Goal: Transaction & Acquisition: Book appointment/travel/reservation

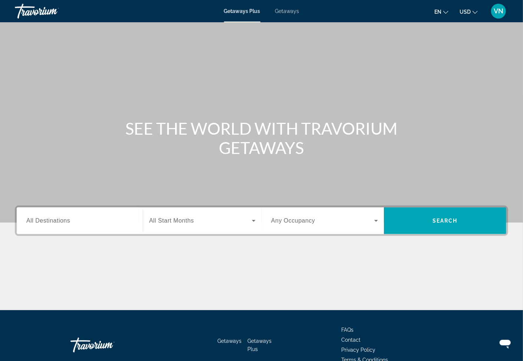
click at [284, 12] on span "Getaways" at bounding box center [287, 11] width 24 height 6
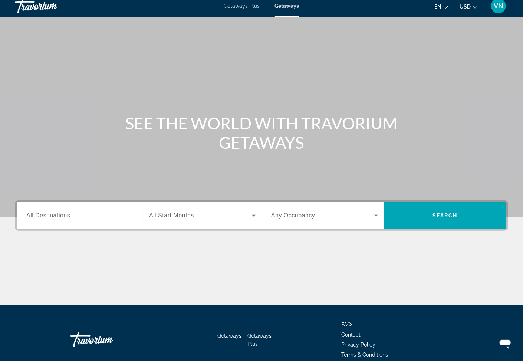
scroll to position [40, 0]
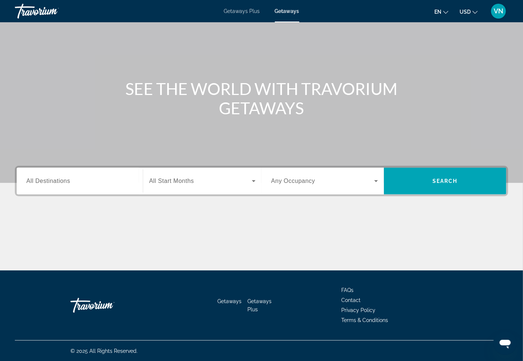
click at [60, 182] on span "All Destinations" at bounding box center [48, 181] width 44 height 6
click at [60, 182] on input "Destination All Destinations" at bounding box center [79, 181] width 107 height 9
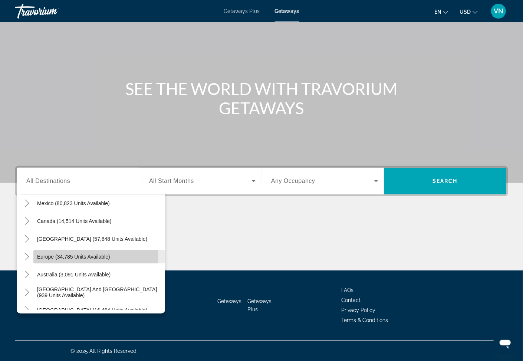
click at [63, 257] on span "Europe (34,785 units available)" at bounding box center [73, 257] width 73 height 6
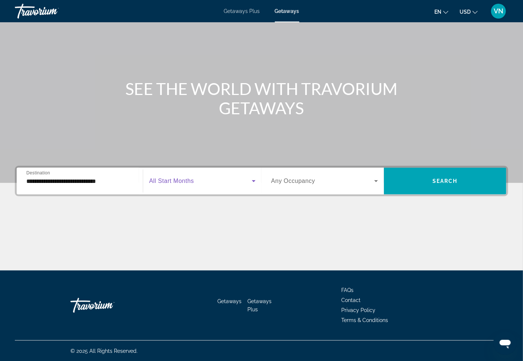
click at [253, 181] on icon "Search widget" at bounding box center [253, 181] width 9 height 9
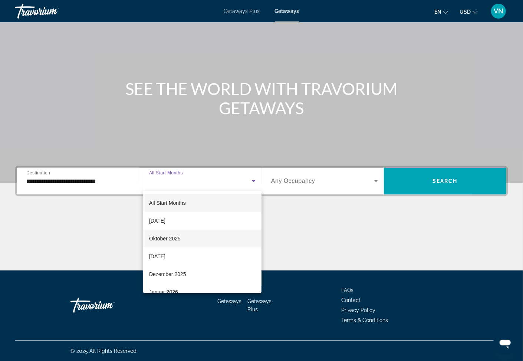
click at [157, 237] on span "Oktober 2025" at bounding box center [165, 238] width 32 height 9
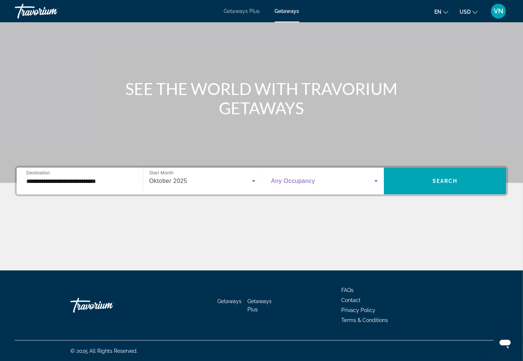
click at [376, 180] on icon "Search widget" at bounding box center [376, 181] width 9 height 9
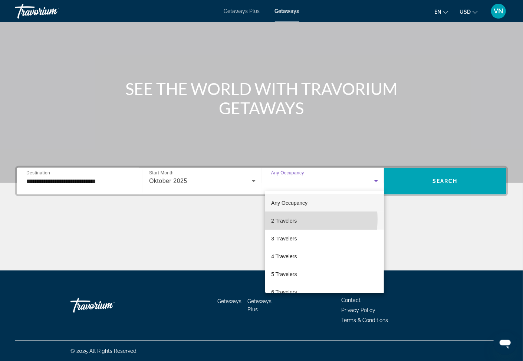
click at [286, 219] on span "2 Travelers" at bounding box center [284, 220] width 26 height 9
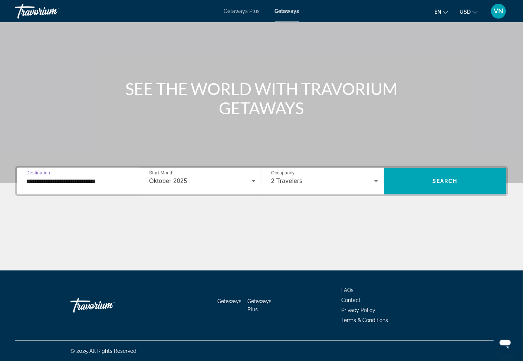
click at [76, 183] on input "**********" at bounding box center [79, 181] width 107 height 9
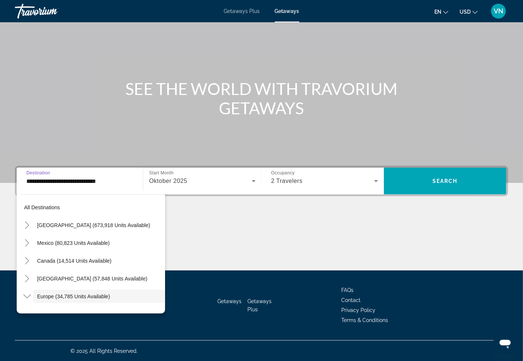
scroll to position [44, 0]
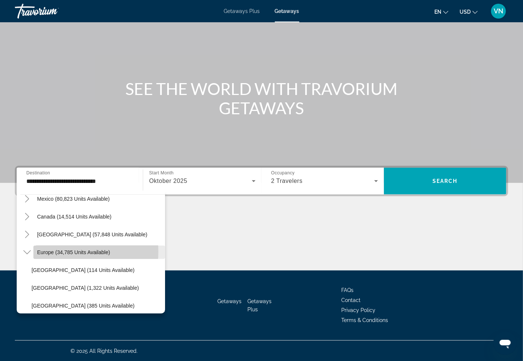
click at [50, 251] on span "Europe (34,785 units available)" at bounding box center [73, 252] width 73 height 6
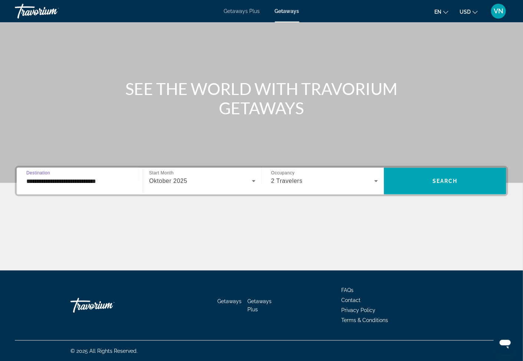
click at [96, 182] on input "**********" at bounding box center [79, 181] width 107 height 9
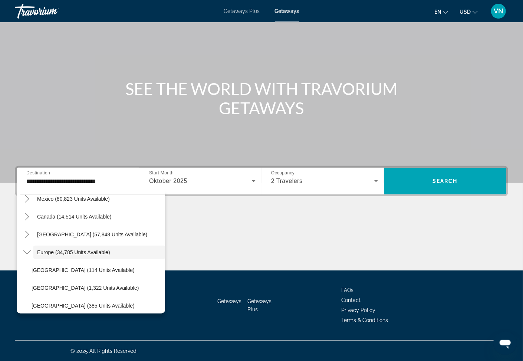
click at [230, 240] on div "Main content" at bounding box center [262, 243] width 494 height 56
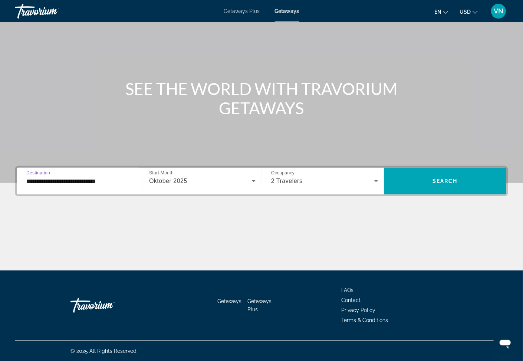
click at [32, 183] on input "**********" at bounding box center [79, 181] width 107 height 9
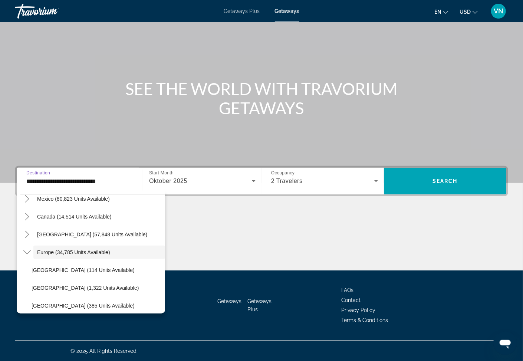
click at [84, 183] on input "**********" at bounding box center [79, 181] width 107 height 9
click at [85, 180] on input "**********" at bounding box center [79, 181] width 107 height 9
click at [284, 232] on div "Main content" at bounding box center [262, 243] width 494 height 56
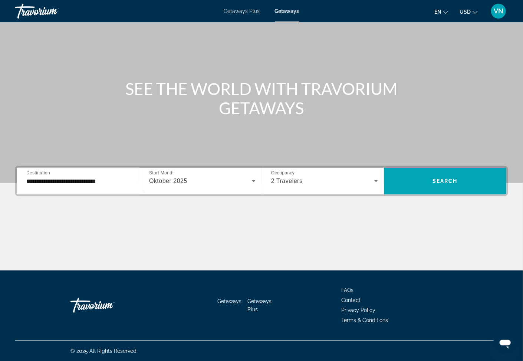
click at [110, 182] on input "**********" at bounding box center [79, 181] width 107 height 9
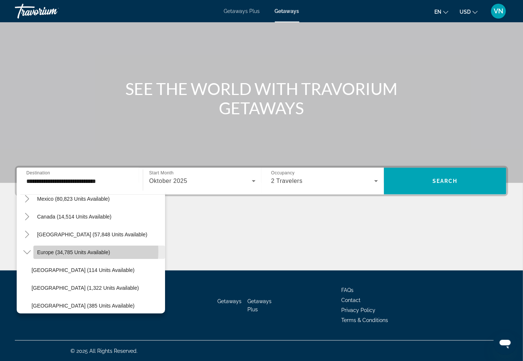
click at [78, 251] on span "Europe (34,785 units available)" at bounding box center [73, 252] width 73 height 6
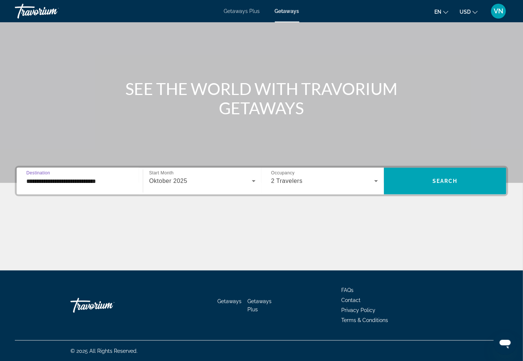
click at [58, 181] on input "**********" at bounding box center [79, 181] width 107 height 9
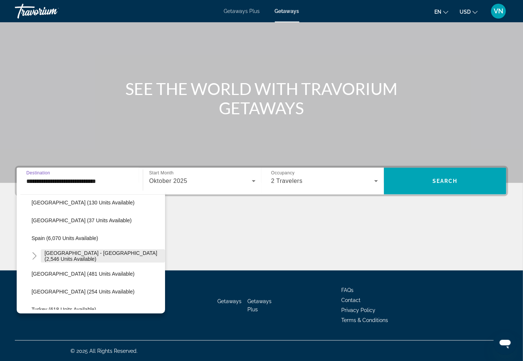
scroll to position [398, 0]
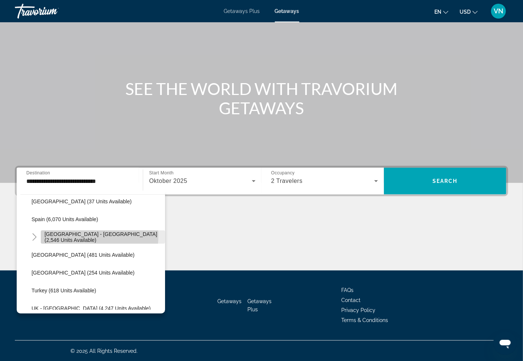
click at [72, 236] on span "[GEOGRAPHIC_DATA] - [GEOGRAPHIC_DATA] (2,546 units available)" at bounding box center [103, 237] width 117 height 12
type input "**********"
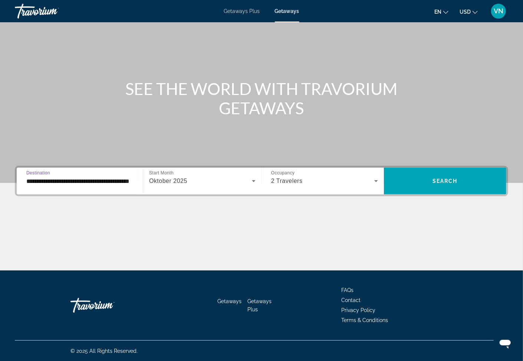
scroll to position [0, 22]
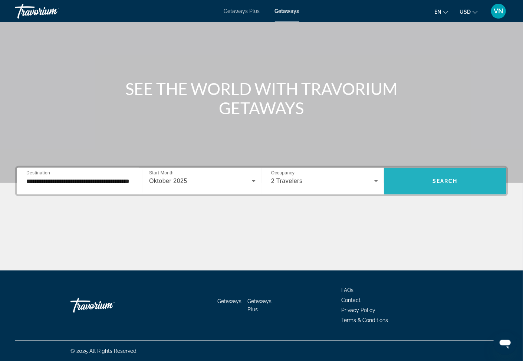
click at [451, 187] on span "Search widget" at bounding box center [445, 181] width 122 height 18
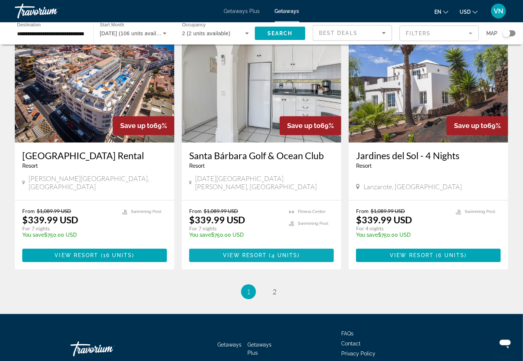
scroll to position [851, 0]
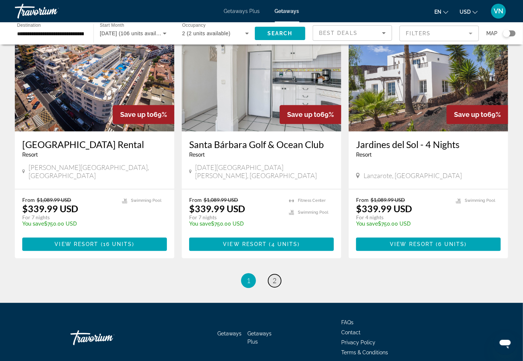
click at [276, 276] on span "2" at bounding box center [275, 280] width 4 height 8
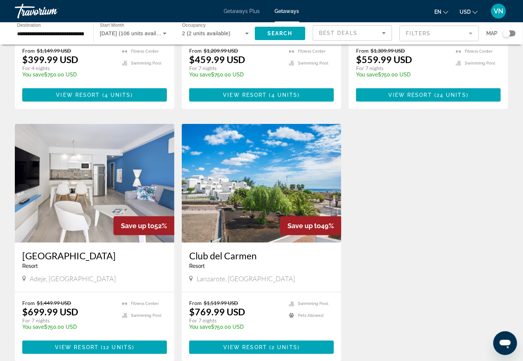
scroll to position [335, 0]
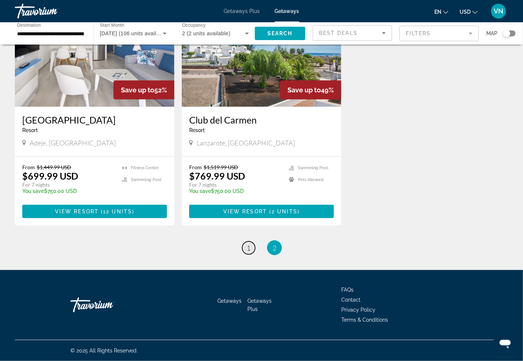
click at [249, 247] on span "1" at bounding box center [249, 248] width 4 height 8
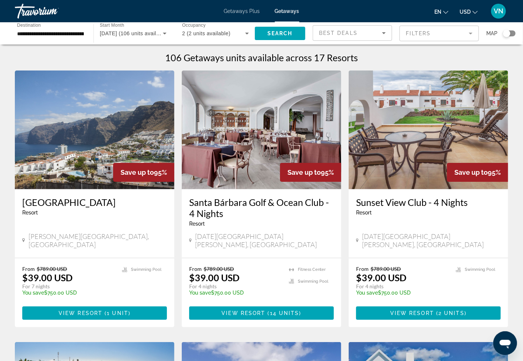
click at [61, 200] on h3 "[GEOGRAPHIC_DATA]" at bounding box center [94, 202] width 145 height 11
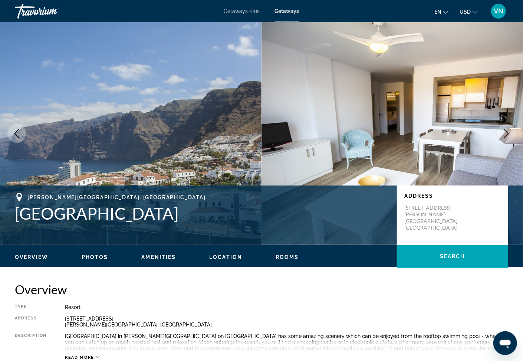
click at [508, 136] on icon "Next image" at bounding box center [506, 133] width 9 height 9
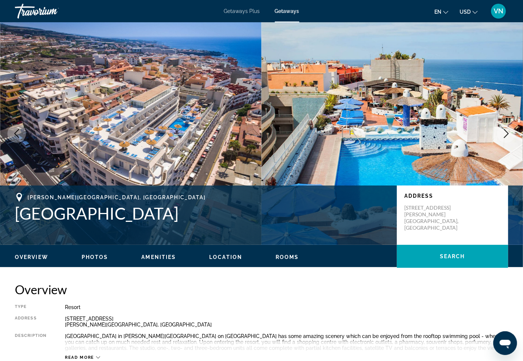
click at [508, 135] on icon "Next image" at bounding box center [506, 133] width 9 height 9
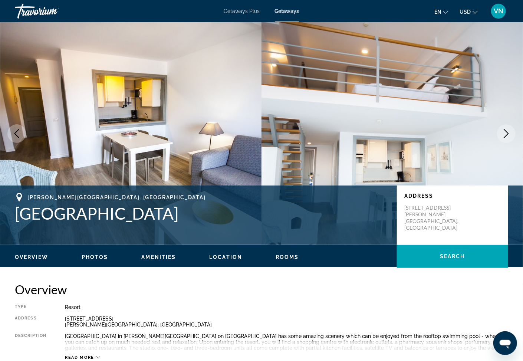
click at [508, 129] on icon "Next image" at bounding box center [506, 133] width 9 height 9
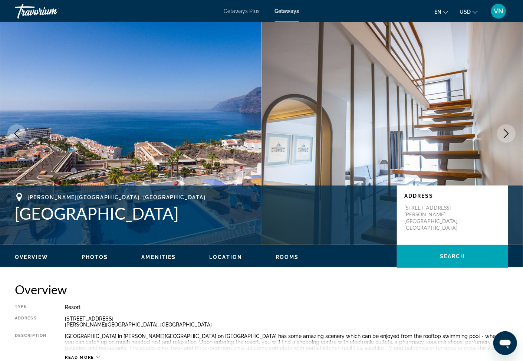
click at [505, 135] on icon "Next image" at bounding box center [506, 133] width 9 height 9
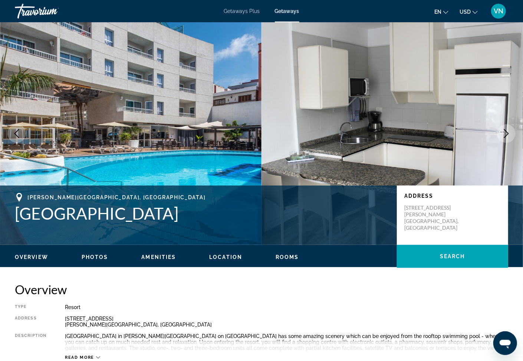
click at [507, 132] on icon "Next image" at bounding box center [506, 133] width 9 height 9
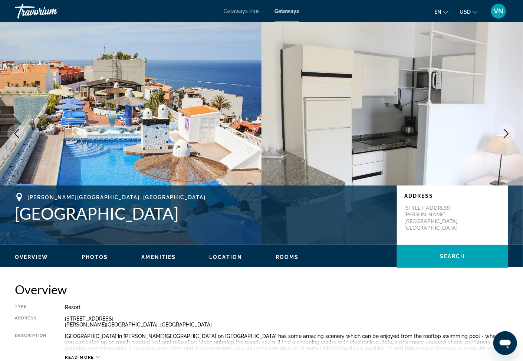
click at [507, 135] on icon "Next image" at bounding box center [506, 133] width 9 height 9
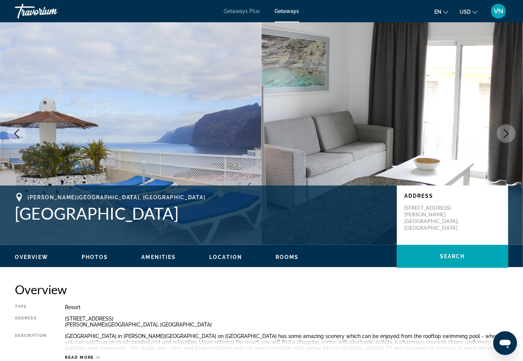
click at [507, 135] on icon "Next image" at bounding box center [506, 133] width 9 height 9
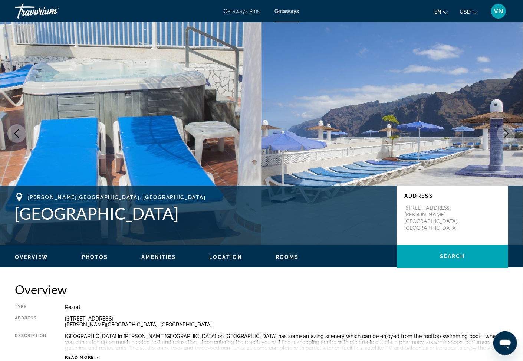
click at [507, 135] on icon "Next image" at bounding box center [506, 133] width 9 height 9
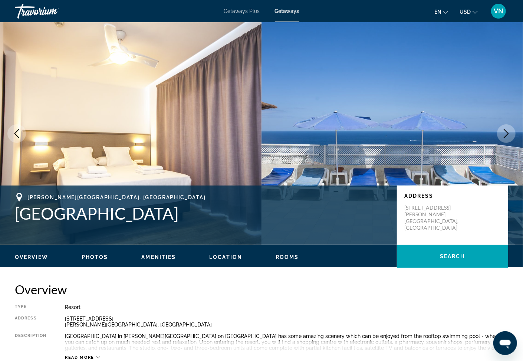
click at [507, 135] on icon "Next image" at bounding box center [506, 133] width 9 height 9
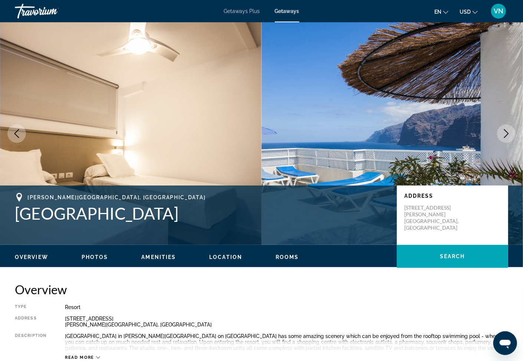
click at [507, 135] on icon "Next image" at bounding box center [506, 133] width 9 height 9
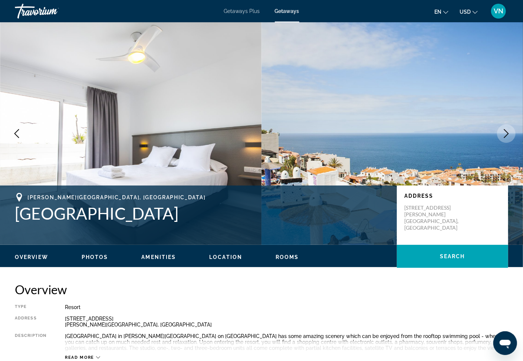
click at [507, 135] on icon "Next image" at bounding box center [506, 133] width 9 height 9
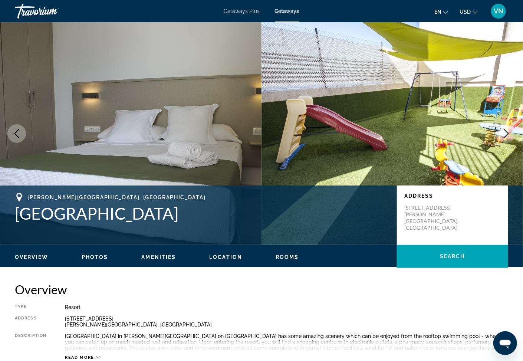
click at [507, 135] on icon "Next image" at bounding box center [506, 133] width 9 height 9
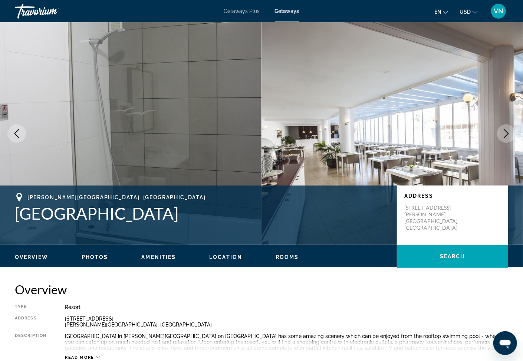
click at [507, 135] on icon "Next image" at bounding box center [506, 133] width 9 height 9
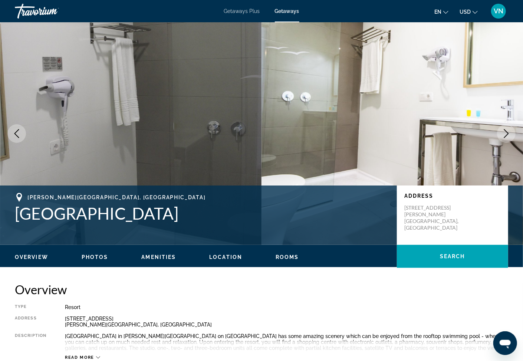
click at [504, 131] on icon "Next image" at bounding box center [506, 133] width 9 height 9
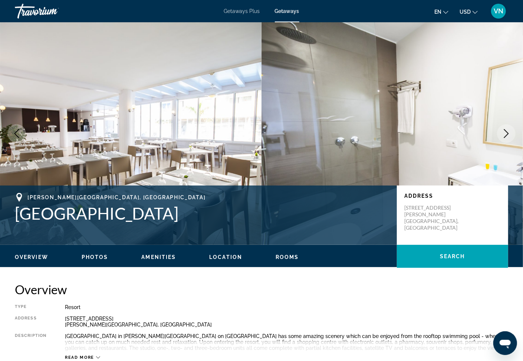
click at [504, 131] on icon "Next image" at bounding box center [506, 133] width 9 height 9
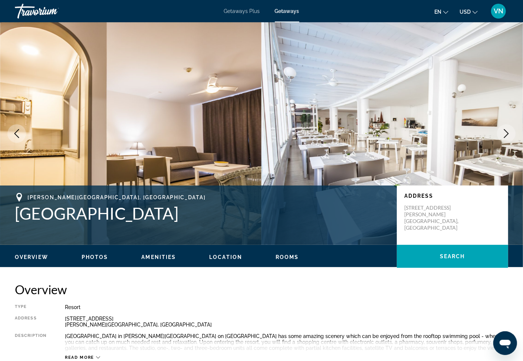
click at [504, 131] on icon "Next image" at bounding box center [506, 133] width 9 height 9
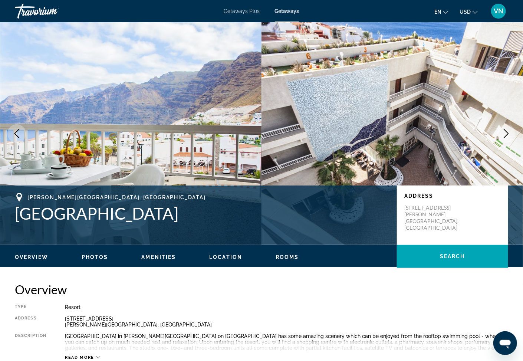
click at [504, 131] on icon "Next image" at bounding box center [506, 133] width 9 height 9
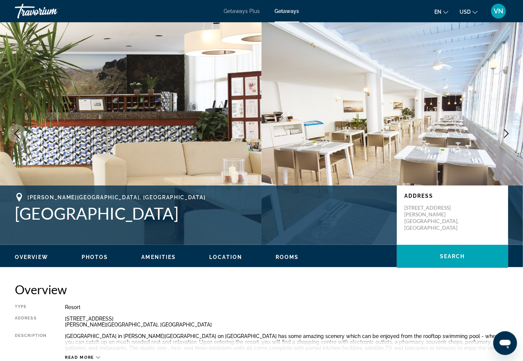
click at [504, 131] on icon "Next image" at bounding box center [506, 133] width 9 height 9
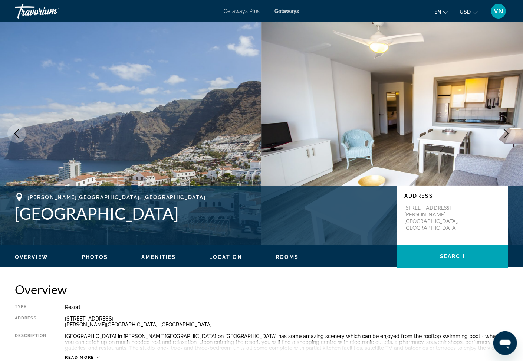
click at [504, 131] on icon "Next image" at bounding box center [506, 133] width 9 height 9
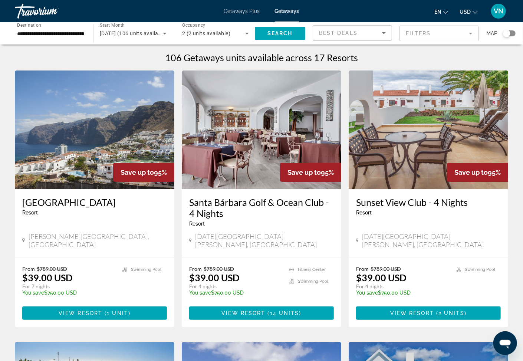
click at [221, 201] on h3 "Santa Bárbara Golf & Ocean Club - 4 Nights" at bounding box center [261, 208] width 145 height 22
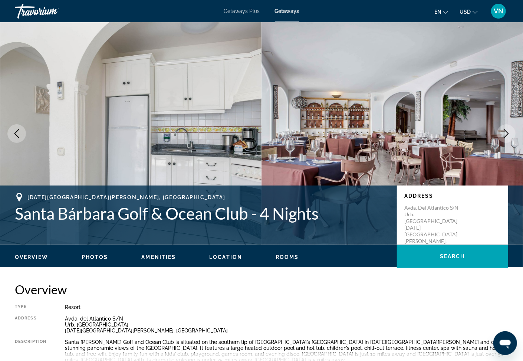
click at [509, 134] on icon "Next image" at bounding box center [506, 133] width 5 height 9
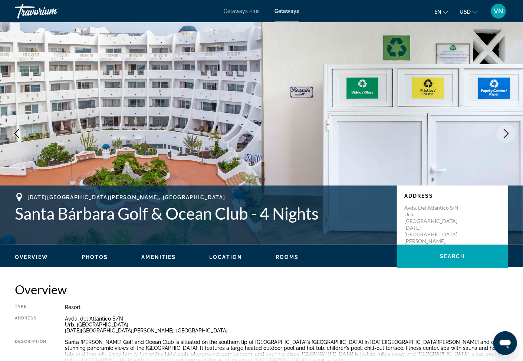
click at [509, 134] on icon "Next image" at bounding box center [506, 133] width 5 height 9
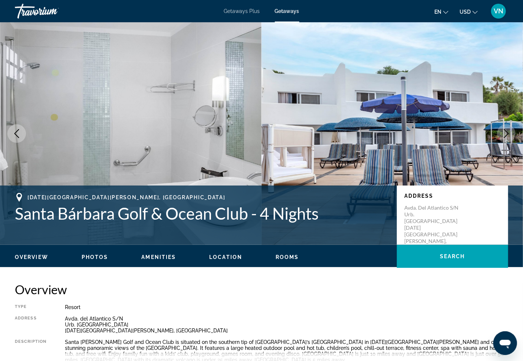
click at [508, 133] on icon "Next image" at bounding box center [506, 133] width 9 height 9
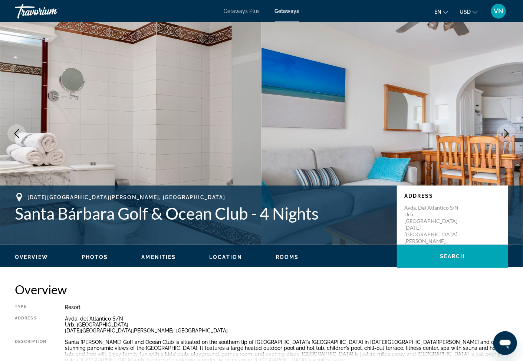
click at [507, 134] on icon "Next image" at bounding box center [506, 133] width 9 height 9
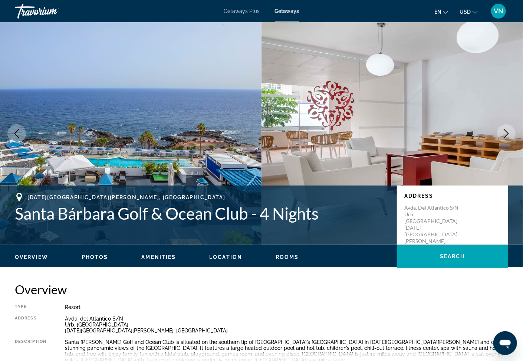
click at [507, 134] on icon "Next image" at bounding box center [506, 133] width 9 height 9
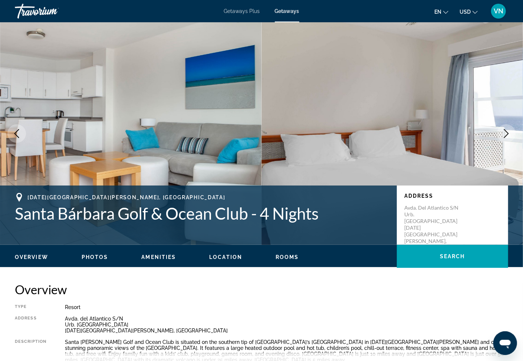
click at [509, 135] on icon "Next image" at bounding box center [506, 133] width 9 height 9
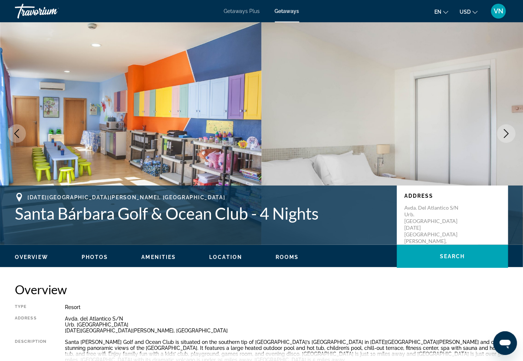
click at [509, 135] on icon "Next image" at bounding box center [506, 133] width 9 height 9
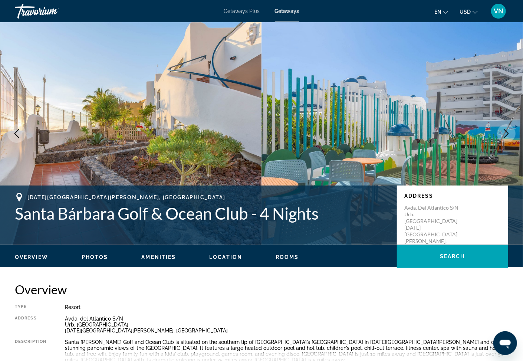
click at [510, 131] on icon "Next image" at bounding box center [506, 133] width 9 height 9
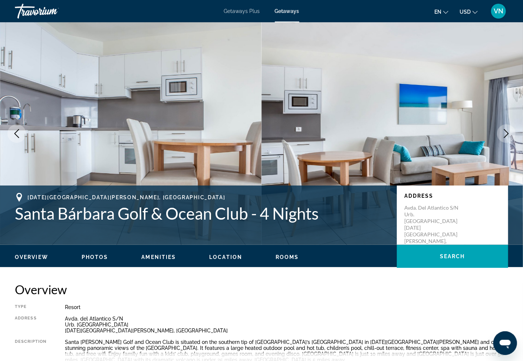
click at [510, 131] on icon "Next image" at bounding box center [506, 133] width 9 height 9
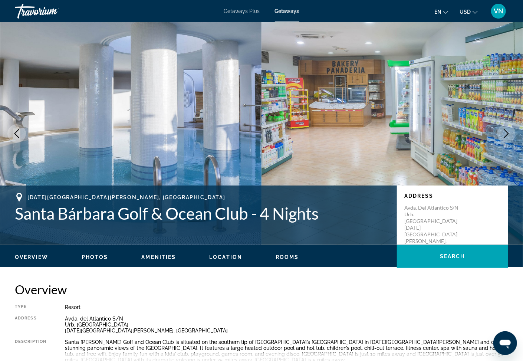
click at [510, 131] on icon "Next image" at bounding box center [506, 133] width 9 height 9
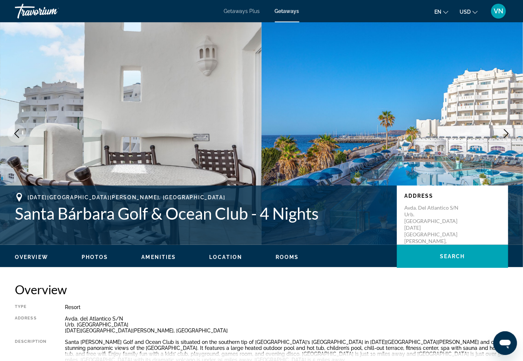
click at [506, 136] on icon "Next image" at bounding box center [506, 133] width 5 height 9
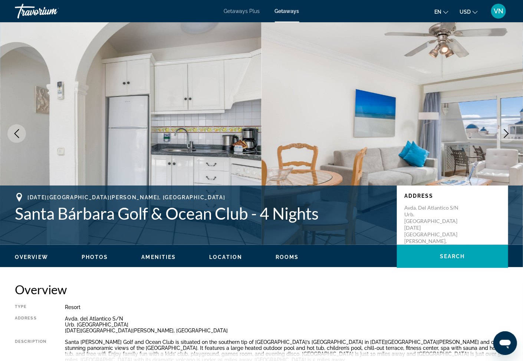
click at [506, 136] on icon "Next image" at bounding box center [506, 133] width 5 height 9
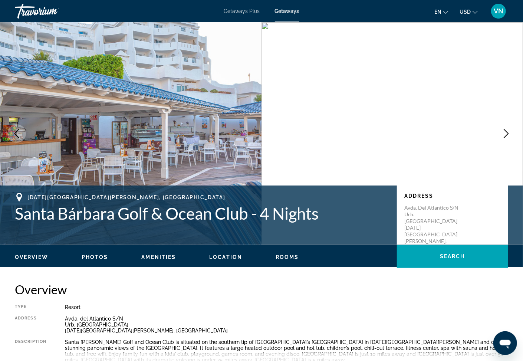
click at [506, 136] on icon "Next image" at bounding box center [506, 133] width 5 height 9
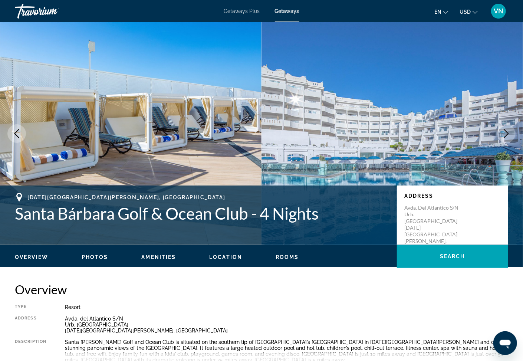
click at [507, 132] on icon "Next image" at bounding box center [506, 133] width 9 height 9
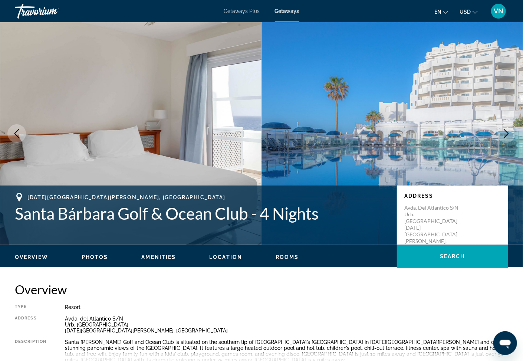
click at [507, 132] on icon "Next image" at bounding box center [506, 133] width 9 height 9
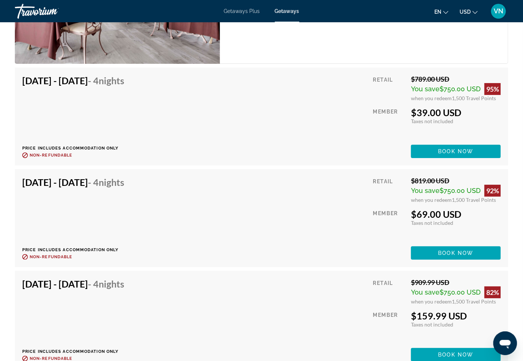
scroll to position [1512, 0]
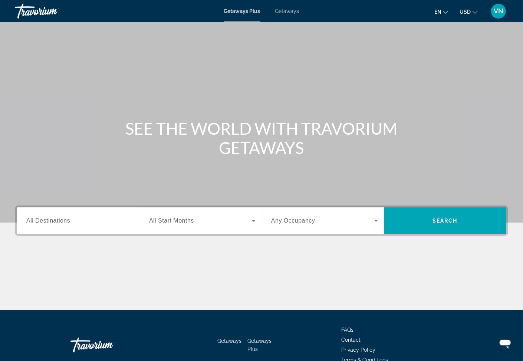
click at [50, 221] on span "All Destinations" at bounding box center [48, 220] width 44 height 6
click at [50, 221] on input "Destination All Destinations" at bounding box center [79, 221] width 107 height 9
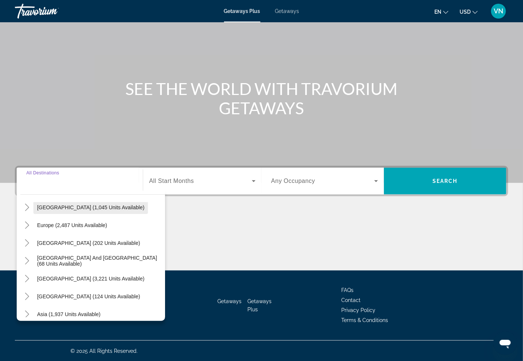
scroll to position [79, 0]
click at [47, 225] on span "Europe (2,487 units available)" at bounding box center [72, 225] width 70 height 6
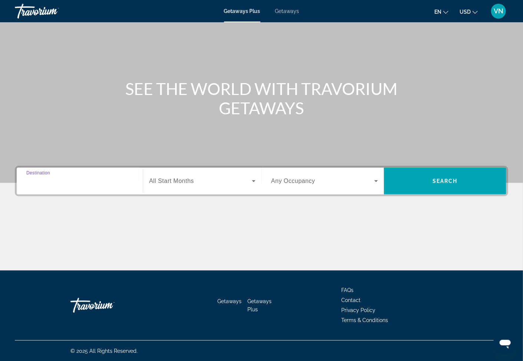
type input "**********"
click at [35, 183] on input "**********" at bounding box center [79, 181] width 107 height 9
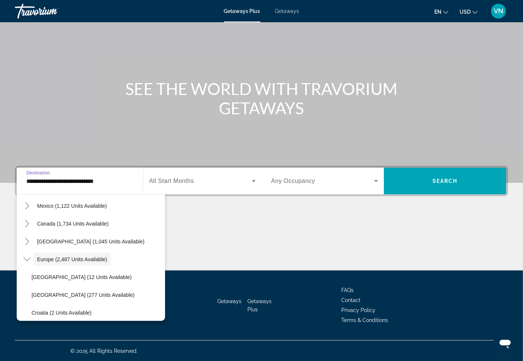
scroll to position [44, 0]
click at [47, 257] on span "Europe (2,487 units available)" at bounding box center [72, 260] width 70 height 6
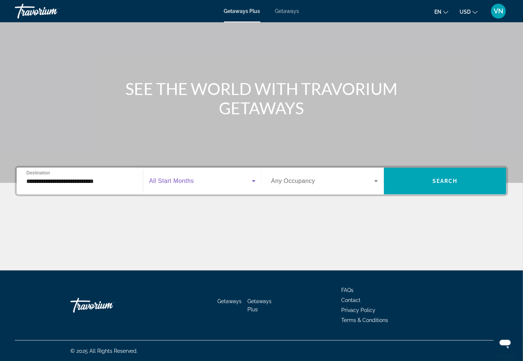
click at [255, 179] on icon "Search widget" at bounding box center [253, 181] width 9 height 9
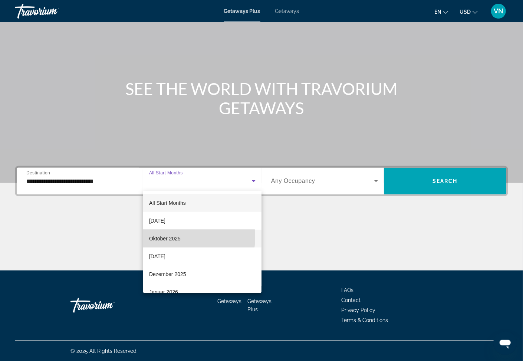
click at [171, 237] on span "Oktober 2025" at bounding box center [165, 238] width 32 height 9
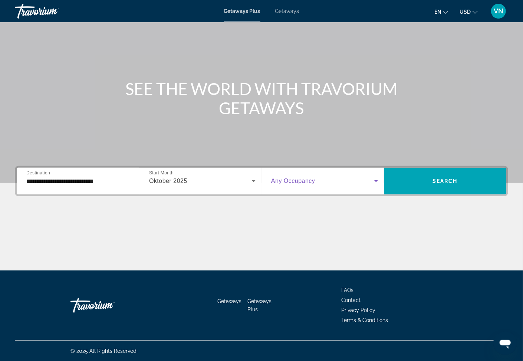
click at [376, 182] on icon "Search widget" at bounding box center [376, 181] width 9 height 9
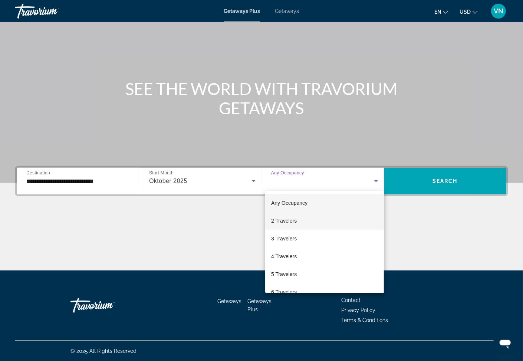
click at [283, 219] on span "2 Travelers" at bounding box center [284, 220] width 26 height 9
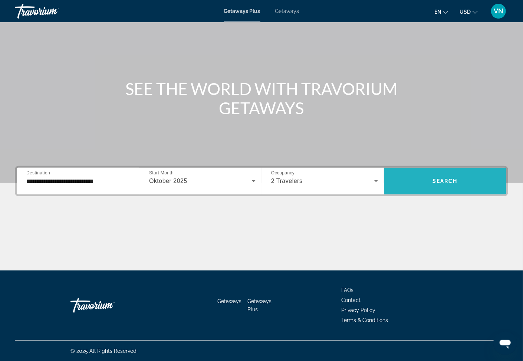
click at [445, 181] on span "Search" at bounding box center [445, 181] width 25 height 6
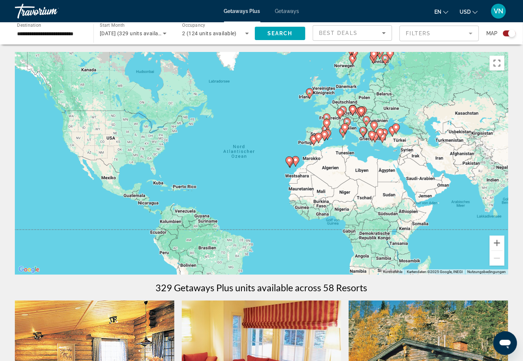
click at [287, 9] on span "Getaways" at bounding box center [287, 11] width 24 height 6
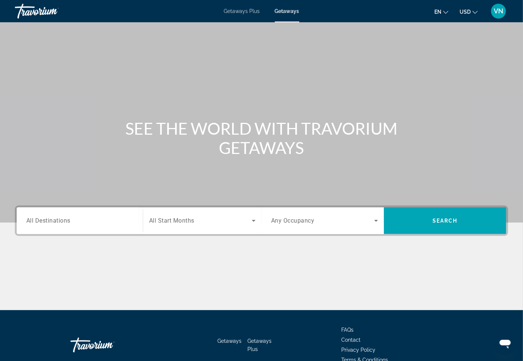
click at [37, 220] on span "All Destinations" at bounding box center [48, 220] width 44 height 7
click at [37, 220] on input "Destination All Destinations" at bounding box center [79, 221] width 107 height 9
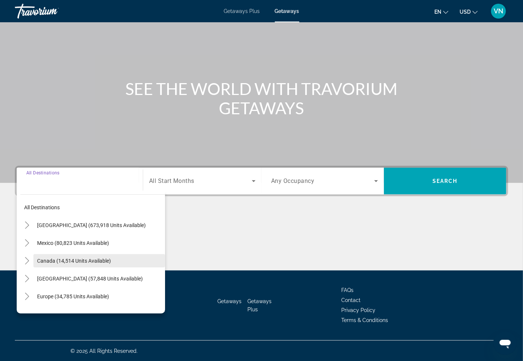
scroll to position [40, 0]
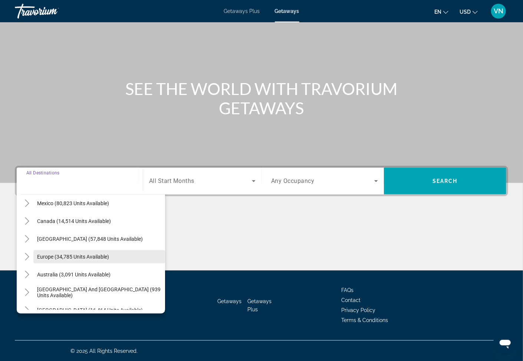
click at [45, 256] on span "Europe (34,785 units available)" at bounding box center [73, 257] width 72 height 6
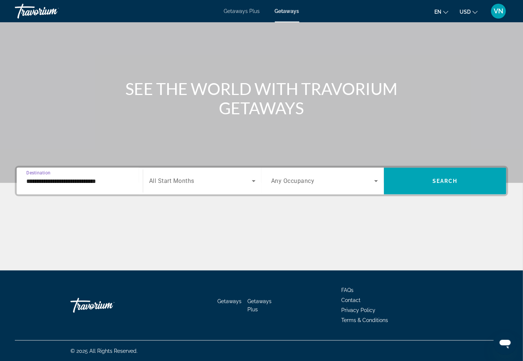
click at [83, 183] on input "**********" at bounding box center [79, 181] width 107 height 9
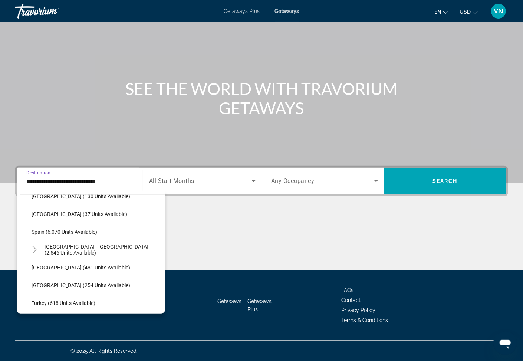
scroll to position [402, 0]
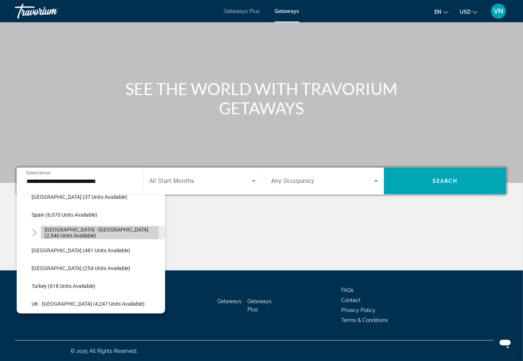
click at [68, 229] on span "Search widget" at bounding box center [103, 233] width 124 height 18
type input "**********"
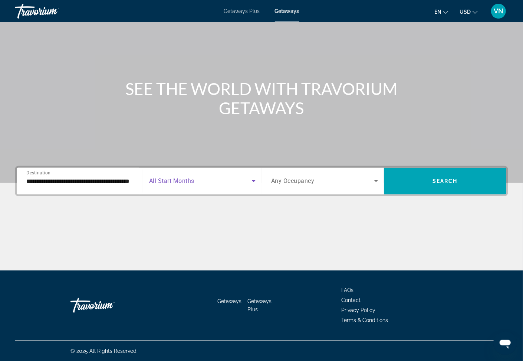
click at [254, 182] on icon "Search widget" at bounding box center [253, 181] width 9 height 9
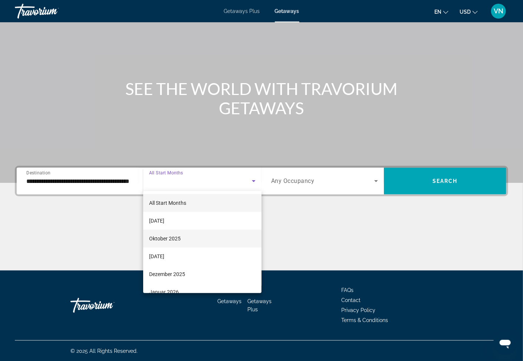
click at [166, 239] on span "Oktober 2025" at bounding box center [165, 238] width 32 height 9
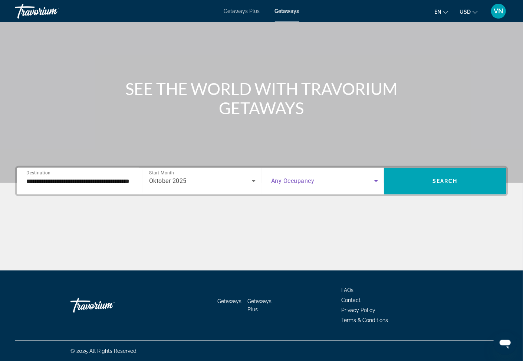
click at [379, 181] on icon "Search widget" at bounding box center [376, 181] width 9 height 9
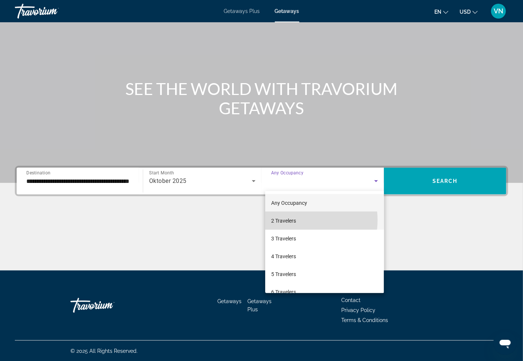
drag, startPoint x: 296, startPoint y: 220, endPoint x: 530, endPoint y: 211, distance: 234.0
click at [296, 220] on span "2 Travelers" at bounding box center [283, 220] width 25 height 9
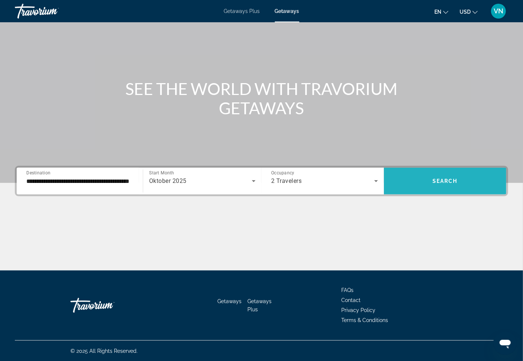
click at [464, 177] on span "Search widget" at bounding box center [445, 181] width 122 height 18
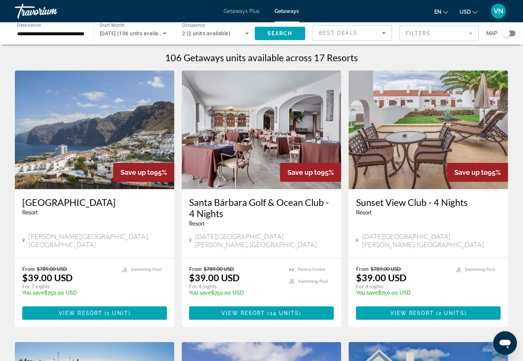
click at [445, 204] on h3 "Sunset View Club - 4 Nights" at bounding box center [428, 202] width 145 height 11
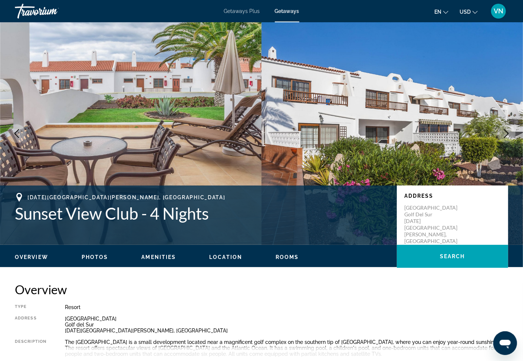
click at [512, 131] on button "Next image" at bounding box center [506, 133] width 19 height 19
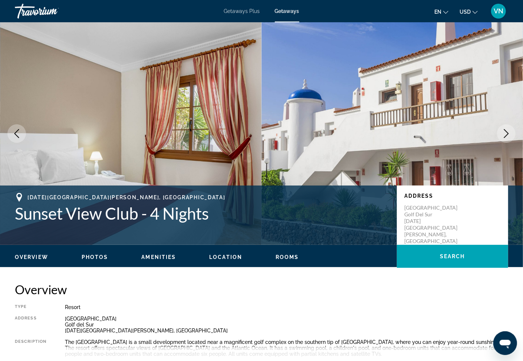
click at [508, 130] on icon "Next image" at bounding box center [506, 133] width 9 height 9
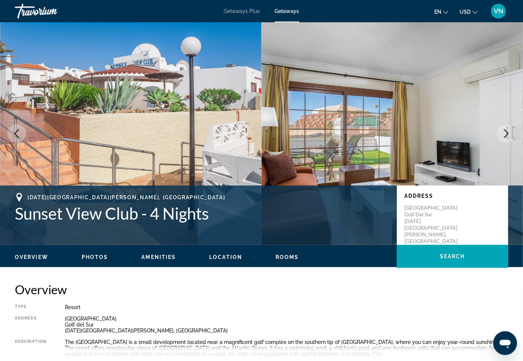
click at [501, 135] on button "Next image" at bounding box center [506, 133] width 19 height 19
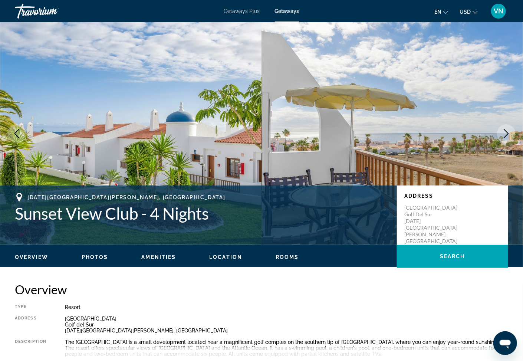
click at [501, 135] on button "Next image" at bounding box center [506, 133] width 19 height 19
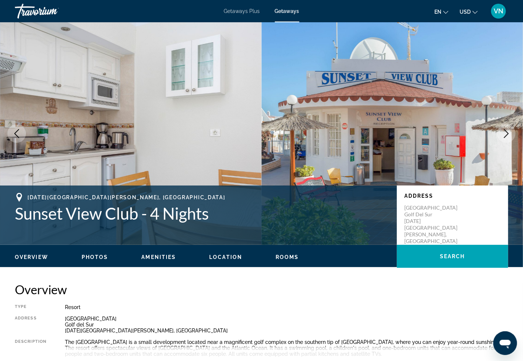
click at [510, 133] on icon "Next image" at bounding box center [506, 133] width 9 height 9
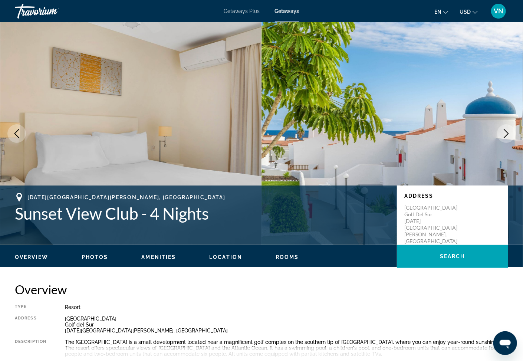
click at [510, 133] on icon "Next image" at bounding box center [506, 133] width 9 height 9
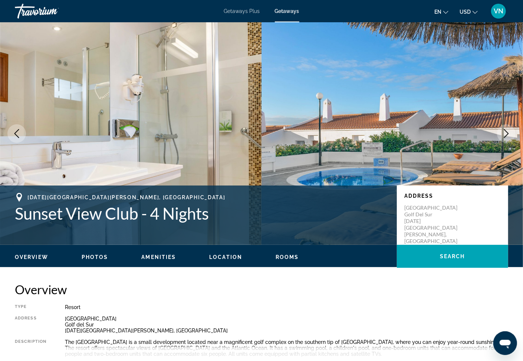
click at [507, 132] on icon "Next image" at bounding box center [506, 133] width 9 height 9
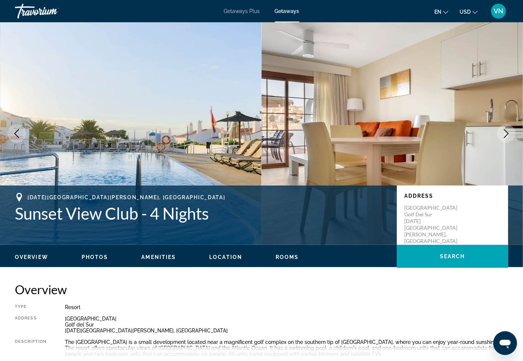
click at [505, 132] on icon "Next image" at bounding box center [506, 133] width 9 height 9
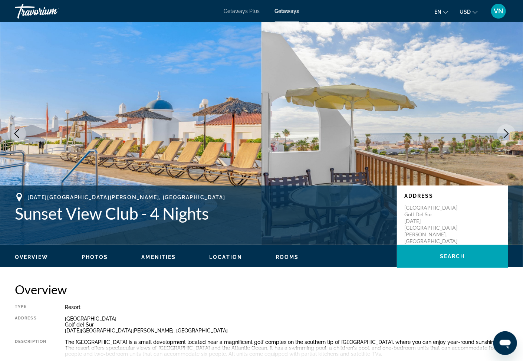
click at [505, 132] on icon "Next image" at bounding box center [506, 133] width 9 height 9
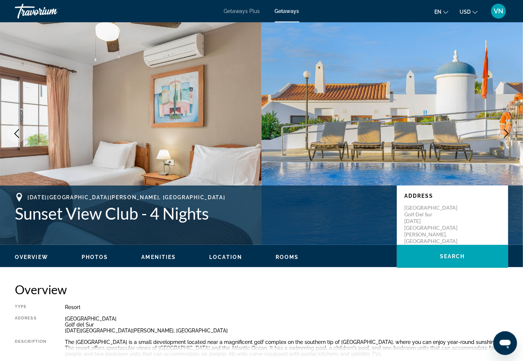
click at [505, 132] on icon "Next image" at bounding box center [506, 133] width 9 height 9
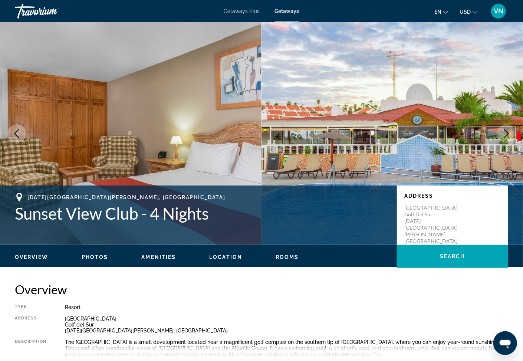
click at [505, 132] on icon "Next image" at bounding box center [506, 133] width 9 height 9
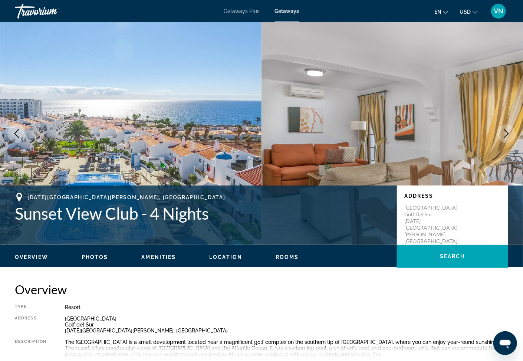
click at [505, 132] on icon "Next image" at bounding box center [506, 133] width 9 height 9
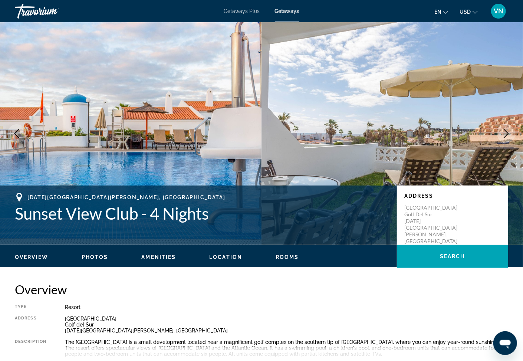
click at [505, 132] on icon "Next image" at bounding box center [506, 133] width 9 height 9
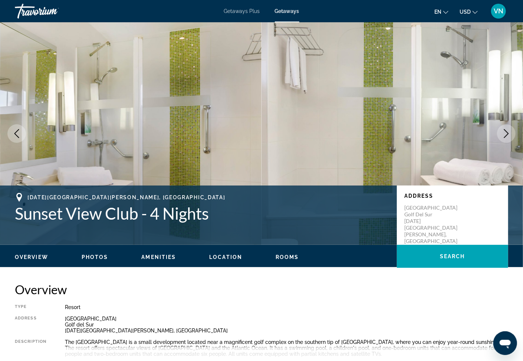
click at [505, 132] on icon "Next image" at bounding box center [506, 133] width 9 height 9
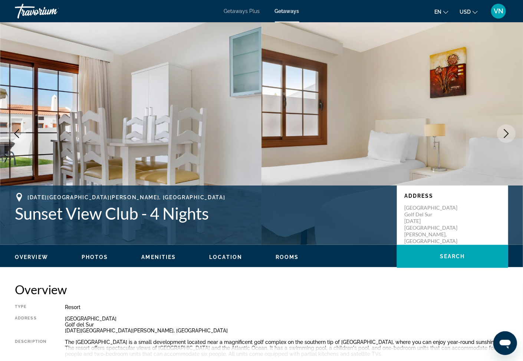
click at [505, 132] on icon "Next image" at bounding box center [506, 133] width 9 height 9
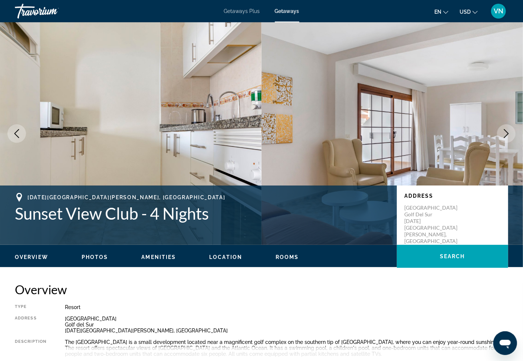
click at [505, 132] on icon "Next image" at bounding box center [506, 133] width 9 height 9
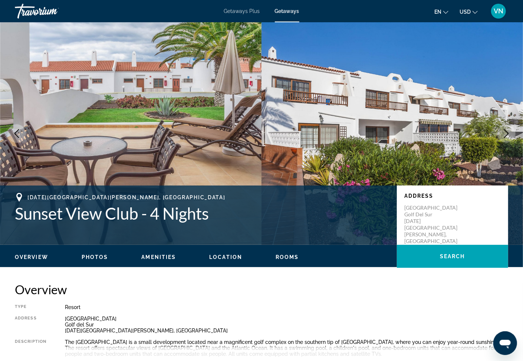
click at [506, 132] on icon "Next image" at bounding box center [506, 133] width 9 height 9
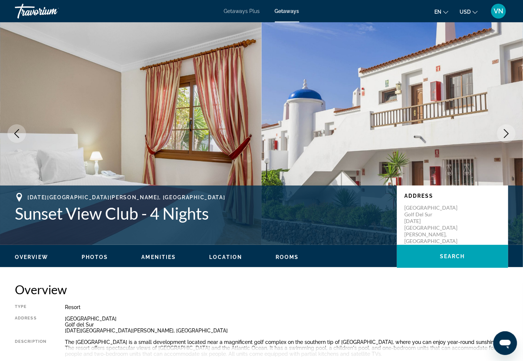
click at [506, 132] on icon "Next image" at bounding box center [506, 133] width 9 height 9
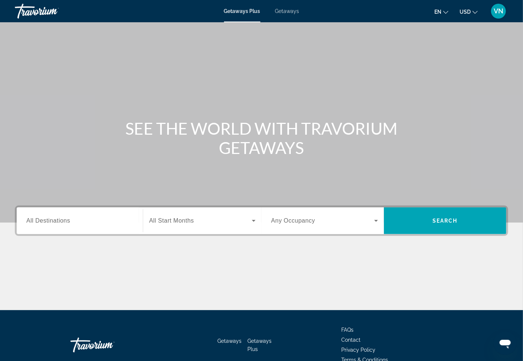
click at [78, 222] on input "Destination All Destinations" at bounding box center [79, 221] width 107 height 9
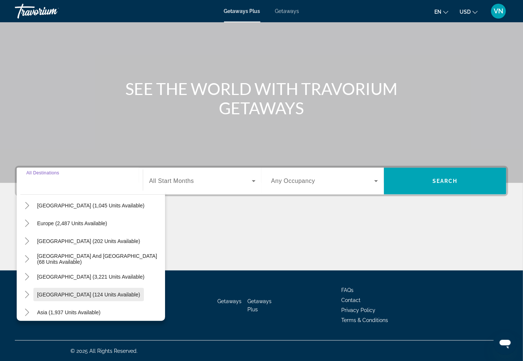
scroll to position [79, 0]
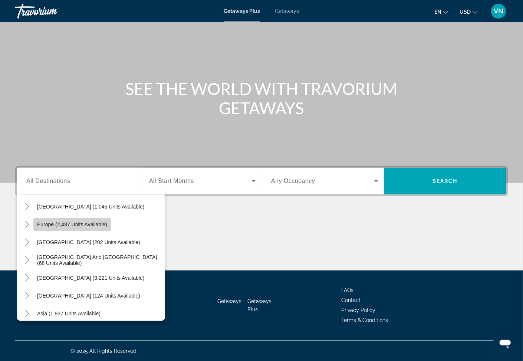
click at [48, 223] on span "Europe (2,487 units available)" at bounding box center [72, 225] width 70 height 6
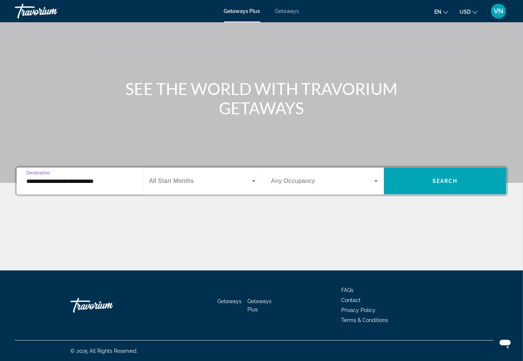
click at [60, 181] on input "**********" at bounding box center [79, 181] width 107 height 9
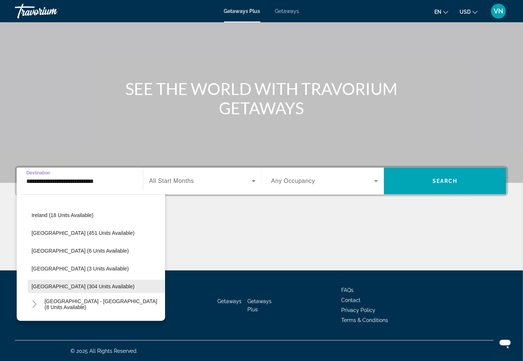
scroll to position [283, 0]
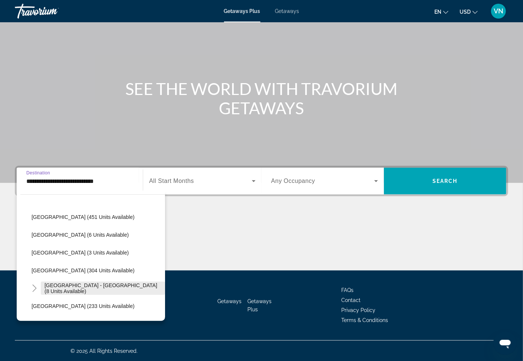
click at [71, 286] on span "Spain - Canary Islands (8 units available)" at bounding box center [103, 288] width 117 height 12
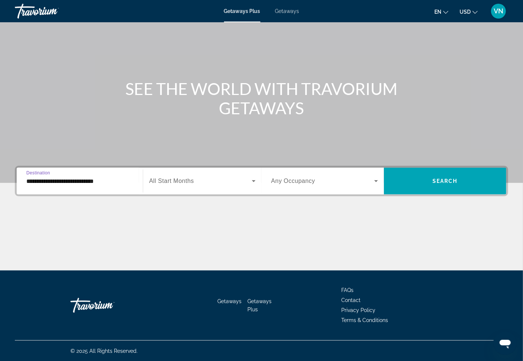
type input "**********"
click at [258, 181] on icon "Search widget" at bounding box center [253, 181] width 9 height 9
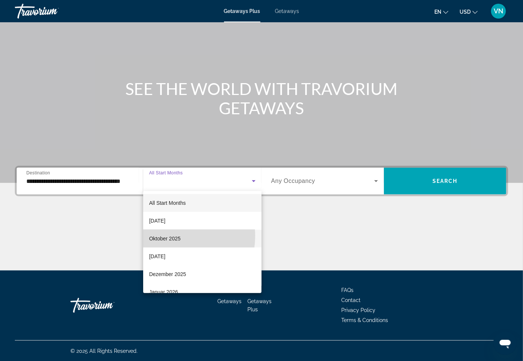
click at [163, 236] on span "Oktober 2025" at bounding box center [165, 238] width 32 height 9
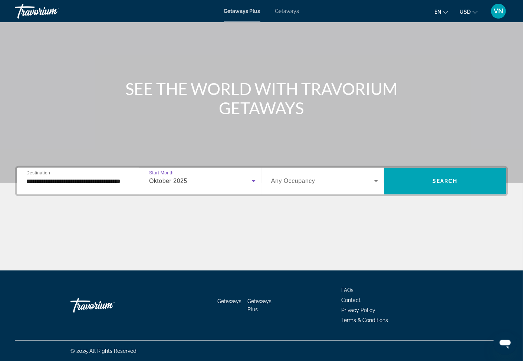
click at [375, 180] on icon "Search widget" at bounding box center [376, 181] width 9 height 9
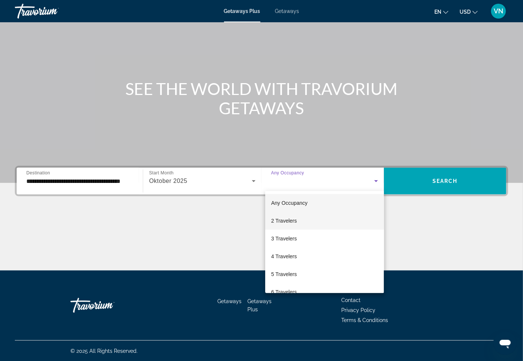
click at [285, 216] on mat-option "2 Travelers" at bounding box center [324, 221] width 119 height 18
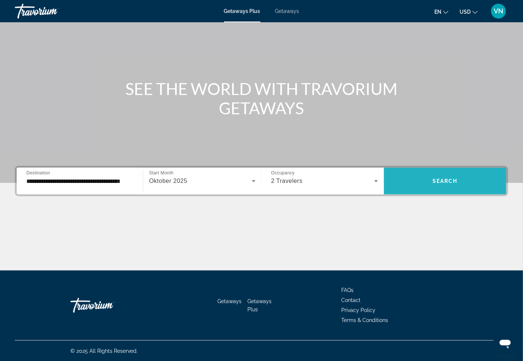
click at [458, 183] on span "Search widget" at bounding box center [445, 181] width 122 height 18
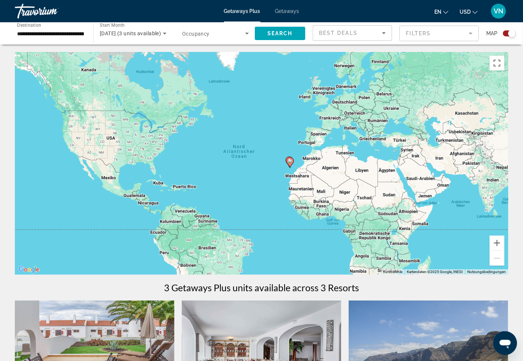
click at [292, 8] on span "Getaways" at bounding box center [287, 11] width 24 height 6
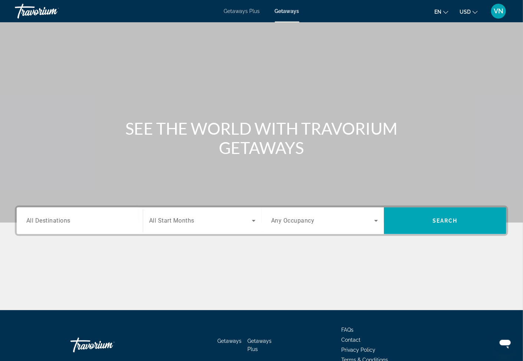
click at [96, 227] on div "Search widget" at bounding box center [79, 220] width 107 height 21
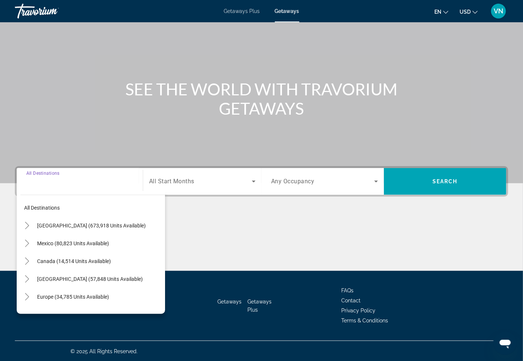
scroll to position [40, 0]
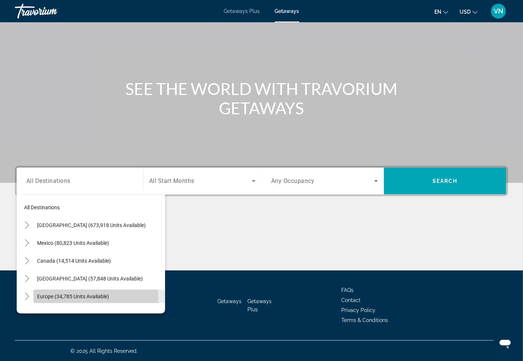
click at [49, 299] on span "Europe (34,785 units available)" at bounding box center [73, 297] width 72 height 6
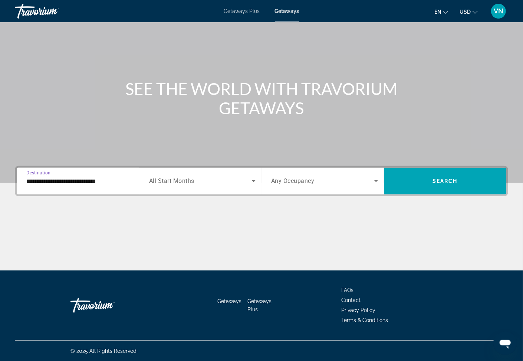
click at [37, 184] on input "**********" at bounding box center [79, 181] width 107 height 9
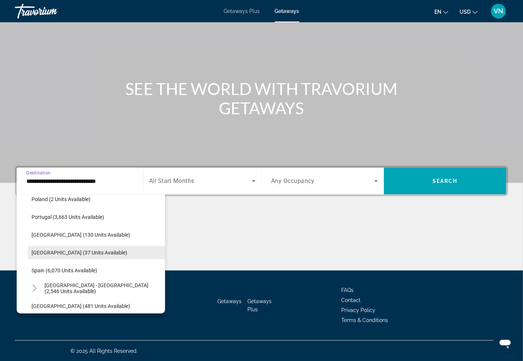
scroll to position [363, 0]
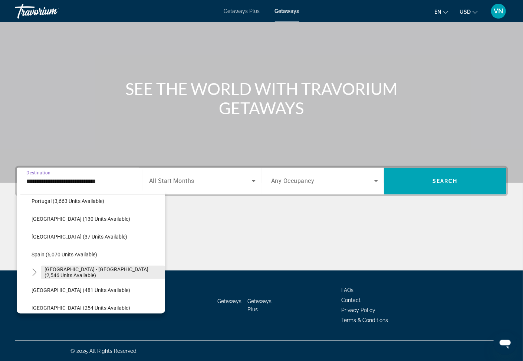
click at [56, 270] on span "[GEOGRAPHIC_DATA] - [GEOGRAPHIC_DATA] (2,546 units available)" at bounding box center [103, 272] width 117 height 12
type input "**********"
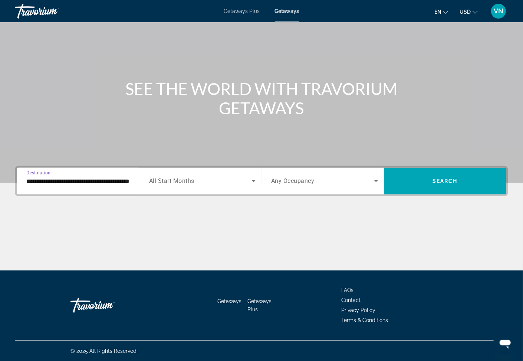
scroll to position [0, 19]
click at [253, 180] on icon "Search widget" at bounding box center [254, 181] width 4 height 2
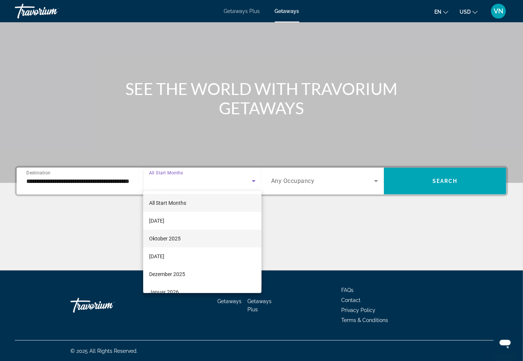
click at [173, 237] on span "Oktober 2025" at bounding box center [165, 238] width 32 height 9
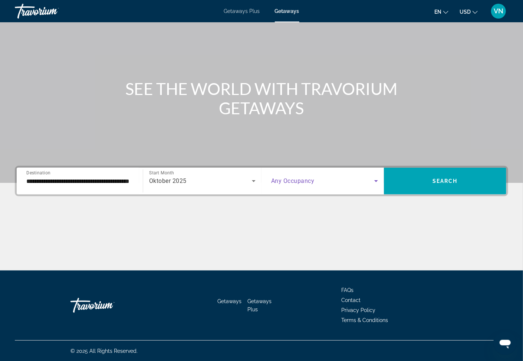
click at [377, 181] on icon "Search widget" at bounding box center [376, 181] width 4 height 2
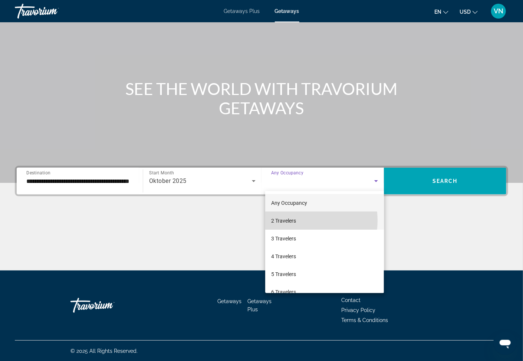
click at [298, 220] on mat-option "2 Travelers" at bounding box center [324, 221] width 119 height 18
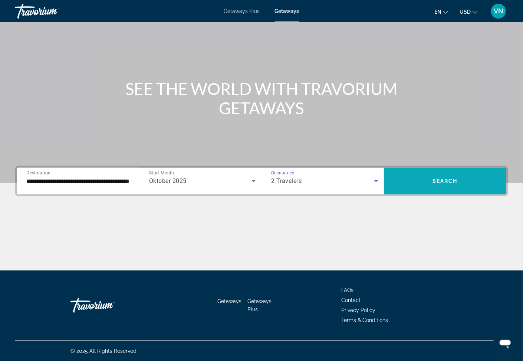
click at [466, 184] on span "Search widget" at bounding box center [445, 181] width 122 height 18
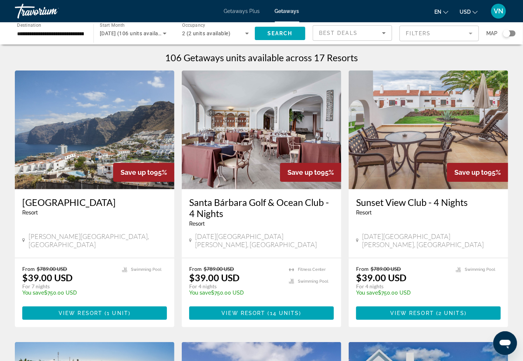
click at [236, 200] on h3 "Santa Bárbara Golf & Ocean Club - 4 Nights" at bounding box center [261, 208] width 145 height 22
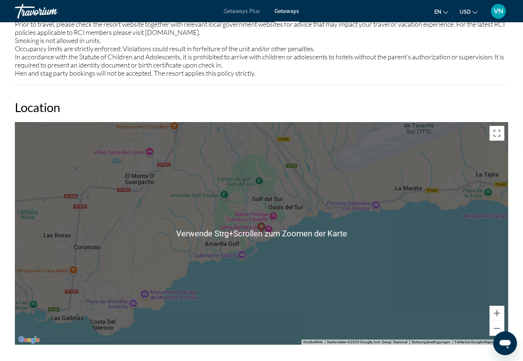
scroll to position [995, 0]
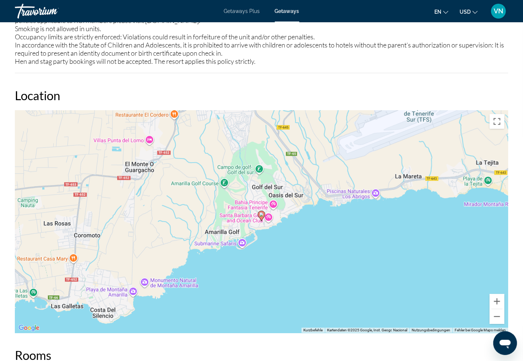
click at [263, 212] on image "Main content" at bounding box center [261, 214] width 4 height 4
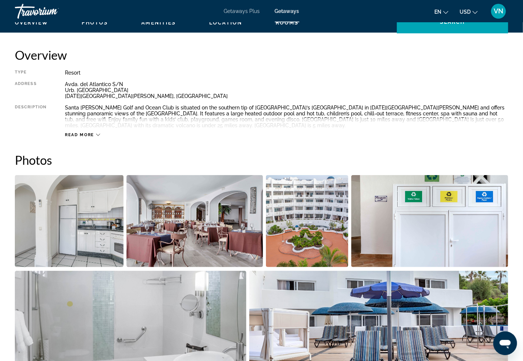
scroll to position [278, 0]
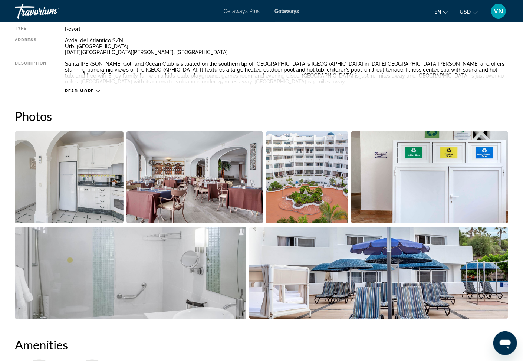
click at [320, 185] on img "Open full-screen image slider" at bounding box center [307, 177] width 83 height 92
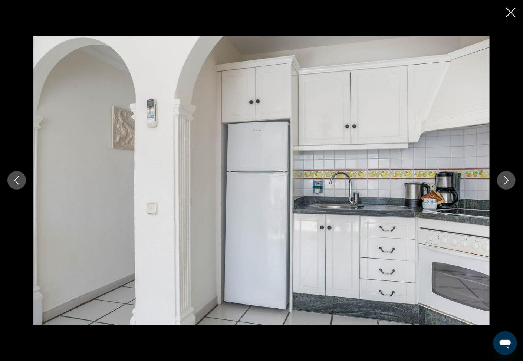
click at [505, 179] on icon "Next image" at bounding box center [506, 180] width 9 height 9
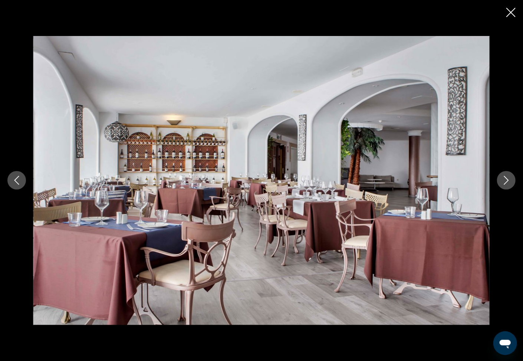
click at [506, 182] on icon "Next image" at bounding box center [506, 180] width 9 height 9
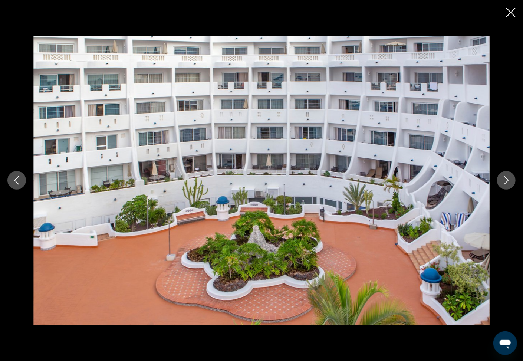
click at [506, 182] on icon "Next image" at bounding box center [506, 180] width 9 height 9
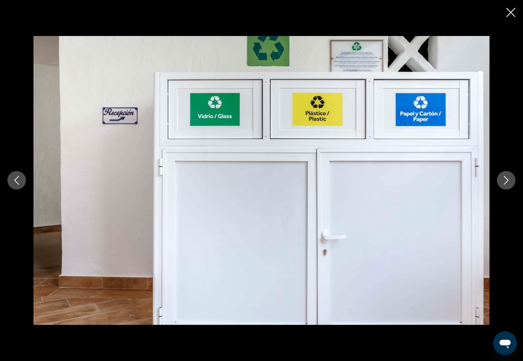
click at [506, 182] on icon "Next image" at bounding box center [506, 180] width 9 height 9
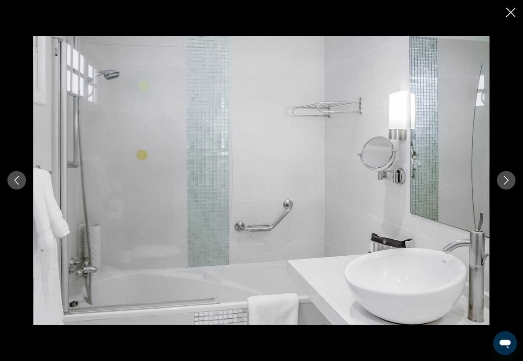
click at [506, 182] on icon "Next image" at bounding box center [506, 180] width 9 height 9
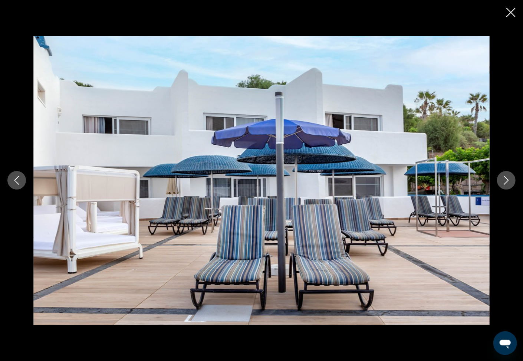
click at [506, 182] on icon "Next image" at bounding box center [506, 180] width 9 height 9
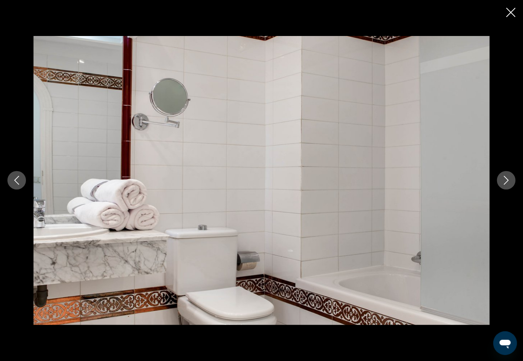
click at [506, 182] on icon "Next image" at bounding box center [506, 180] width 9 height 9
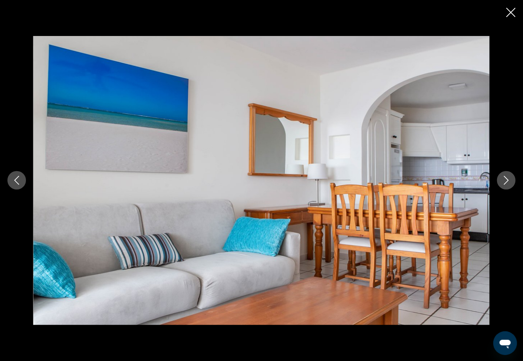
click at [506, 182] on icon "Next image" at bounding box center [506, 180] width 9 height 9
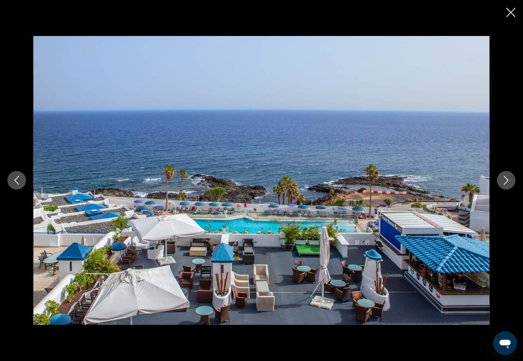
click at [506, 182] on icon "Next image" at bounding box center [506, 180] width 9 height 9
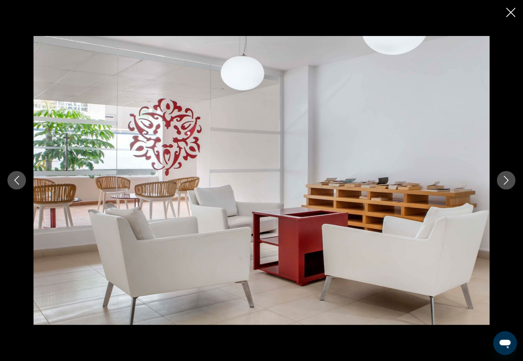
click at [506, 182] on icon "Next image" at bounding box center [506, 180] width 9 height 9
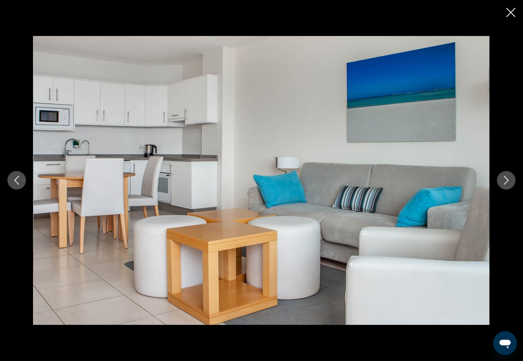
click at [506, 182] on icon "Next image" at bounding box center [506, 180] width 9 height 9
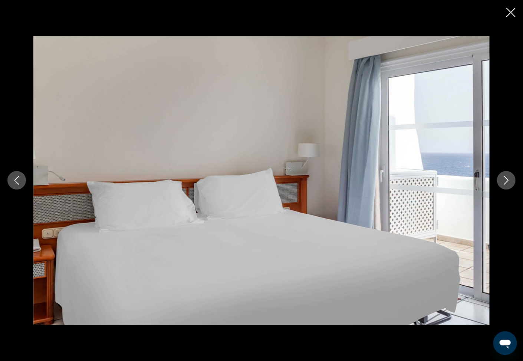
click at [506, 182] on icon "Next image" at bounding box center [506, 180] width 9 height 9
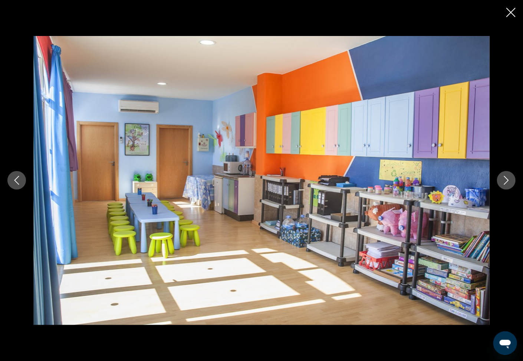
click at [506, 182] on icon "Next image" at bounding box center [506, 180] width 9 height 9
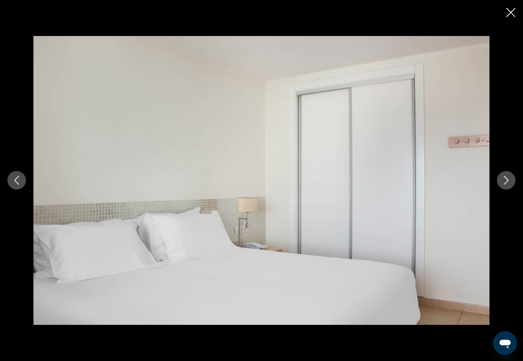
click at [515, 17] on icon "Close slideshow" at bounding box center [511, 12] width 9 height 9
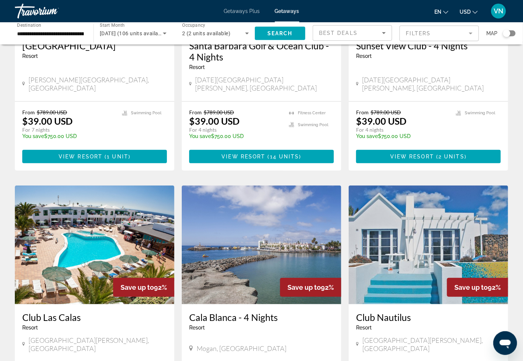
scroll to position [199, 0]
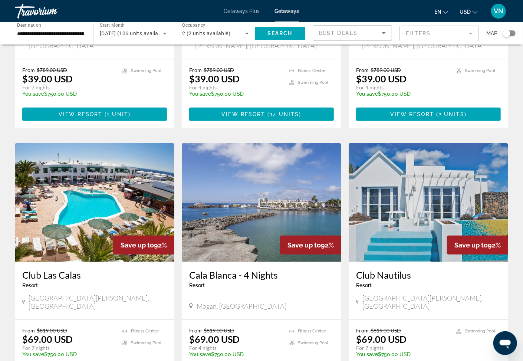
click at [37, 269] on h3 "Club Las Calas" at bounding box center [94, 274] width 145 height 11
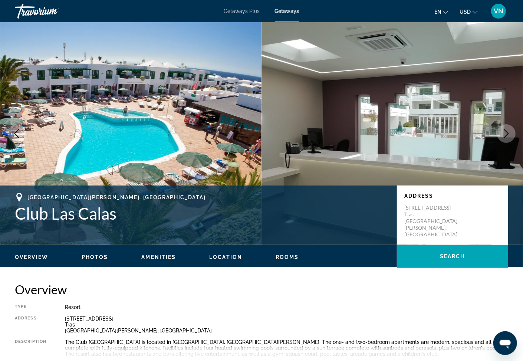
click at [508, 133] on icon "Next image" at bounding box center [506, 133] width 5 height 9
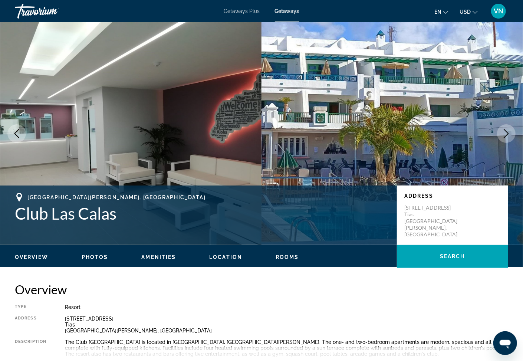
click at [508, 132] on icon "Next image" at bounding box center [506, 133] width 9 height 9
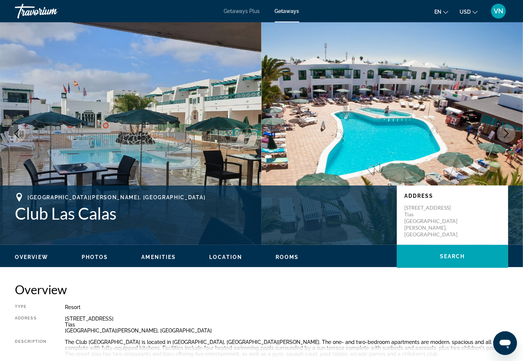
click at [507, 133] on icon "Next image" at bounding box center [506, 133] width 9 height 9
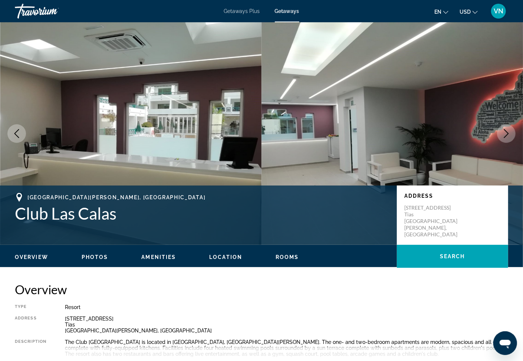
click at [507, 133] on icon "Next image" at bounding box center [506, 133] width 9 height 9
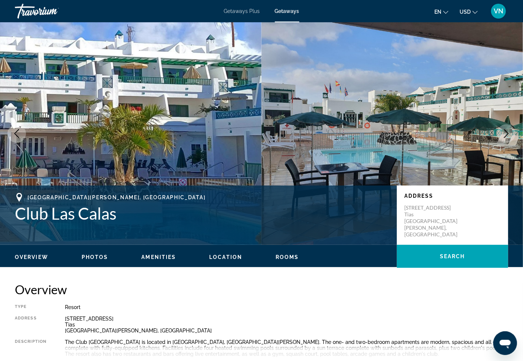
click at [507, 133] on icon "Next image" at bounding box center [506, 133] width 9 height 9
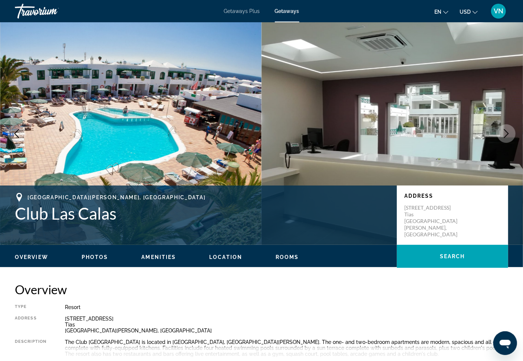
click at [508, 132] on icon "Next image" at bounding box center [506, 133] width 9 height 9
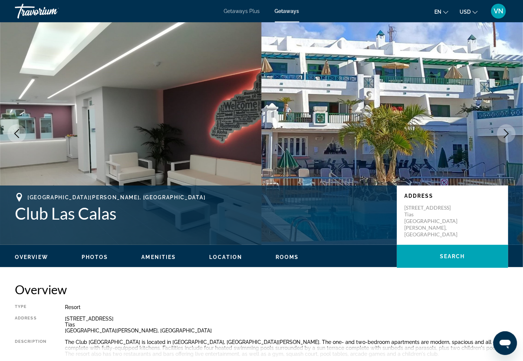
click at [508, 132] on icon "Next image" at bounding box center [506, 133] width 9 height 9
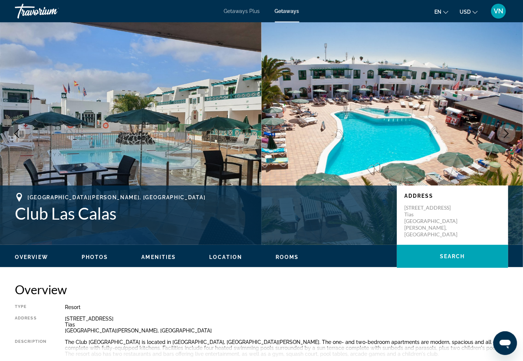
click at [508, 132] on icon "Next image" at bounding box center [506, 133] width 9 height 9
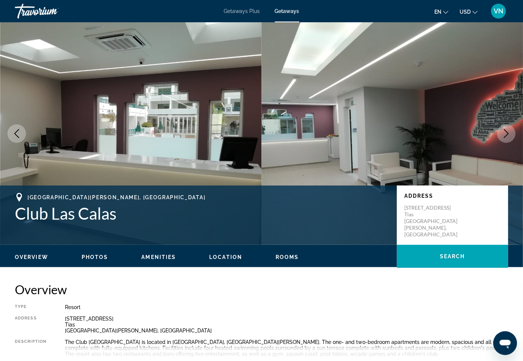
click at [508, 132] on icon "Next image" at bounding box center [506, 133] width 9 height 9
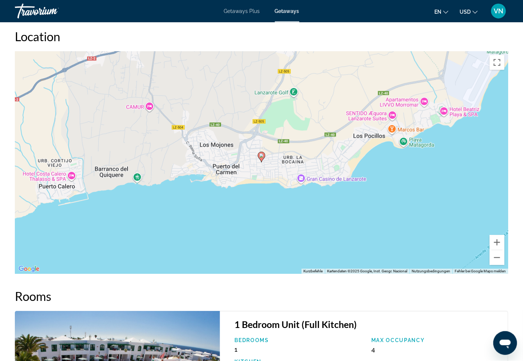
scroll to position [1074, 0]
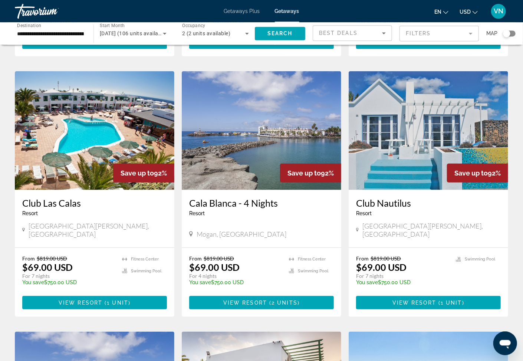
scroll to position [278, 0]
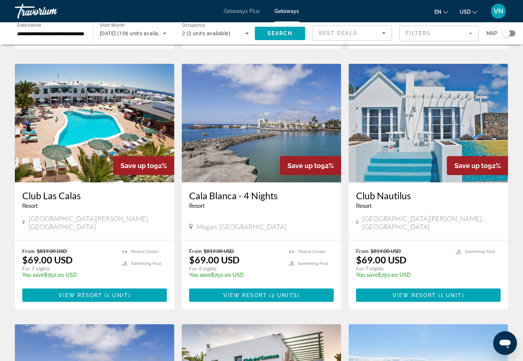
click at [221, 190] on h3 "Cala Blanca - 4 Nights" at bounding box center [261, 195] width 145 height 11
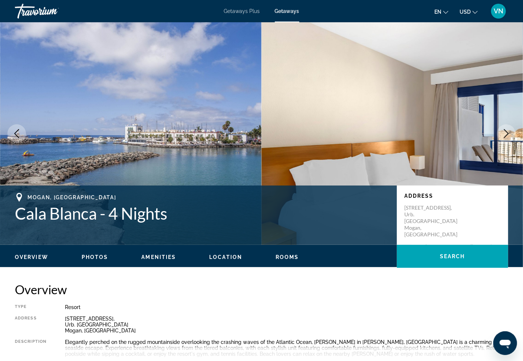
click at [505, 128] on button "Next image" at bounding box center [506, 133] width 19 height 19
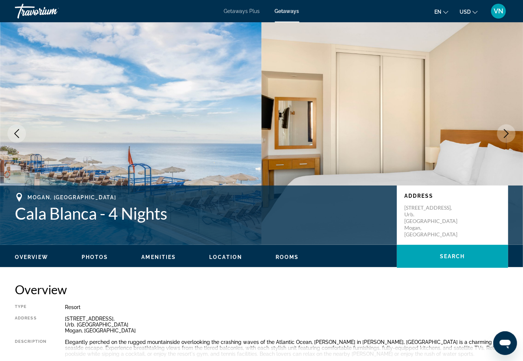
click at [504, 129] on icon "Next image" at bounding box center [506, 133] width 9 height 9
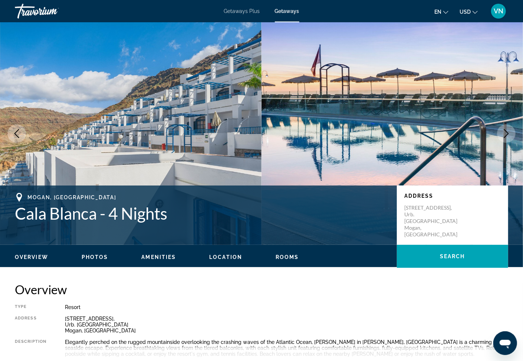
click at [508, 134] on icon "Next image" at bounding box center [506, 133] width 5 height 9
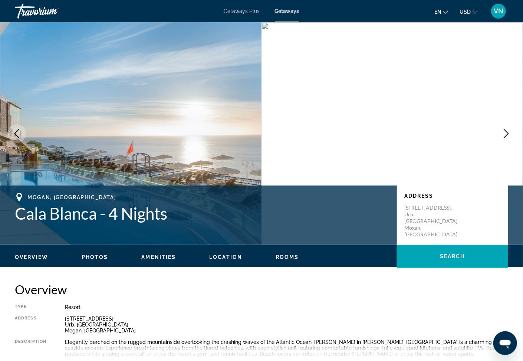
click at [507, 134] on icon "Next image" at bounding box center [506, 133] width 9 height 9
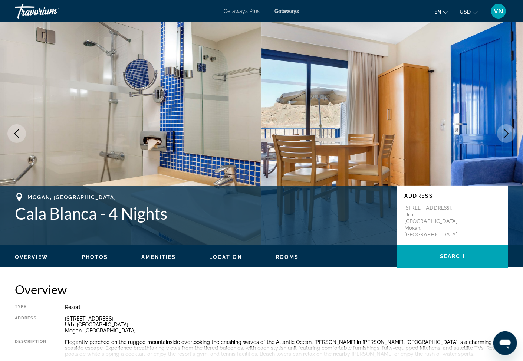
click at [507, 134] on icon "Next image" at bounding box center [506, 133] width 9 height 9
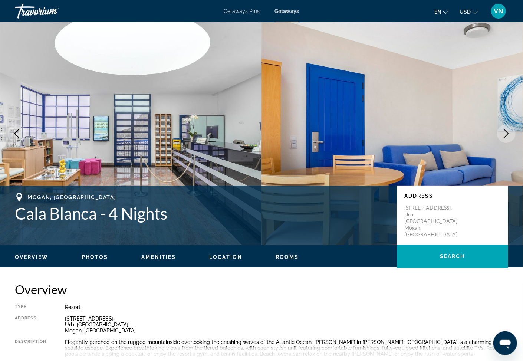
click at [507, 134] on icon "Next image" at bounding box center [506, 133] width 9 height 9
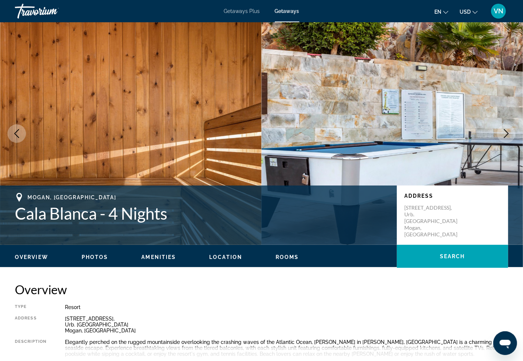
click at [507, 134] on icon "Next image" at bounding box center [506, 133] width 9 height 9
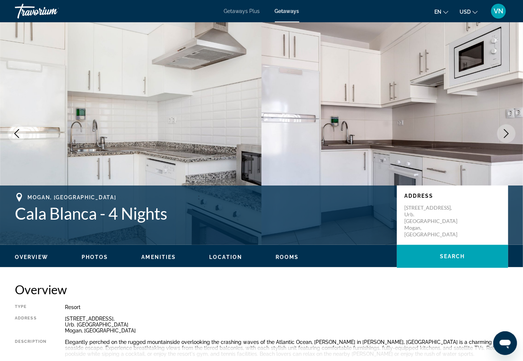
click at [507, 134] on icon "Next image" at bounding box center [506, 133] width 9 height 9
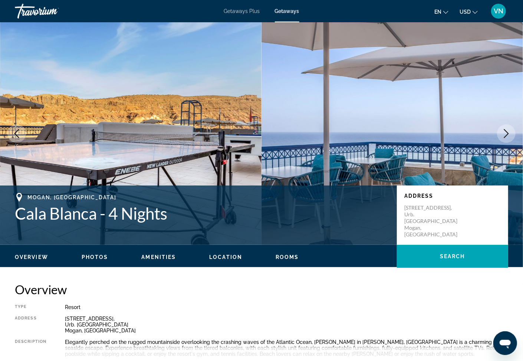
click at [507, 134] on icon "Next image" at bounding box center [506, 133] width 9 height 9
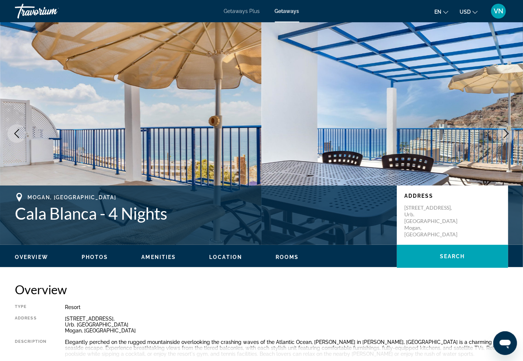
click at [507, 134] on icon "Next image" at bounding box center [506, 133] width 9 height 9
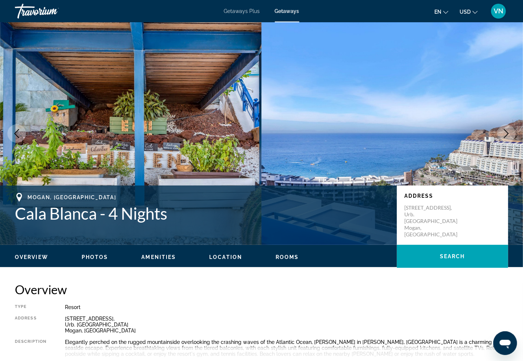
click at [507, 134] on icon "Next image" at bounding box center [506, 133] width 9 height 9
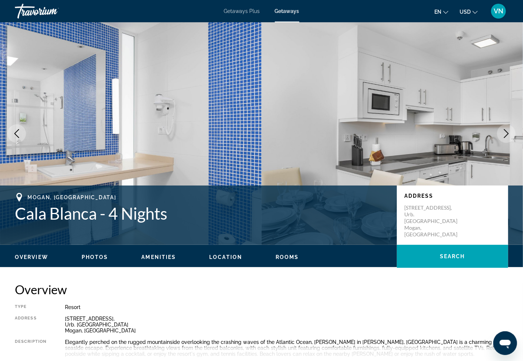
click at [507, 134] on icon "Next image" at bounding box center [506, 133] width 9 height 9
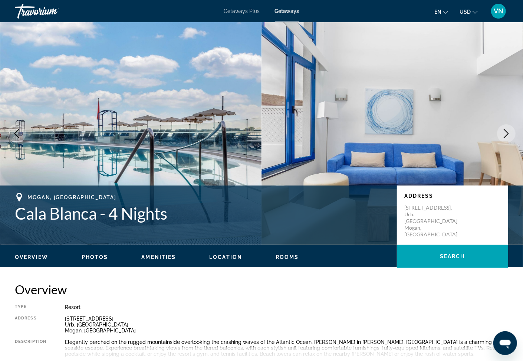
click at [507, 134] on icon "Next image" at bounding box center [506, 133] width 9 height 9
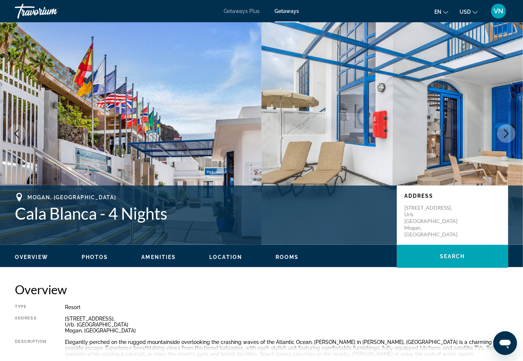
click at [507, 134] on icon "Next image" at bounding box center [506, 133] width 9 height 9
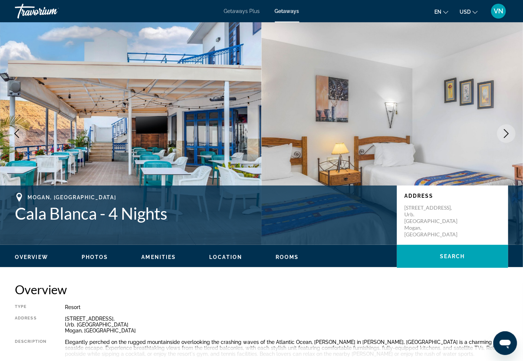
click at [507, 134] on icon "Next image" at bounding box center [506, 133] width 9 height 9
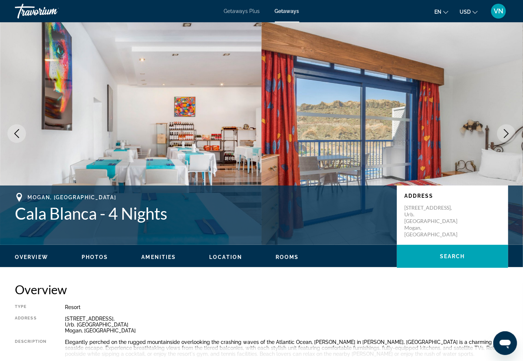
click at [507, 134] on icon "Next image" at bounding box center [506, 133] width 9 height 9
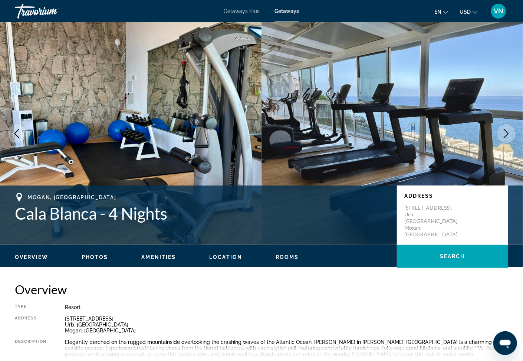
click at [507, 134] on icon "Next image" at bounding box center [506, 133] width 9 height 9
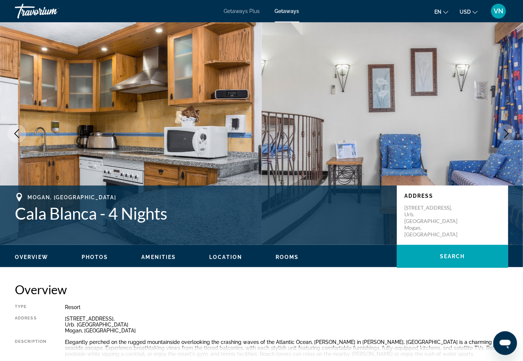
click at [507, 134] on icon "Next image" at bounding box center [506, 133] width 9 height 9
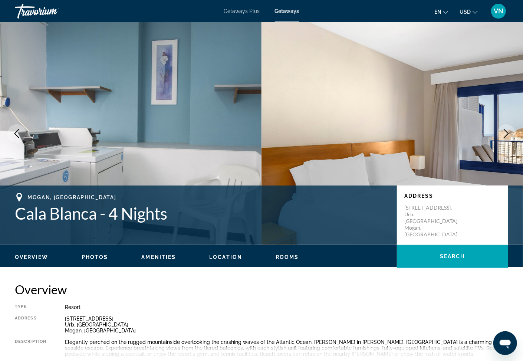
click at [507, 134] on icon "Next image" at bounding box center [506, 133] width 9 height 9
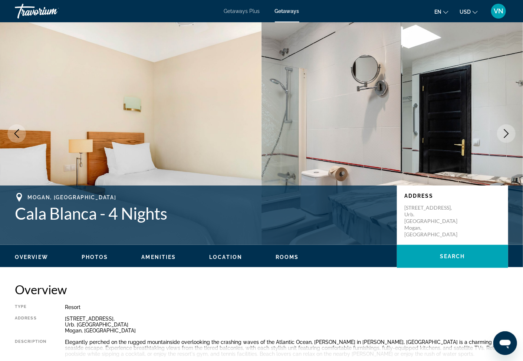
click at [507, 134] on icon "Next image" at bounding box center [506, 133] width 9 height 9
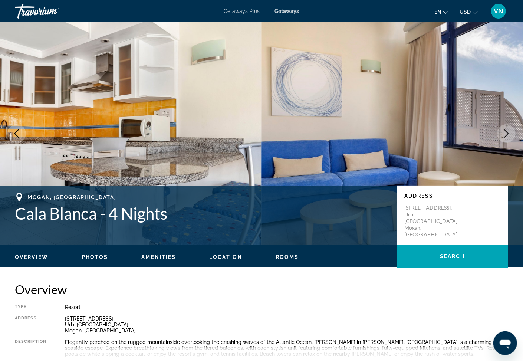
click at [507, 134] on icon "Next image" at bounding box center [506, 133] width 9 height 9
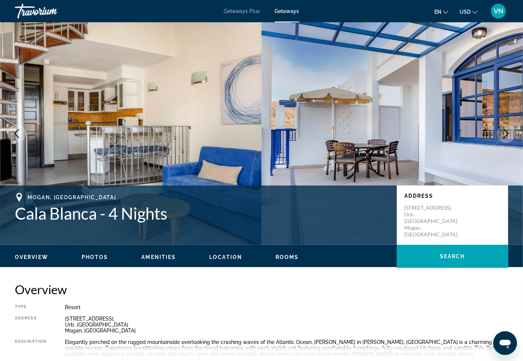
click at [507, 134] on icon "Next image" at bounding box center [506, 133] width 9 height 9
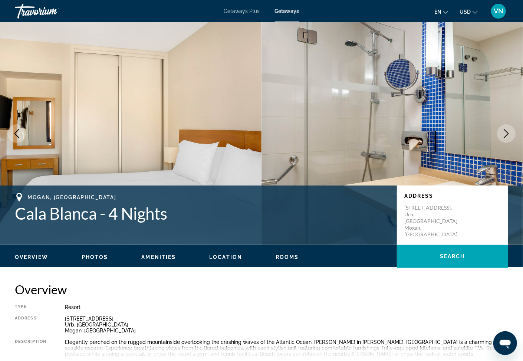
click at [507, 134] on icon "Next image" at bounding box center [506, 133] width 9 height 9
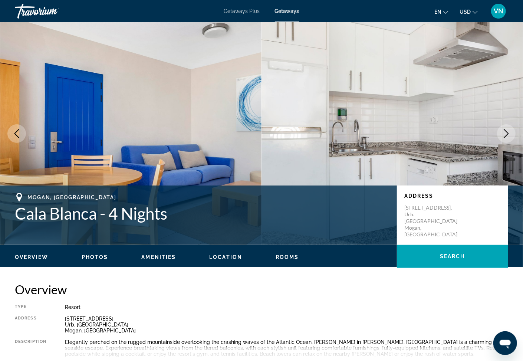
click at [507, 134] on icon "Next image" at bounding box center [506, 133] width 9 height 9
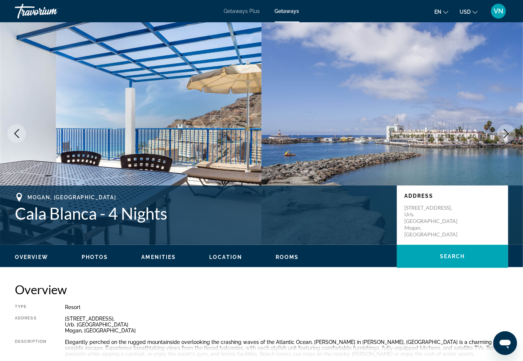
click at [507, 134] on icon "Next image" at bounding box center [506, 133] width 9 height 9
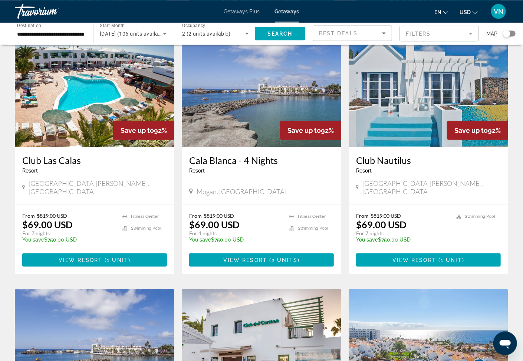
scroll to position [318, 0]
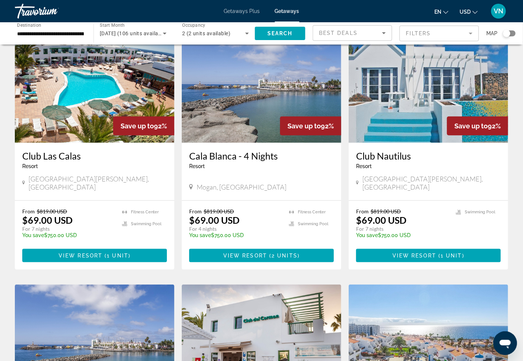
click at [400, 151] on h3 "Club Nautilus" at bounding box center [428, 155] width 145 height 11
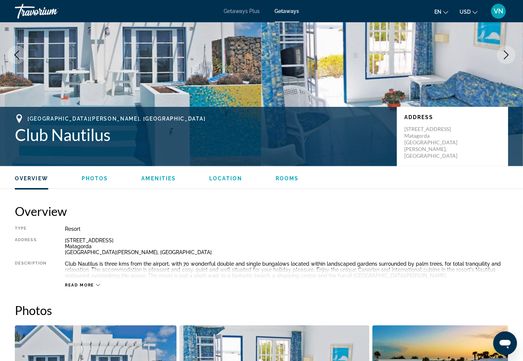
scroll to position [40, 0]
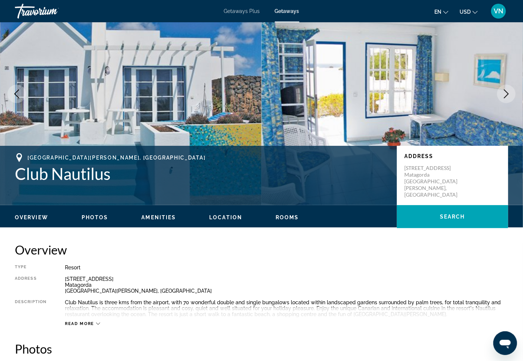
click at [509, 91] on icon "Next image" at bounding box center [506, 93] width 9 height 9
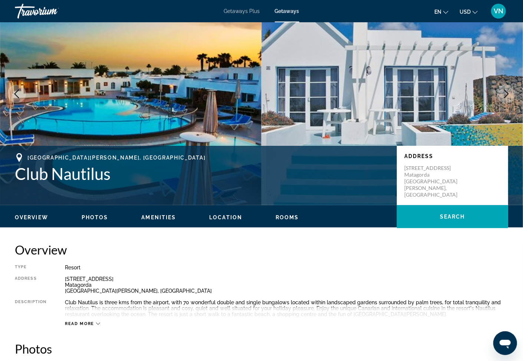
click at [507, 96] on icon "Next image" at bounding box center [506, 93] width 5 height 9
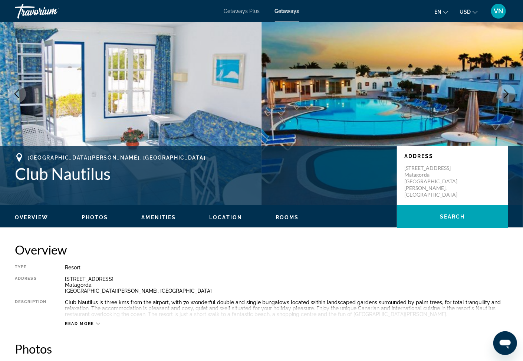
click at [15, 93] on icon "Previous image" at bounding box center [16, 93] width 5 height 9
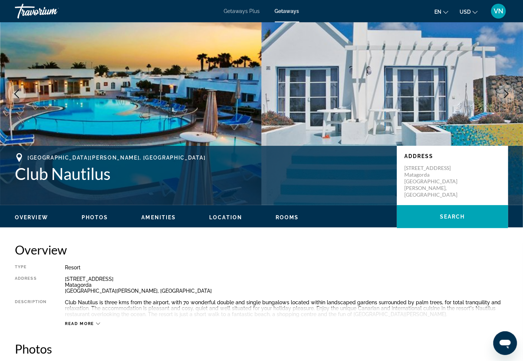
click at [15, 93] on icon "Previous image" at bounding box center [16, 93] width 5 height 9
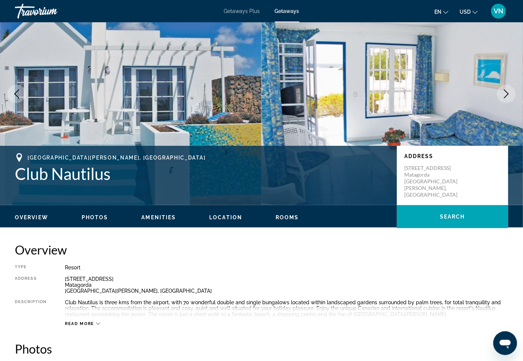
click at [17, 95] on icon "Previous image" at bounding box center [16, 93] width 9 height 9
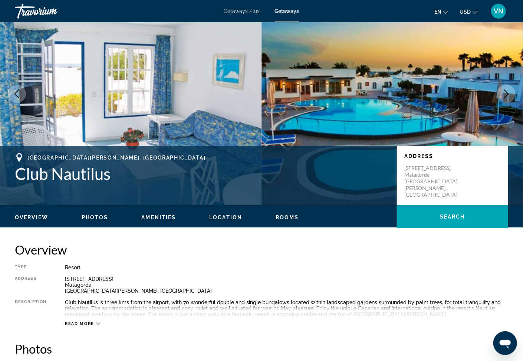
click at [17, 95] on icon "Previous image" at bounding box center [16, 93] width 9 height 9
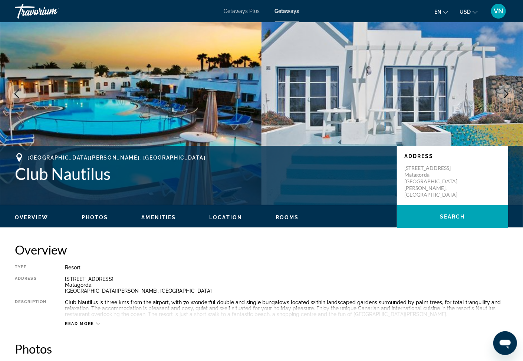
click at [18, 94] on icon "Previous image" at bounding box center [16, 93] width 9 height 9
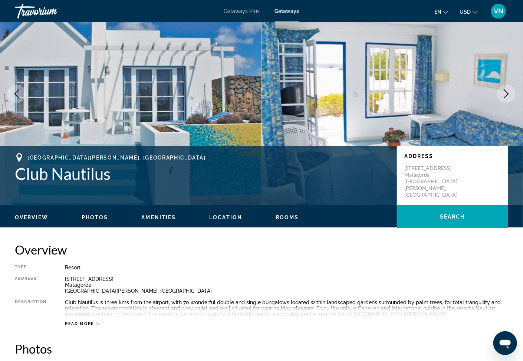
click at [18, 94] on icon "Previous image" at bounding box center [16, 93] width 9 height 9
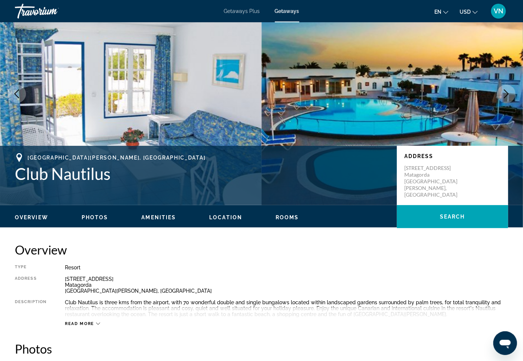
click at [17, 95] on icon "Previous image" at bounding box center [16, 93] width 9 height 9
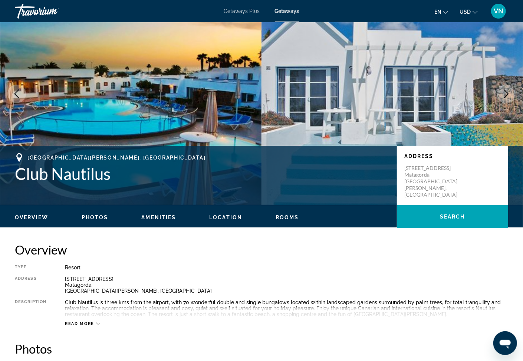
click at [17, 95] on icon "Previous image" at bounding box center [16, 93] width 9 height 9
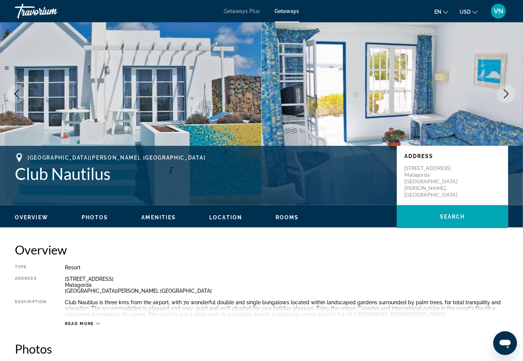
click at [17, 95] on icon "Previous image" at bounding box center [16, 93] width 9 height 9
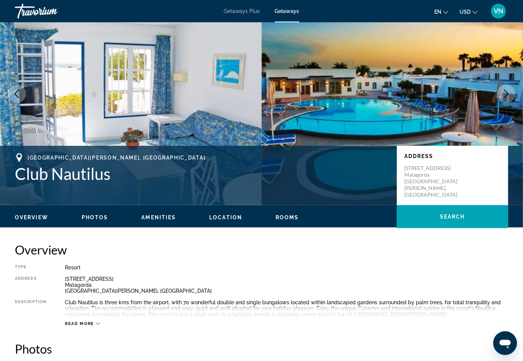
click at [17, 95] on icon "Previous image" at bounding box center [16, 93] width 9 height 9
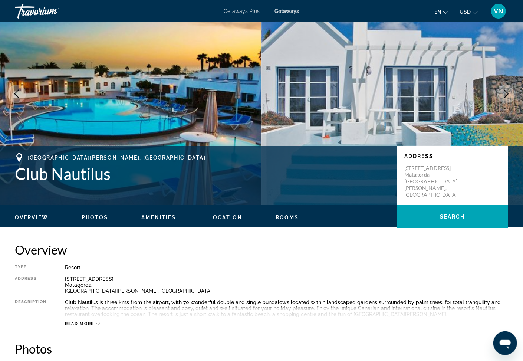
click at [17, 95] on icon "Previous image" at bounding box center [16, 93] width 9 height 9
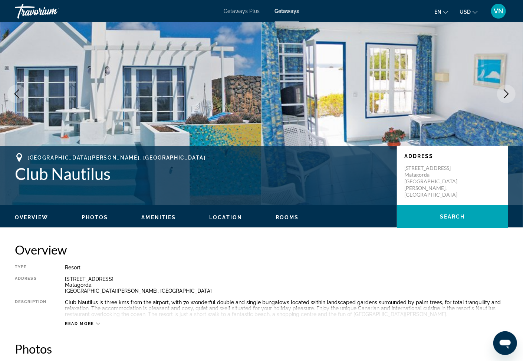
click at [17, 95] on icon "Previous image" at bounding box center [16, 93] width 9 height 9
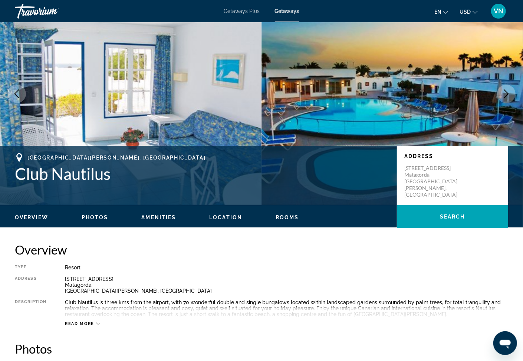
click at [17, 95] on icon "Previous image" at bounding box center [16, 93] width 9 height 9
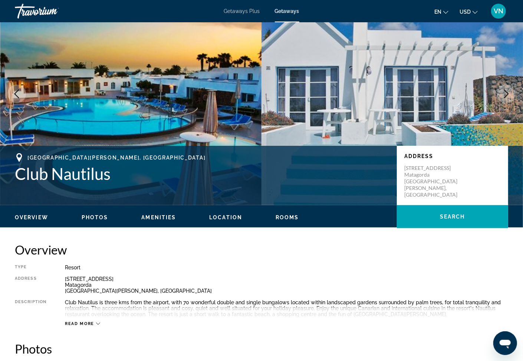
click at [17, 95] on icon "Previous image" at bounding box center [16, 93] width 9 height 9
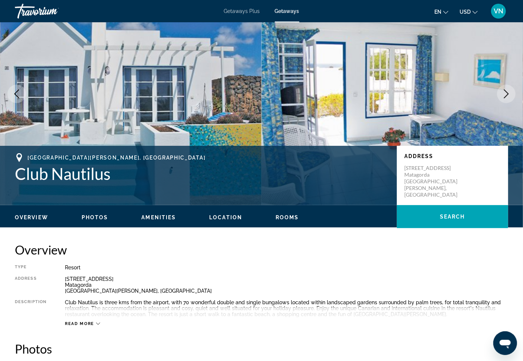
click at [17, 95] on icon "Previous image" at bounding box center [16, 93] width 9 height 9
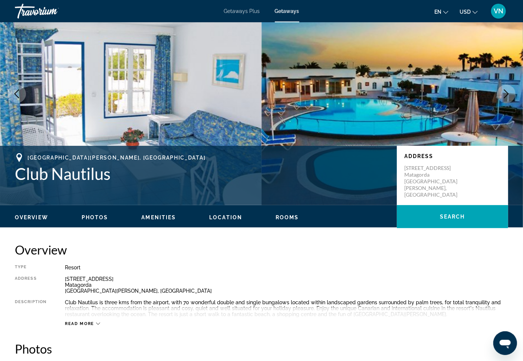
click at [17, 95] on icon "Previous image" at bounding box center [16, 93] width 9 height 9
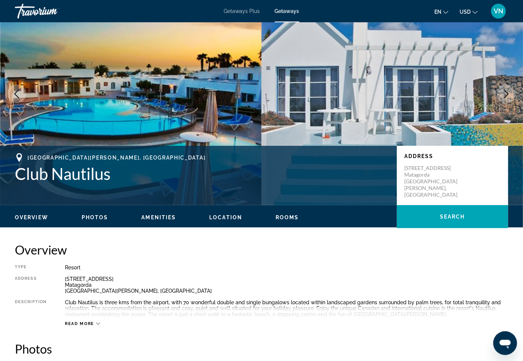
click at [17, 95] on icon "Previous image" at bounding box center [16, 93] width 9 height 9
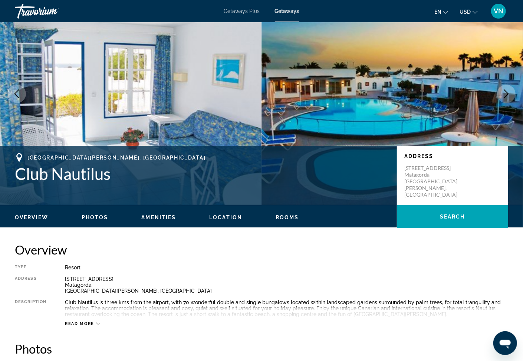
click at [17, 95] on icon "Previous image" at bounding box center [16, 93] width 9 height 9
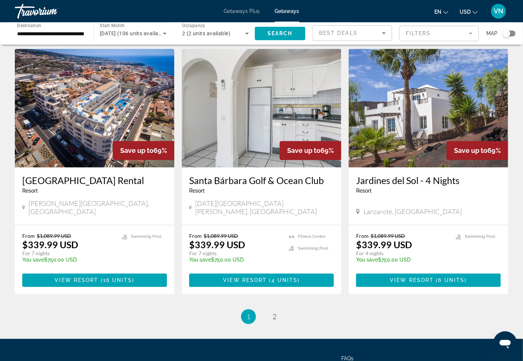
scroll to position [851, 0]
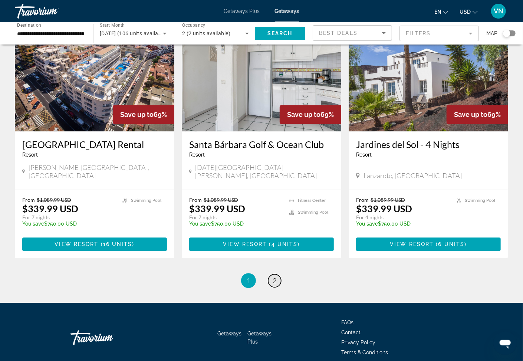
click at [274, 276] on span "2" at bounding box center [275, 280] width 4 height 8
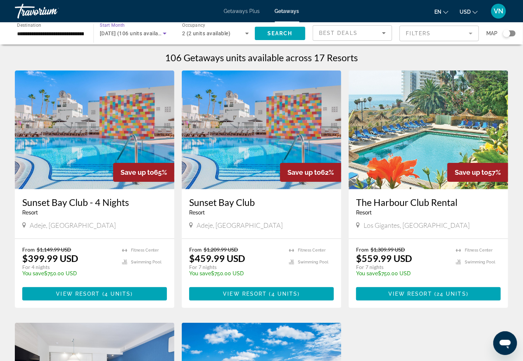
click at [163, 31] on icon "Search widget" at bounding box center [164, 33] width 9 height 9
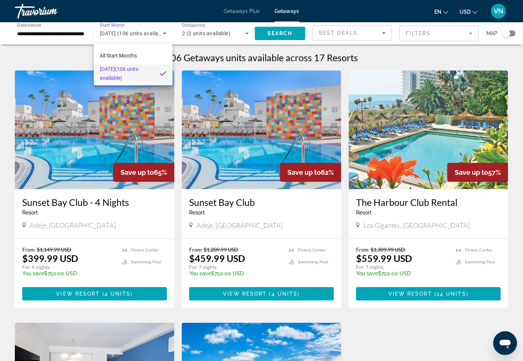
click at [48, 53] on div at bounding box center [261, 180] width 523 height 361
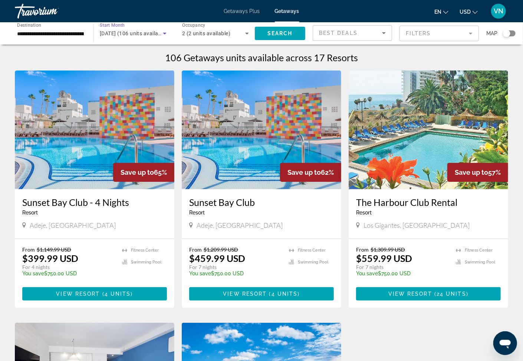
click at [112, 33] on span "[DATE] (106 units available)" at bounding box center [134, 33] width 68 height 6
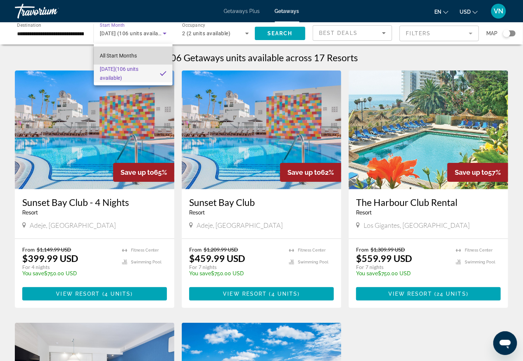
click at [117, 54] on span "All Start Months" at bounding box center [118, 56] width 37 height 6
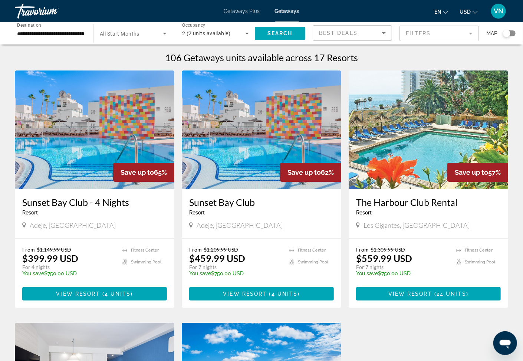
click at [127, 34] on span "All Start Months" at bounding box center [120, 34] width 40 height 6
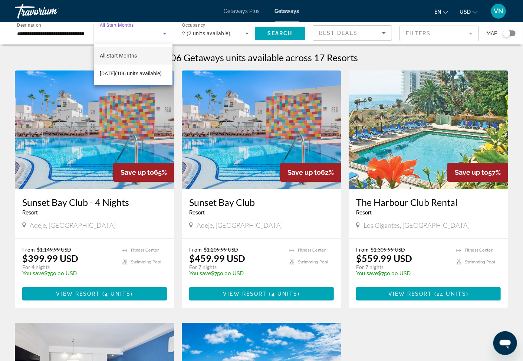
click at [54, 59] on div at bounding box center [261, 180] width 523 height 361
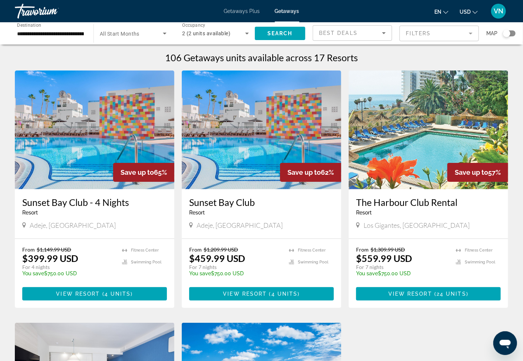
click at [469, 33] on mat-form-field "Filters" at bounding box center [439, 34] width 79 height 16
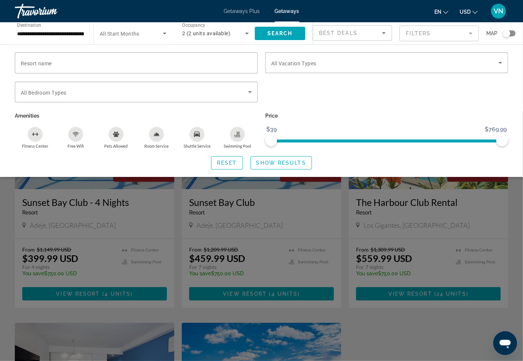
click at [158, 135] on icon "Room Service" at bounding box center [157, 134] width 6 height 6
click at [279, 30] on span "Search widget" at bounding box center [280, 33] width 50 height 18
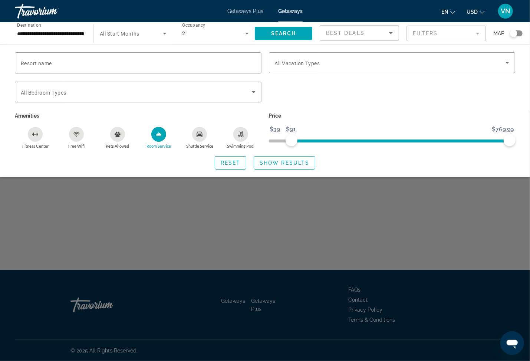
click at [292, 138] on span "ngx-slider" at bounding box center [401, 140] width 218 height 12
click at [276, 141] on span "ngx-slider" at bounding box center [392, 141] width 247 height 3
click at [269, 141] on span "ngx-slider" at bounding box center [392, 141] width 247 height 3
click at [292, 31] on span "Search" at bounding box center [283, 33] width 25 height 6
click at [393, 32] on icon "Sort by" at bounding box center [391, 33] width 9 height 9
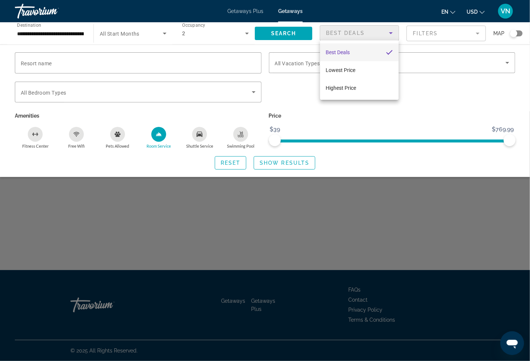
click at [416, 92] on div at bounding box center [265, 180] width 530 height 361
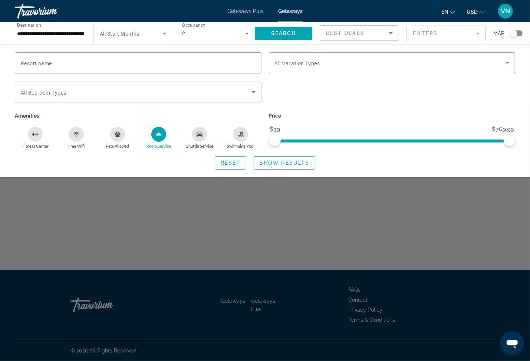
click at [479, 31] on mat-form-field "Filters" at bounding box center [446, 34] width 79 height 16
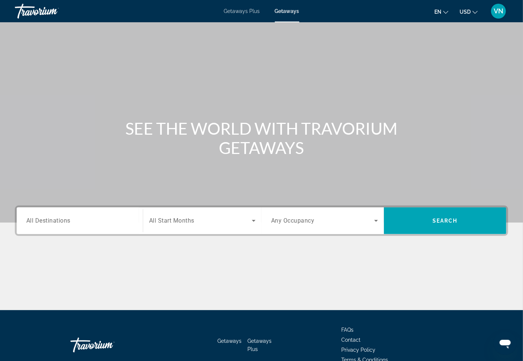
drag, startPoint x: 33, startPoint y: 219, endPoint x: 40, endPoint y: 220, distance: 7.5
click at [35, 219] on span "All Destinations" at bounding box center [48, 220] width 44 height 7
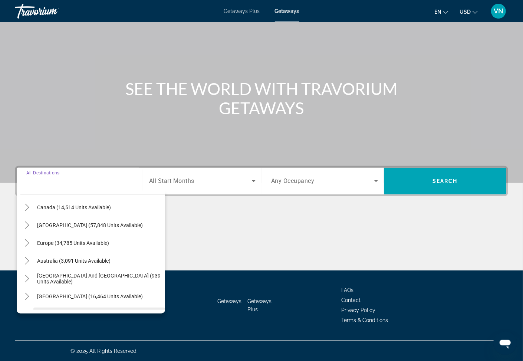
scroll to position [40, 0]
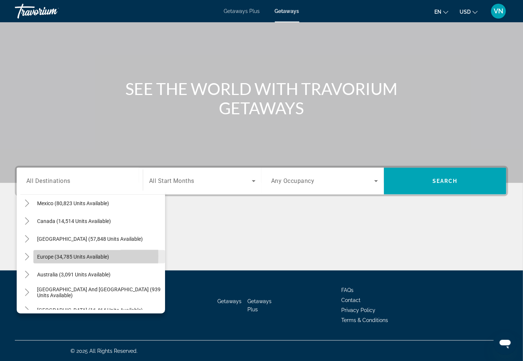
click at [45, 255] on span "Europe (34,785 units available)" at bounding box center [73, 257] width 72 height 6
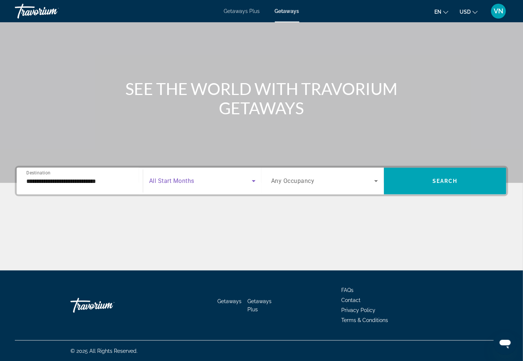
click at [254, 179] on icon "Search widget" at bounding box center [253, 181] width 9 height 9
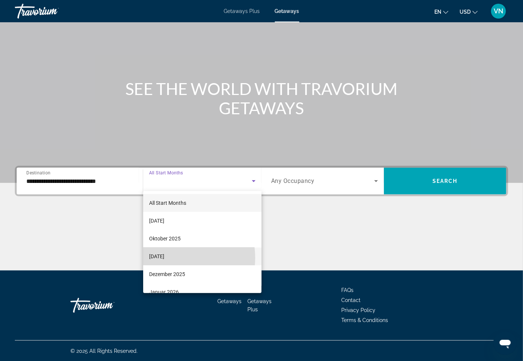
click at [164, 258] on span "[DATE]" at bounding box center [156, 256] width 15 height 9
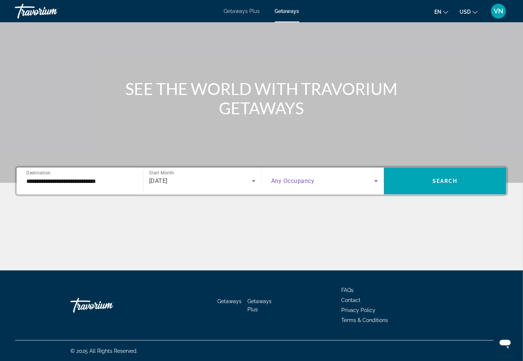
click at [379, 179] on icon "Search widget" at bounding box center [376, 181] width 9 height 9
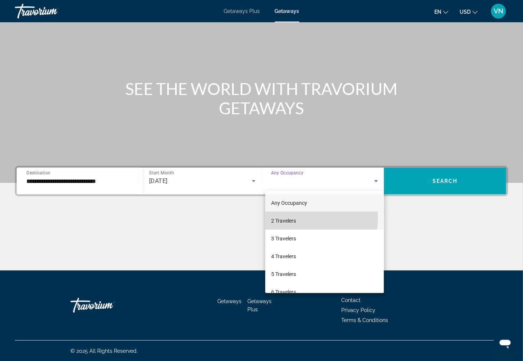
click at [286, 217] on span "2 Travelers" at bounding box center [283, 220] width 25 height 9
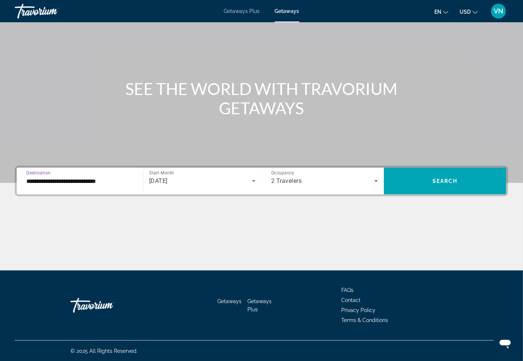
click at [33, 181] on input "**********" at bounding box center [79, 181] width 107 height 9
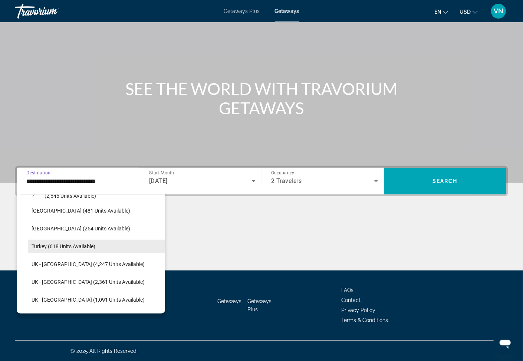
scroll to position [402, 0]
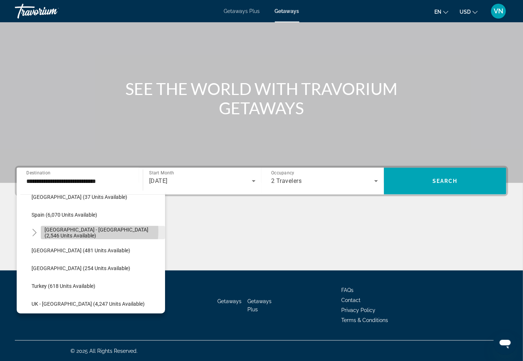
click at [82, 230] on span "[GEOGRAPHIC_DATA] - [GEOGRAPHIC_DATA] (2,546 units available)" at bounding box center [103, 233] width 117 height 12
type input "**********"
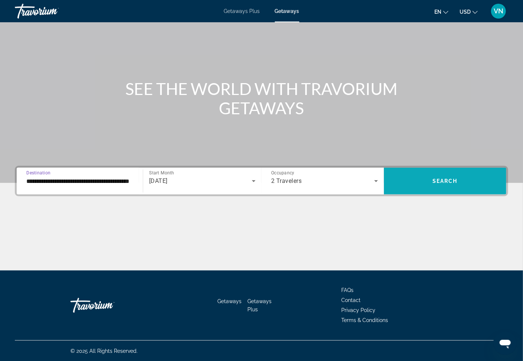
click at [405, 183] on span "Search widget" at bounding box center [445, 181] width 122 height 18
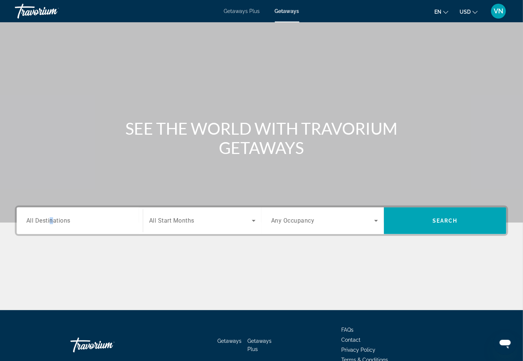
click at [54, 220] on span "All Destinations" at bounding box center [48, 220] width 44 height 7
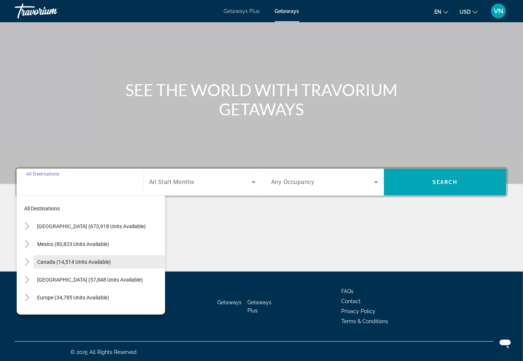
scroll to position [40, 0]
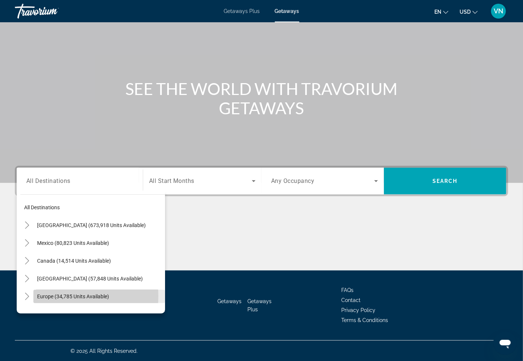
click at [50, 296] on span "Europe (34,785 units available)" at bounding box center [73, 297] width 72 height 6
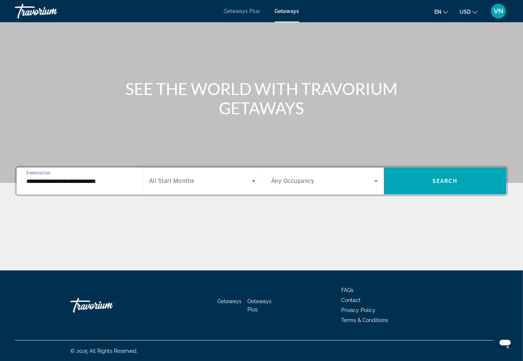
click at [253, 182] on icon "Search widget" at bounding box center [253, 181] width 9 height 9
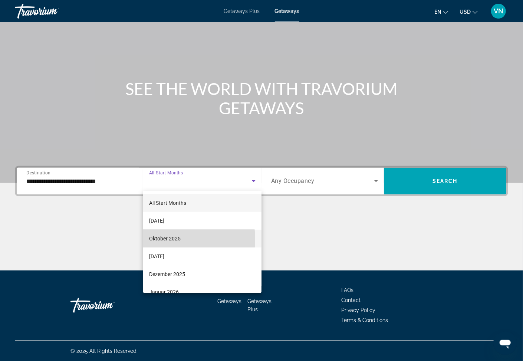
click at [164, 239] on span "Oktober 2025" at bounding box center [165, 238] width 32 height 9
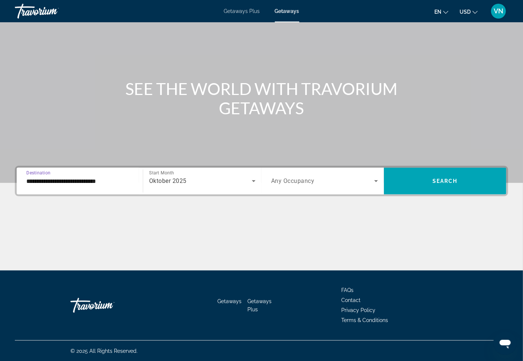
click at [41, 180] on input "**********" at bounding box center [79, 181] width 107 height 9
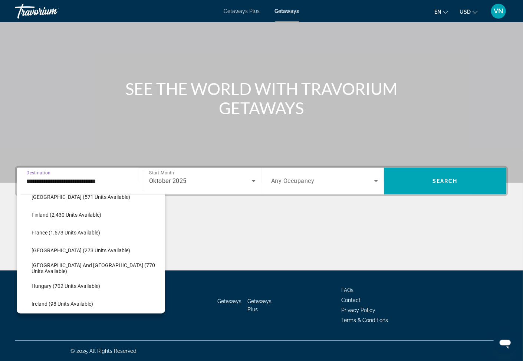
scroll to position [203, 0]
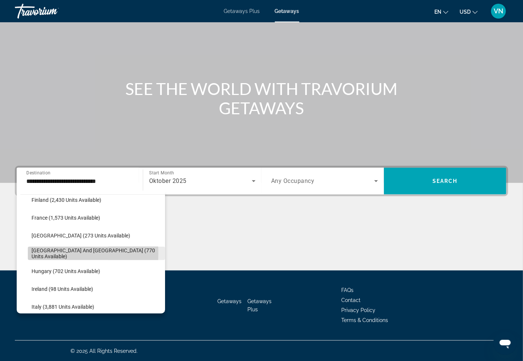
click at [39, 253] on span "[GEOGRAPHIC_DATA] and [GEOGRAPHIC_DATA] (770 units available)" at bounding box center [97, 254] width 130 height 12
type input "**********"
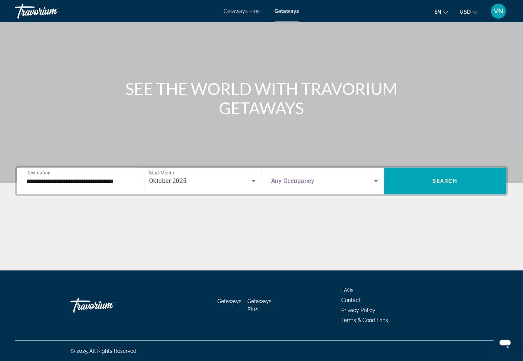
click at [380, 180] on icon "Search widget" at bounding box center [376, 181] width 9 height 9
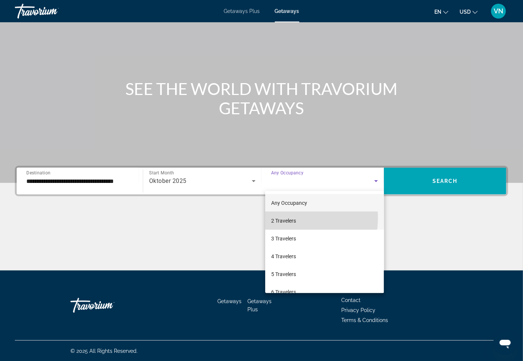
click at [286, 218] on span "2 Travelers" at bounding box center [283, 220] width 25 height 9
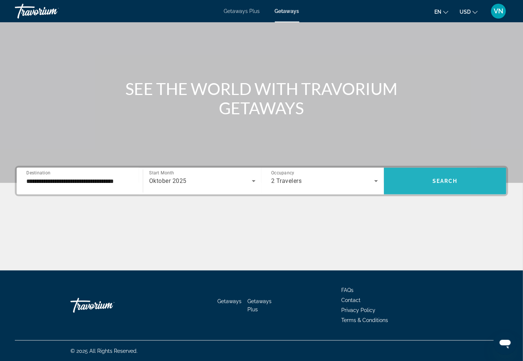
click at [479, 183] on span "Search widget" at bounding box center [445, 181] width 122 height 18
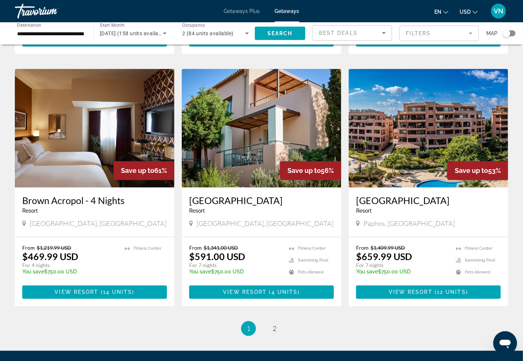
scroll to position [835, 0]
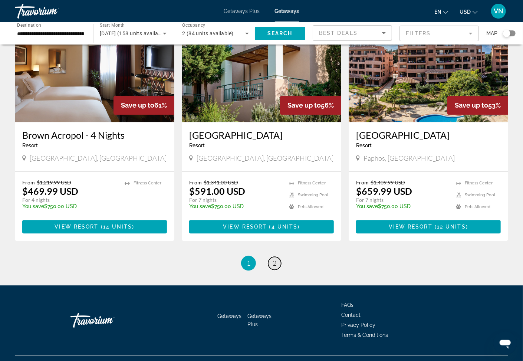
click at [276, 259] on span "2" at bounding box center [275, 263] width 4 height 8
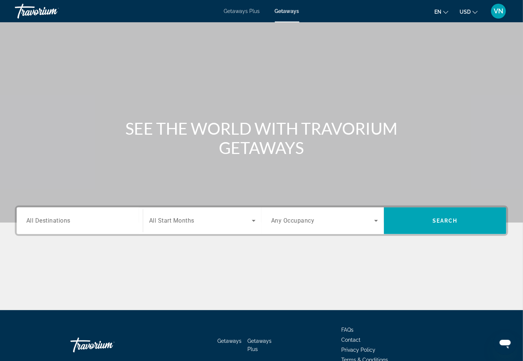
click at [64, 222] on span "All Destinations" at bounding box center [48, 220] width 44 height 7
click at [64, 222] on input "Destination All Destinations" at bounding box center [79, 221] width 107 height 9
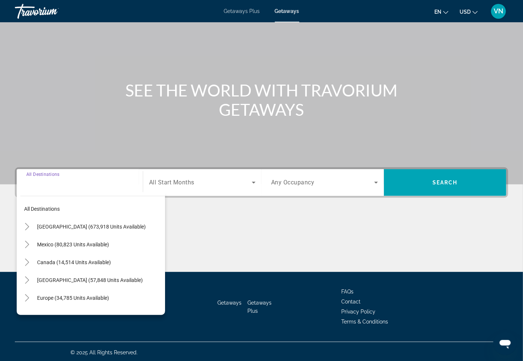
scroll to position [40, 0]
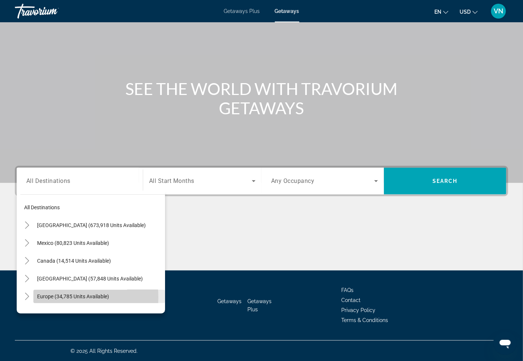
click at [48, 297] on span "Europe (34,785 units available)" at bounding box center [73, 297] width 72 height 6
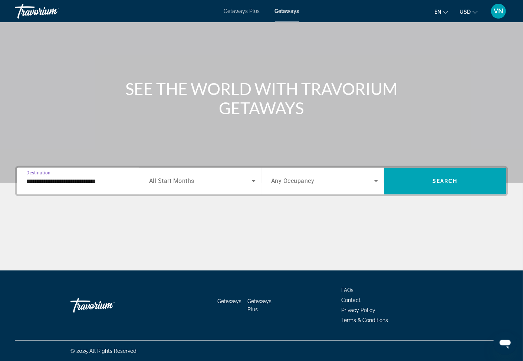
click at [41, 180] on input "**********" at bounding box center [79, 181] width 107 height 9
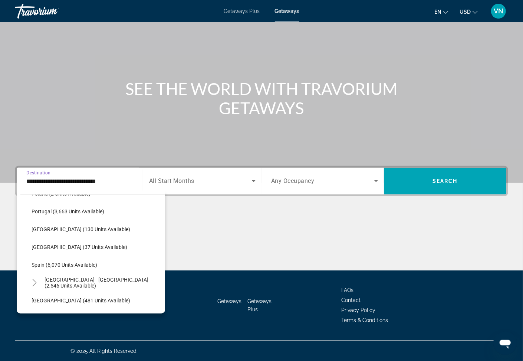
scroll to position [363, 0]
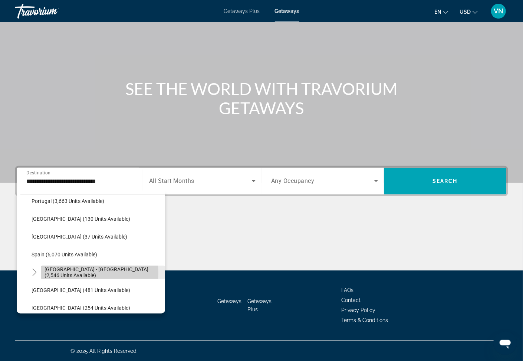
click at [72, 273] on span "[GEOGRAPHIC_DATA] - [GEOGRAPHIC_DATA] (2,546 units available)" at bounding box center [103, 272] width 117 height 12
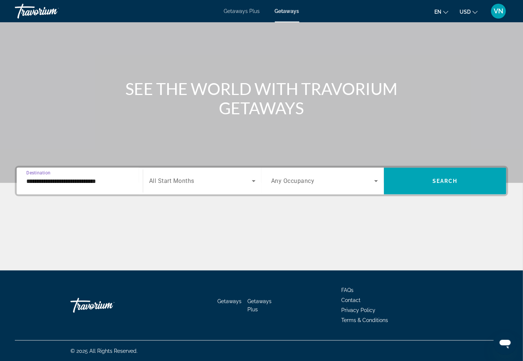
type input "**********"
click at [255, 180] on icon "Search widget" at bounding box center [253, 181] width 9 height 9
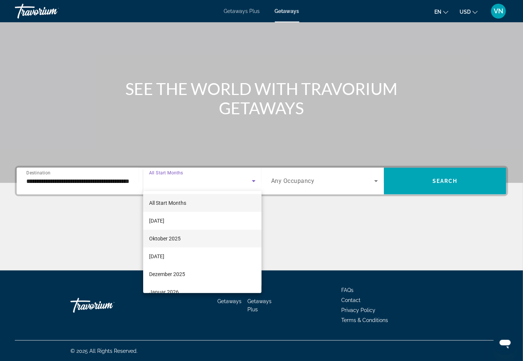
click at [156, 240] on span "Oktober 2025" at bounding box center [165, 238] width 32 height 9
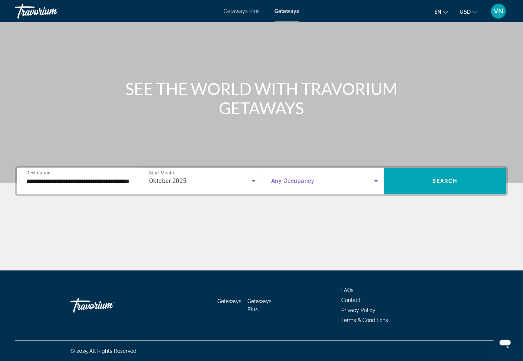
click at [377, 180] on icon "Search widget" at bounding box center [376, 181] width 4 height 2
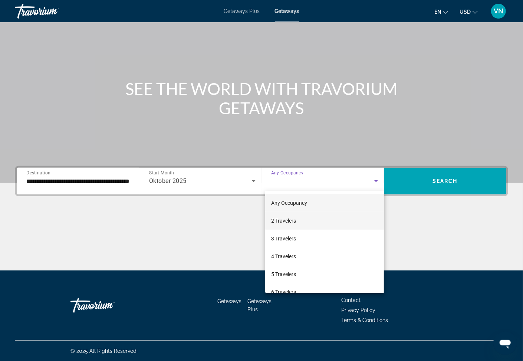
click at [288, 219] on span "2 Travelers" at bounding box center [283, 220] width 25 height 9
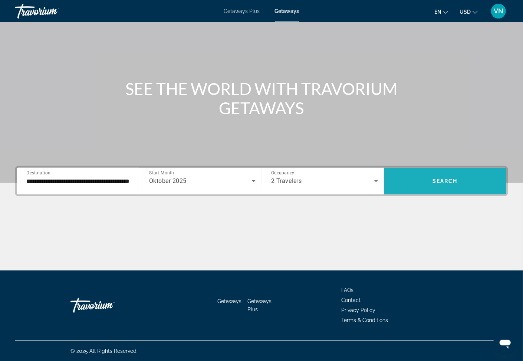
click at [466, 167] on div "**********" at bounding box center [262, 181] width 494 height 30
click at [468, 184] on span "Search widget" at bounding box center [445, 181] width 122 height 18
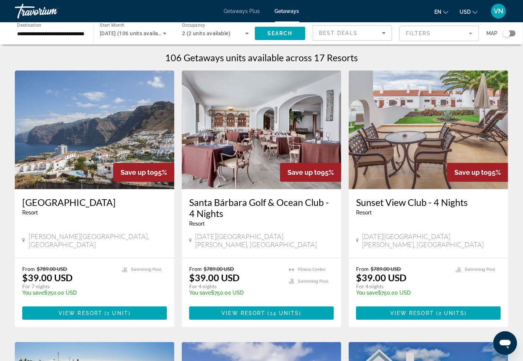
click at [86, 240] on span "[PERSON_NAME][GEOGRAPHIC_DATA], [GEOGRAPHIC_DATA]" at bounding box center [98, 240] width 138 height 16
click at [87, 235] on span "[PERSON_NAME][GEOGRAPHIC_DATA], [GEOGRAPHIC_DATA]" at bounding box center [98, 240] width 138 height 16
click at [81, 177] on img "Main content" at bounding box center [95, 130] width 160 height 119
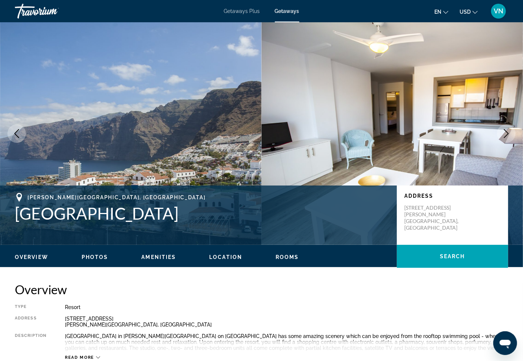
click at [505, 134] on icon "Next image" at bounding box center [506, 133] width 9 height 9
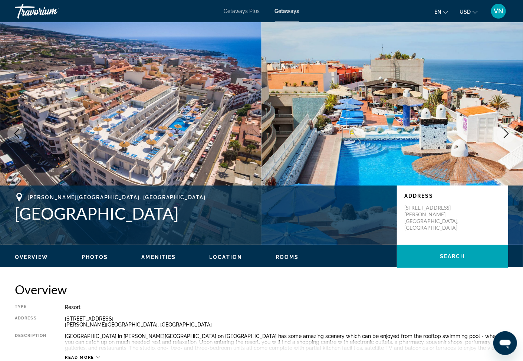
click at [507, 133] on icon "Next image" at bounding box center [506, 133] width 9 height 9
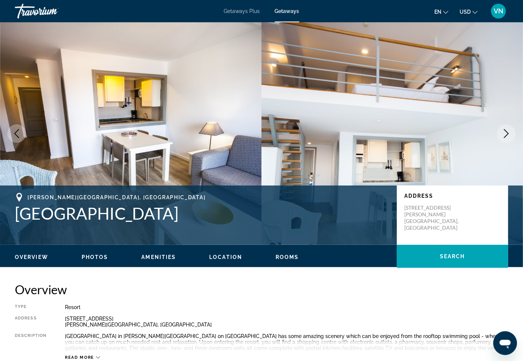
click at [507, 133] on icon "Next image" at bounding box center [506, 133] width 9 height 9
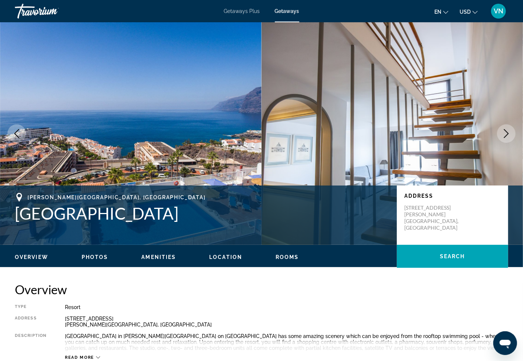
click at [507, 133] on icon "Next image" at bounding box center [506, 133] width 9 height 9
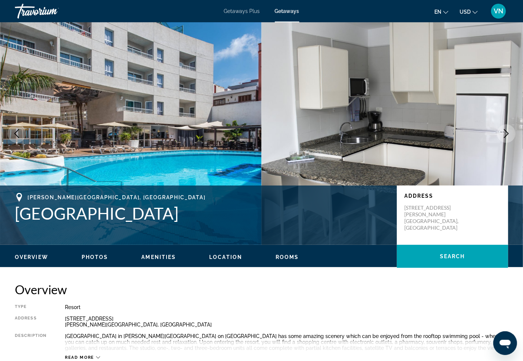
click at [507, 133] on icon "Next image" at bounding box center [506, 133] width 9 height 9
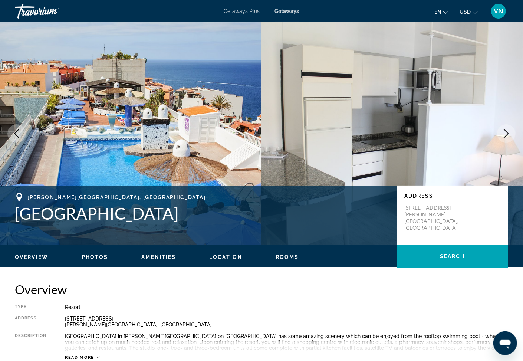
click at [507, 133] on icon "Next image" at bounding box center [506, 133] width 9 height 9
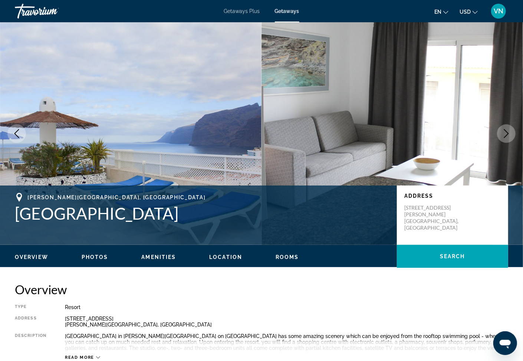
click at [507, 133] on icon "Next image" at bounding box center [506, 133] width 9 height 9
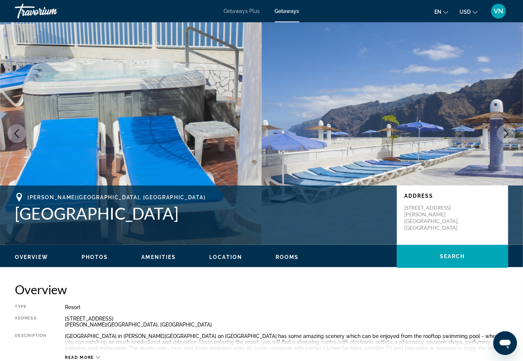
click at [507, 133] on icon "Next image" at bounding box center [506, 133] width 9 height 9
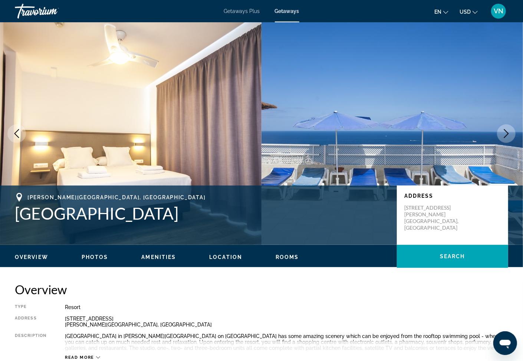
click at [507, 133] on icon "Next image" at bounding box center [506, 133] width 9 height 9
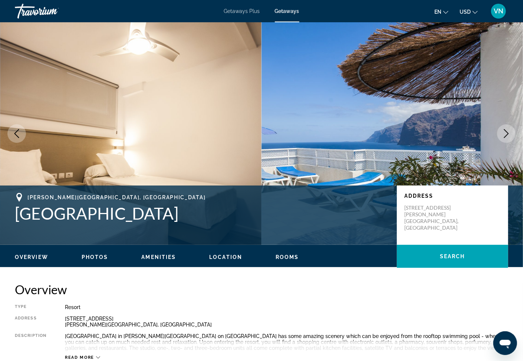
click at [507, 132] on icon "Next image" at bounding box center [506, 133] width 9 height 9
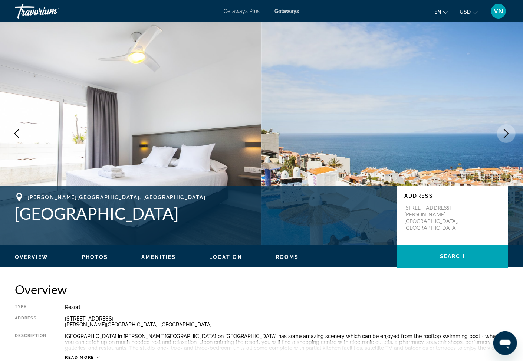
click at [505, 138] on button "Next image" at bounding box center [506, 133] width 19 height 19
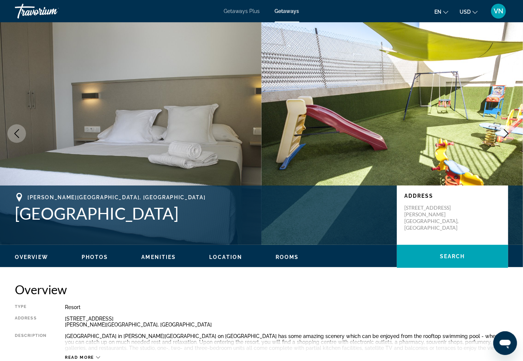
click at [505, 138] on button "Next image" at bounding box center [506, 133] width 19 height 19
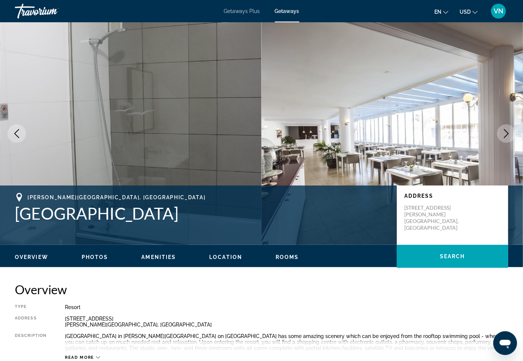
click at [505, 139] on button "Next image" at bounding box center [506, 133] width 19 height 19
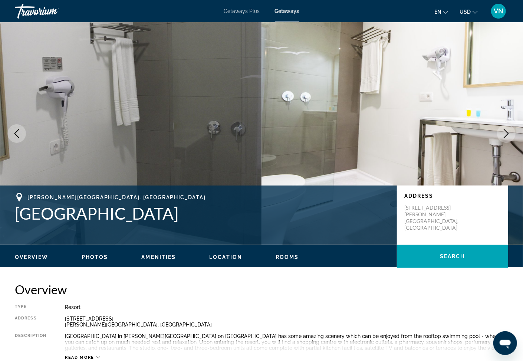
click at [505, 139] on button "Next image" at bounding box center [506, 133] width 19 height 19
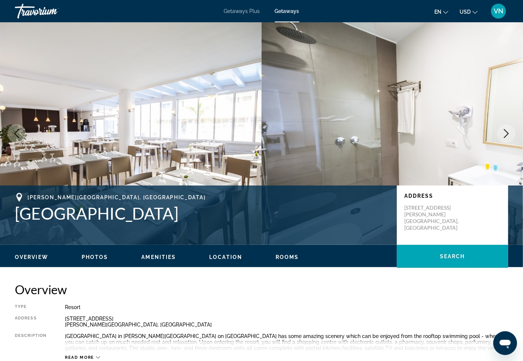
click at [505, 139] on button "Next image" at bounding box center [506, 133] width 19 height 19
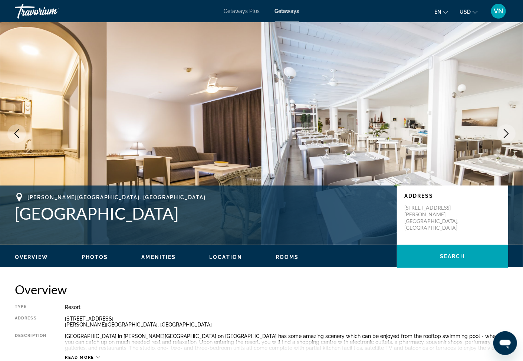
click at [505, 139] on button "Next image" at bounding box center [506, 133] width 19 height 19
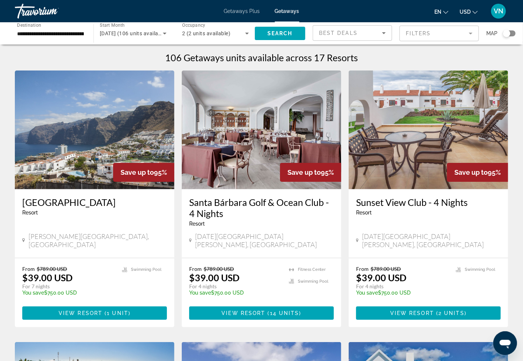
click at [243, 206] on h3 "Santa Bárbara Golf & Ocean Club - 4 Nights" at bounding box center [261, 208] width 145 height 22
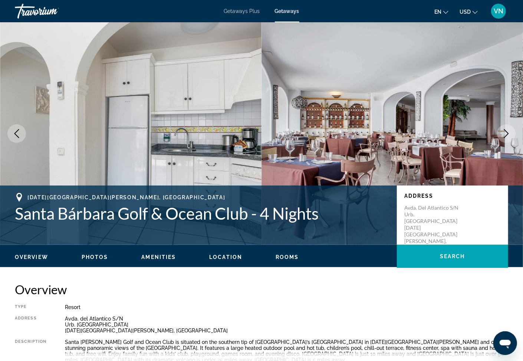
click at [504, 129] on button "Next image" at bounding box center [506, 133] width 19 height 19
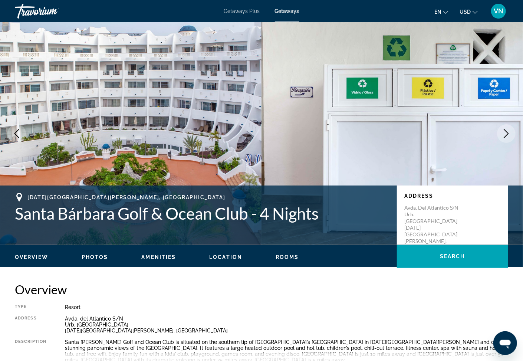
click at [501, 134] on button "Next image" at bounding box center [506, 133] width 19 height 19
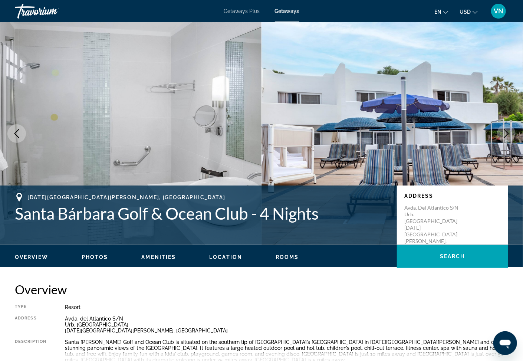
click at [510, 132] on icon "Next image" at bounding box center [506, 133] width 9 height 9
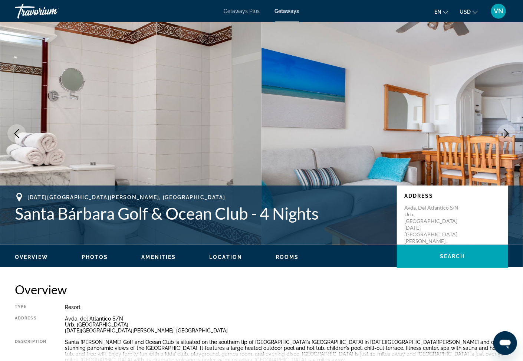
click at [511, 134] on button "Next image" at bounding box center [506, 133] width 19 height 19
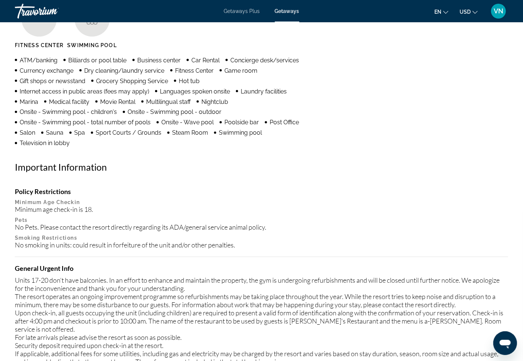
scroll to position [477, 0]
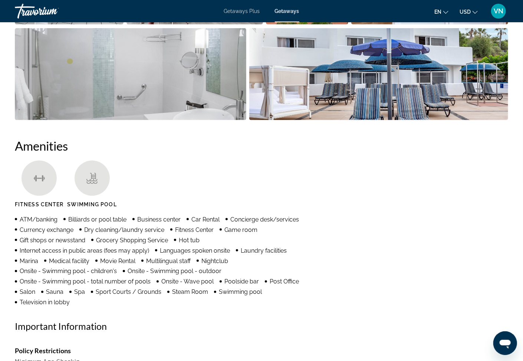
click at [246, 9] on span "Getaways Plus" at bounding box center [242, 11] width 36 height 6
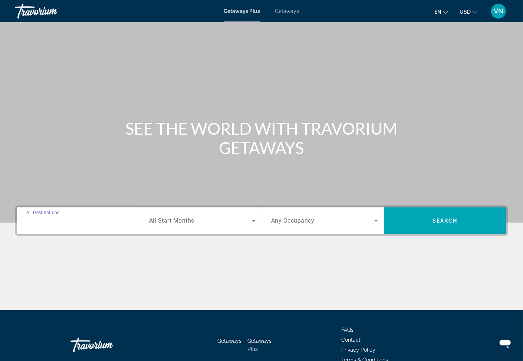
click at [55, 224] on input "Destination All Destinations" at bounding box center [79, 221] width 107 height 9
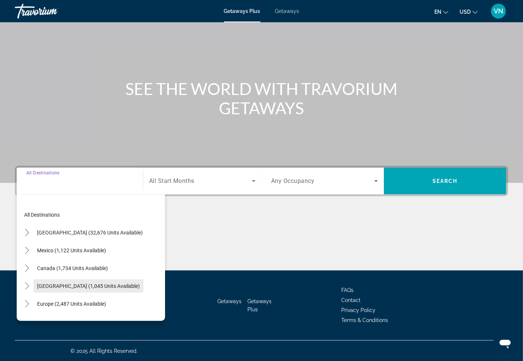
scroll to position [40, 0]
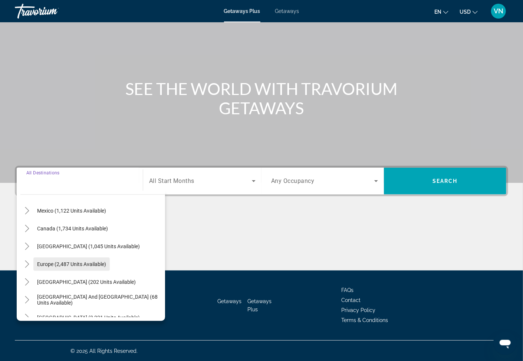
click at [44, 263] on span "Europe (2,487 units available)" at bounding box center [71, 264] width 69 height 6
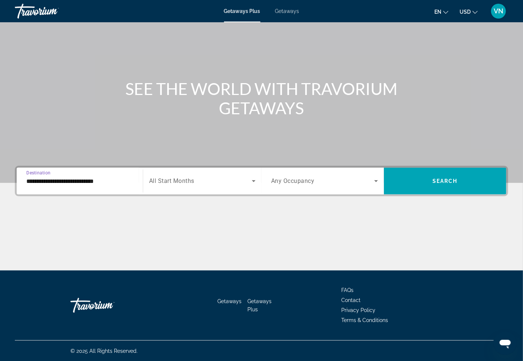
click at [74, 184] on input "**********" at bounding box center [79, 181] width 107 height 9
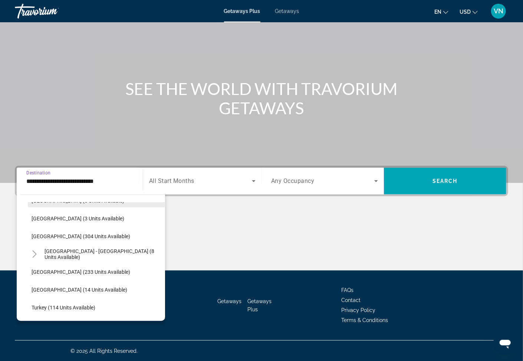
scroll to position [322, 0]
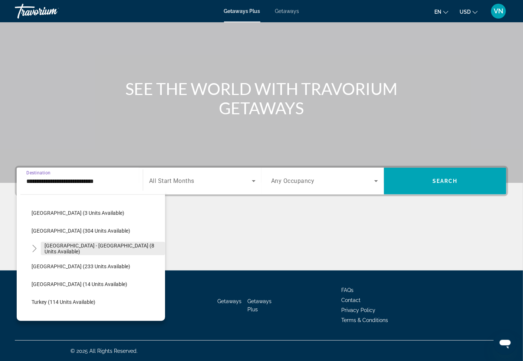
click at [65, 245] on span "Spain - Canary Islands (8 units available)" at bounding box center [103, 249] width 117 height 12
type input "**********"
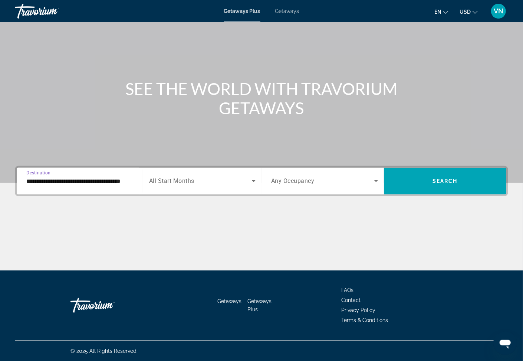
scroll to position [0, 7]
click at [252, 180] on icon "Search widget" at bounding box center [253, 181] width 9 height 9
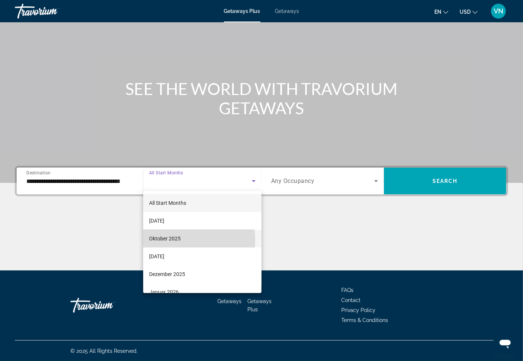
click at [164, 240] on span "Oktober 2025" at bounding box center [165, 238] width 32 height 9
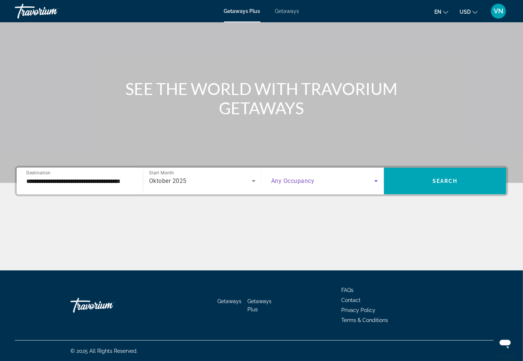
click at [379, 179] on icon "Search widget" at bounding box center [376, 181] width 9 height 9
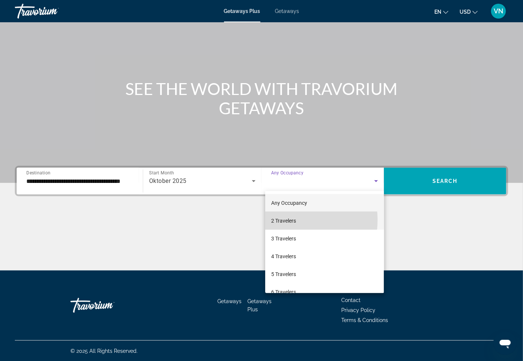
drag, startPoint x: 281, startPoint y: 220, endPoint x: 337, endPoint y: 188, distance: 65.1
click at [282, 220] on span "2 Travelers" at bounding box center [283, 220] width 25 height 9
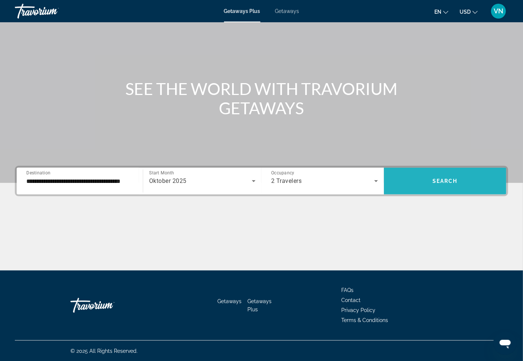
click at [465, 184] on span "Search widget" at bounding box center [445, 181] width 122 height 18
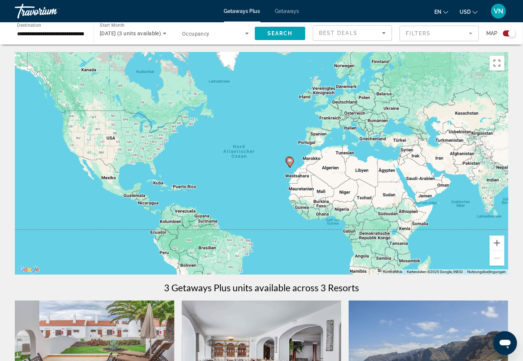
click at [294, 11] on span "Getaways" at bounding box center [287, 11] width 24 height 6
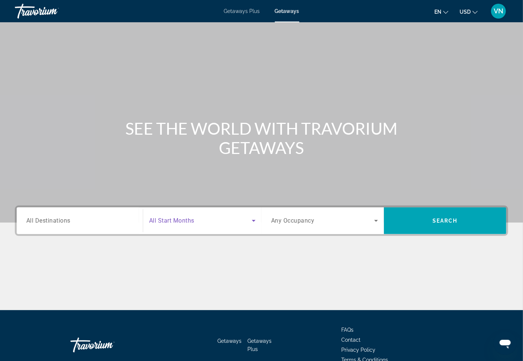
click at [255, 220] on icon "Search widget" at bounding box center [254, 221] width 4 height 2
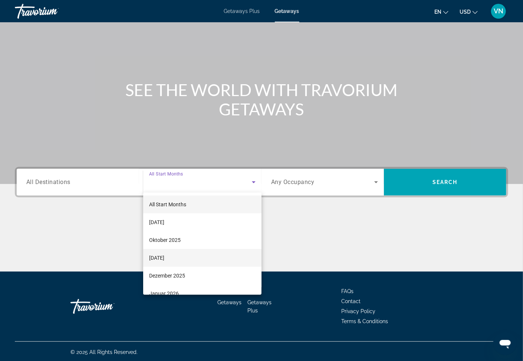
scroll to position [40, 0]
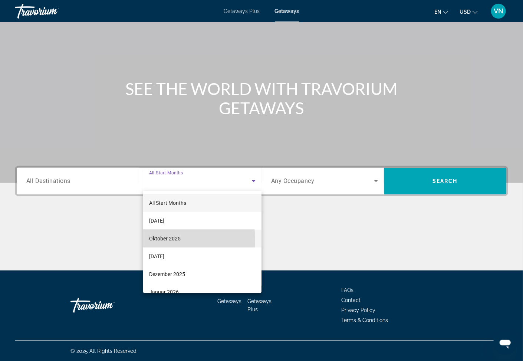
click at [164, 240] on span "Oktober 2025" at bounding box center [165, 238] width 32 height 9
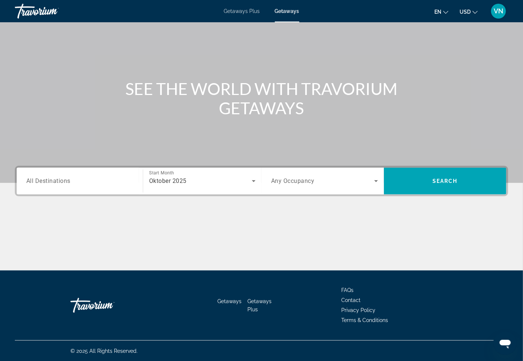
click at [40, 181] on span "All Destinations" at bounding box center [48, 180] width 44 height 7
click at [40, 181] on input "Destination All Destinations" at bounding box center [79, 181] width 107 height 9
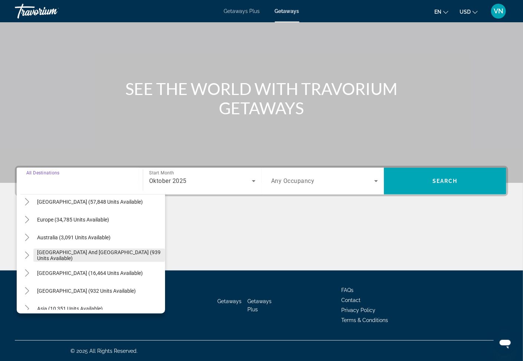
scroll to position [79, 0]
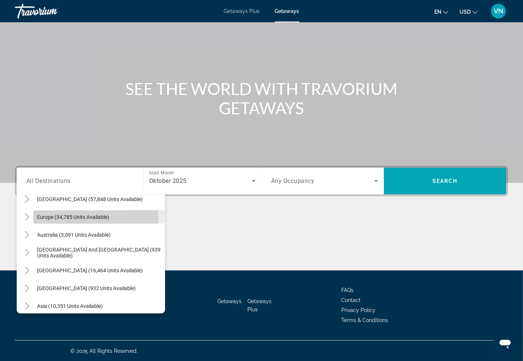
click at [46, 216] on span "Europe (34,785 units available)" at bounding box center [73, 217] width 72 height 6
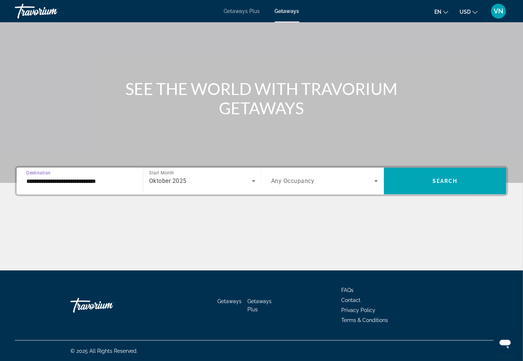
click at [72, 183] on input "**********" at bounding box center [79, 181] width 107 height 9
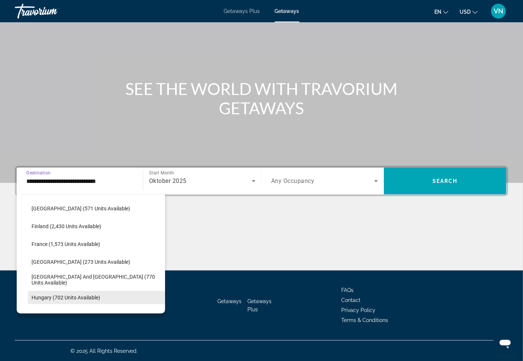
scroll to position [164, 0]
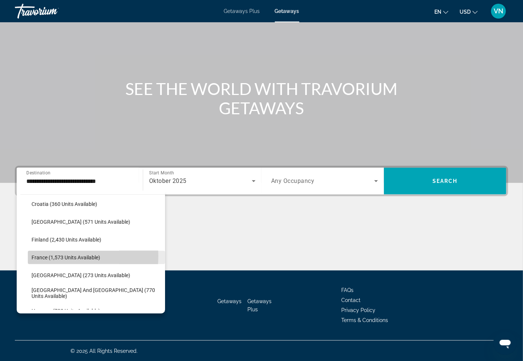
click at [44, 256] on span "France (1,573 units available)" at bounding box center [66, 258] width 69 height 6
type input "**********"
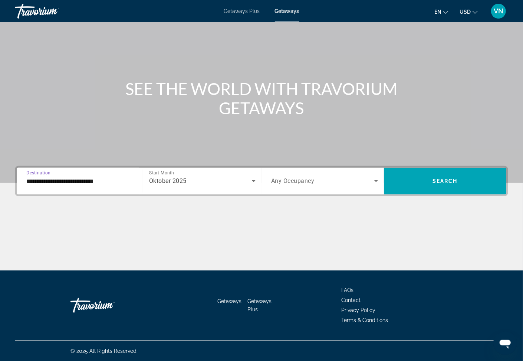
click at [376, 179] on icon "Search widget" at bounding box center [376, 181] width 9 height 9
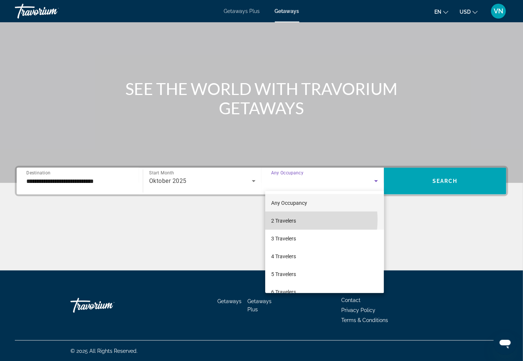
click at [285, 220] on span "2 Travelers" at bounding box center [283, 220] width 25 height 9
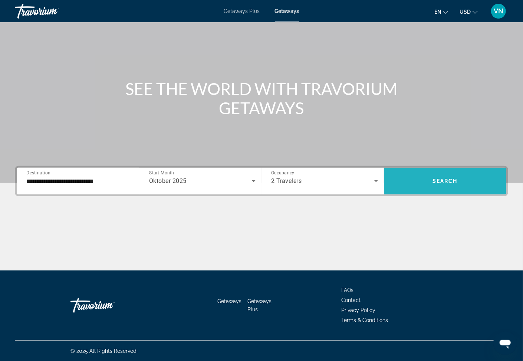
click at [472, 181] on span "Search widget" at bounding box center [445, 181] width 122 height 18
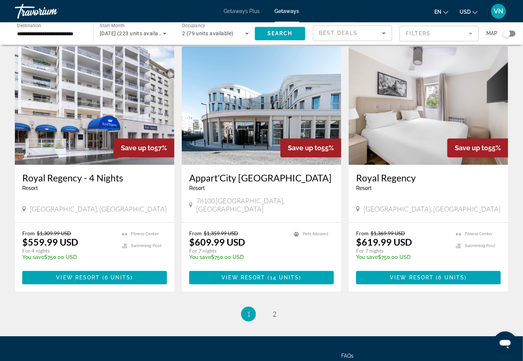
scroll to position [835, 0]
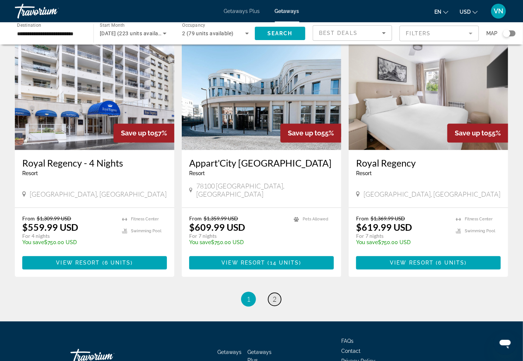
click at [275, 295] on span "2" at bounding box center [275, 299] width 4 height 8
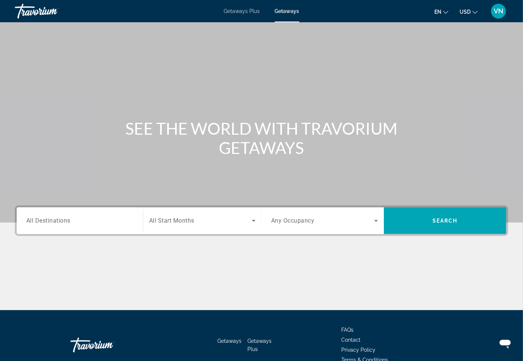
click at [61, 223] on span "All Destinations" at bounding box center [48, 220] width 44 height 7
click at [61, 223] on input "Destination All Destinations" at bounding box center [79, 221] width 107 height 9
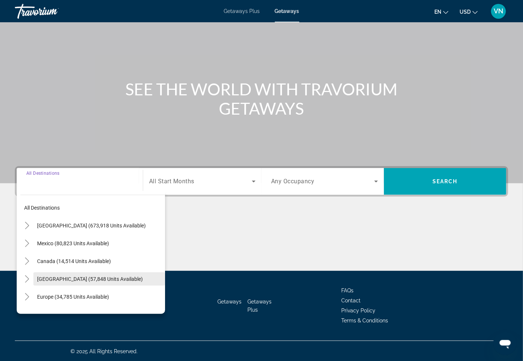
scroll to position [40, 0]
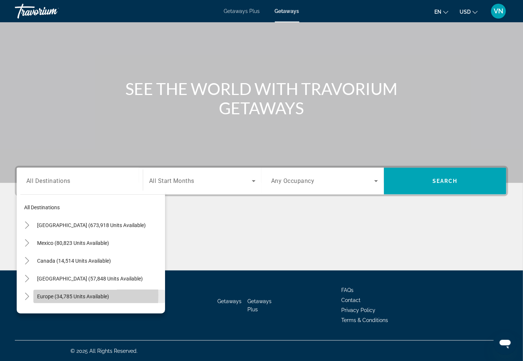
click at [43, 295] on span "Europe (34,785 units available)" at bounding box center [73, 297] width 72 height 6
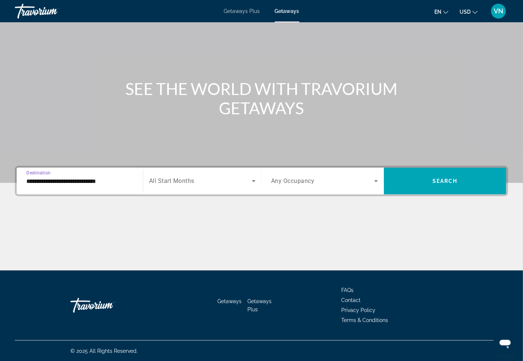
click at [60, 181] on input "**********" at bounding box center [79, 181] width 107 height 9
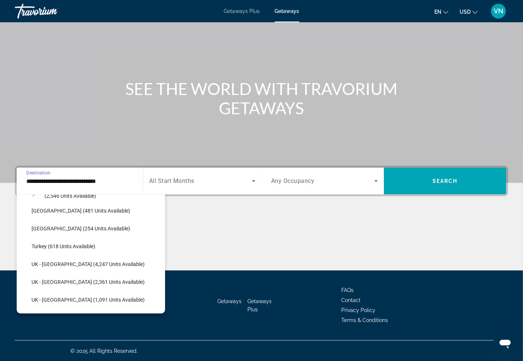
scroll to position [363, 0]
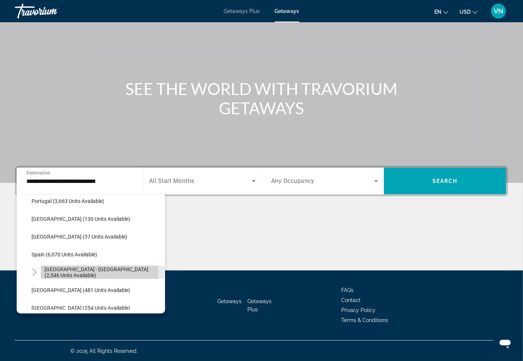
click at [74, 273] on span "[GEOGRAPHIC_DATA] - [GEOGRAPHIC_DATA] (2,546 units available)" at bounding box center [103, 272] width 117 height 12
type input "**********"
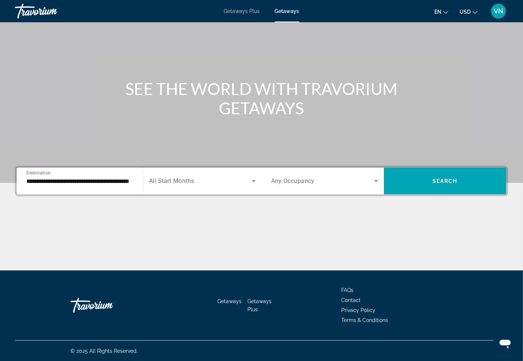
scroll to position [0, 19]
click at [254, 180] on icon "Search widget" at bounding box center [254, 181] width 4 height 2
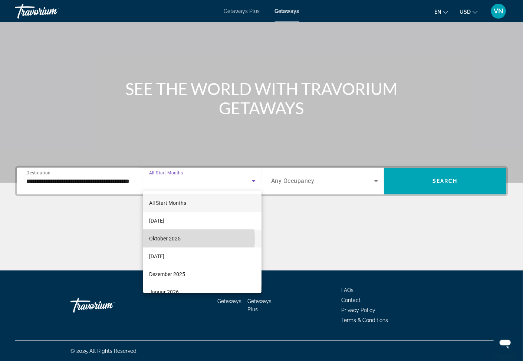
click at [160, 239] on span "Oktober 2025" at bounding box center [165, 238] width 32 height 9
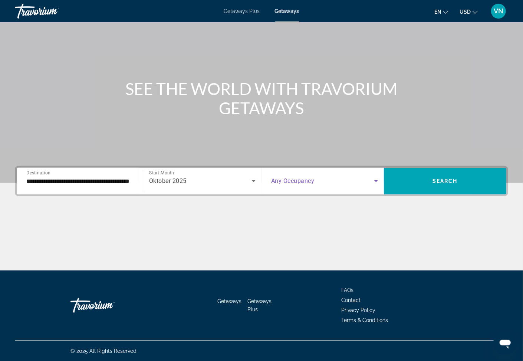
click at [377, 180] on icon "Search widget" at bounding box center [376, 181] width 4 height 2
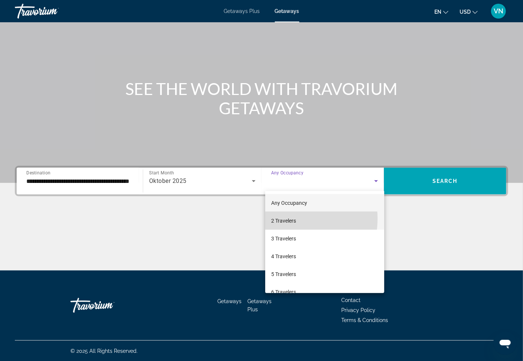
click at [285, 219] on span "2 Travelers" at bounding box center [283, 220] width 25 height 9
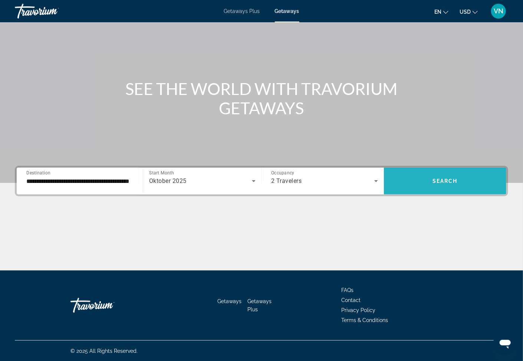
click at [422, 182] on span "Search widget" at bounding box center [445, 181] width 122 height 18
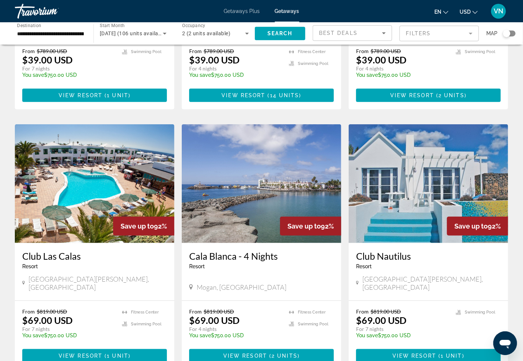
scroll to position [239, 0]
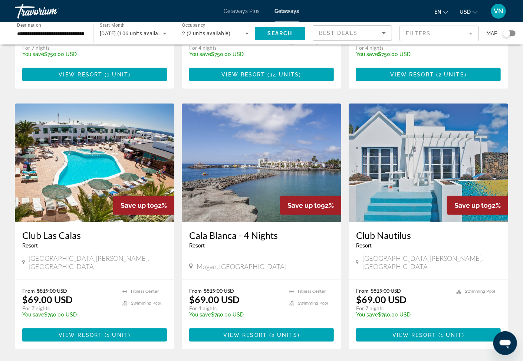
click at [43, 230] on h3 "Club Las Calas" at bounding box center [94, 235] width 145 height 11
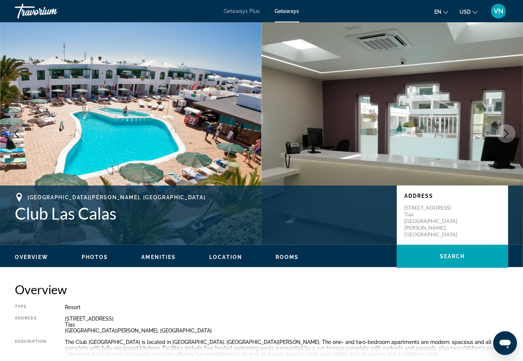
click at [504, 135] on icon "Next image" at bounding box center [506, 133] width 9 height 9
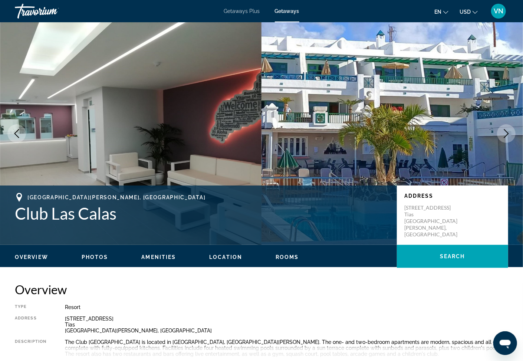
click at [504, 135] on icon "Next image" at bounding box center [506, 133] width 9 height 9
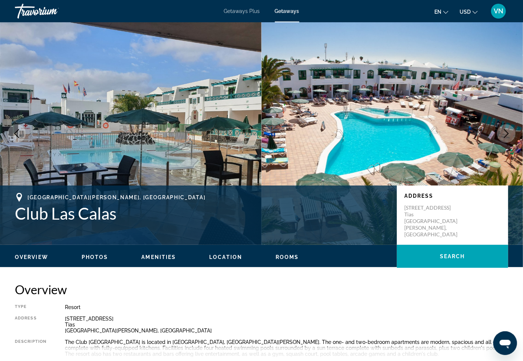
click at [504, 135] on icon "Next image" at bounding box center [506, 133] width 9 height 9
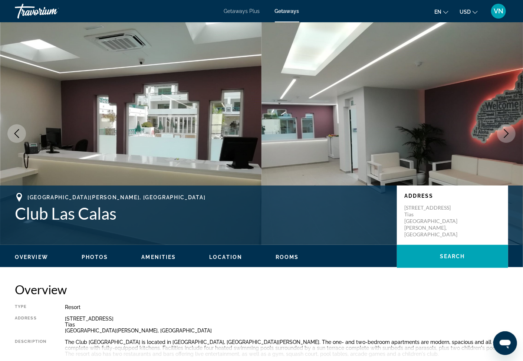
click at [504, 135] on icon "Next image" at bounding box center [506, 133] width 9 height 9
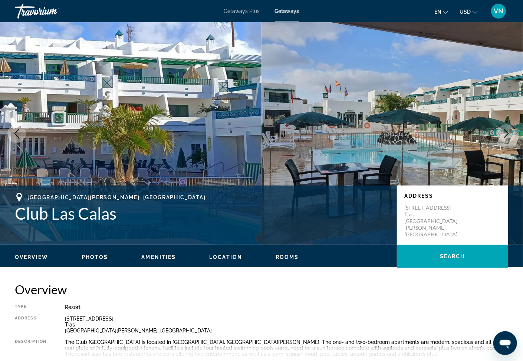
drag, startPoint x: 504, startPoint y: 135, endPoint x: 508, endPoint y: 137, distance: 3.8
click at [508, 137] on icon "Next image" at bounding box center [506, 133] width 9 height 9
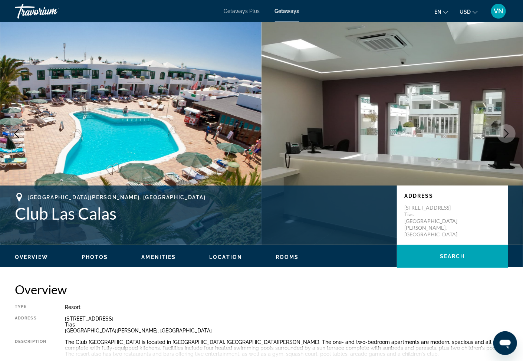
click at [508, 137] on icon "Next image" at bounding box center [506, 133] width 9 height 9
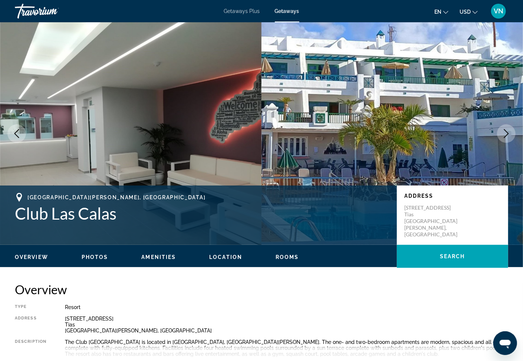
click at [508, 137] on icon "Next image" at bounding box center [506, 133] width 9 height 9
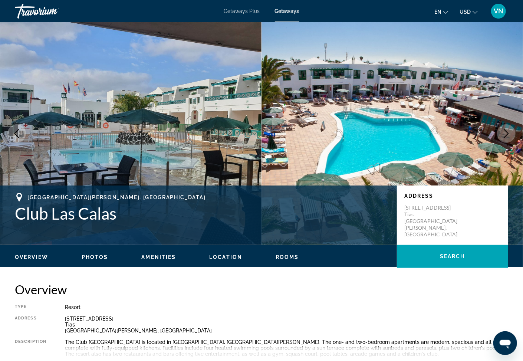
click at [508, 137] on icon "Next image" at bounding box center [506, 133] width 9 height 9
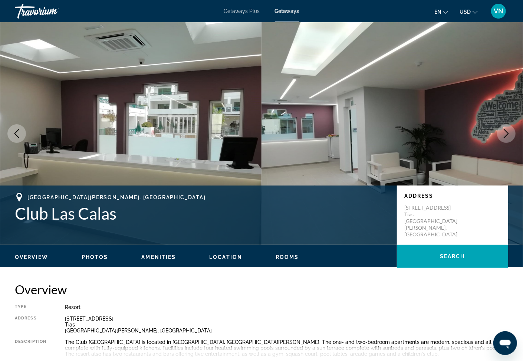
click at [503, 134] on icon "Next image" at bounding box center [506, 133] width 9 height 9
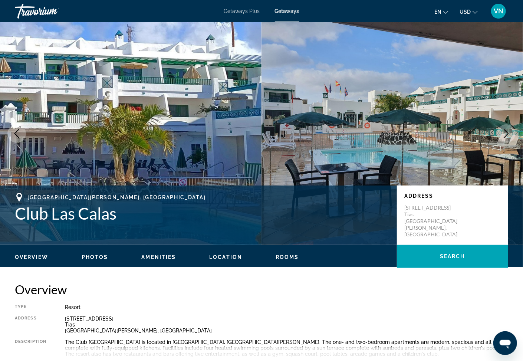
click at [507, 132] on icon "Next image" at bounding box center [506, 133] width 9 height 9
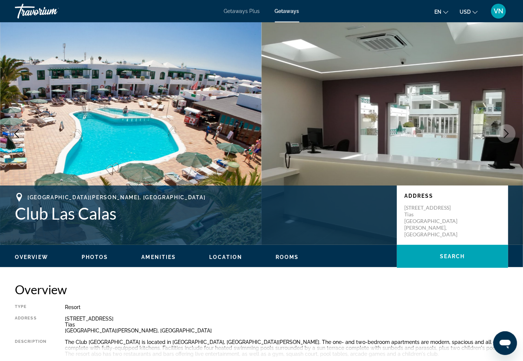
click at [508, 132] on icon "Next image" at bounding box center [506, 133] width 5 height 9
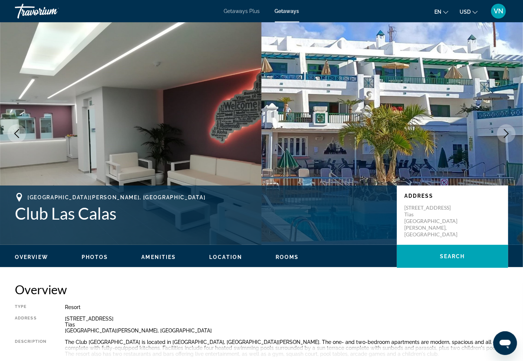
click at [508, 132] on icon "Next image" at bounding box center [506, 133] width 5 height 9
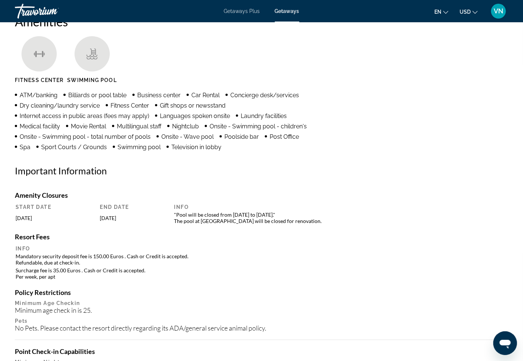
scroll to position [517, 0]
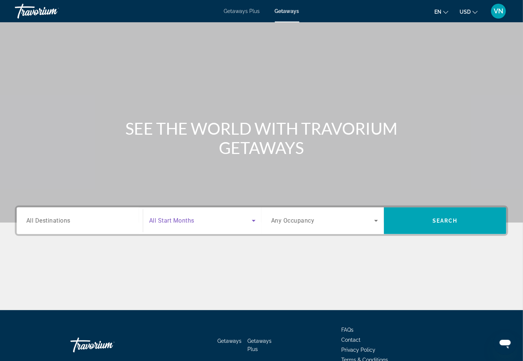
click at [254, 221] on icon "Search widget" at bounding box center [254, 221] width 4 height 2
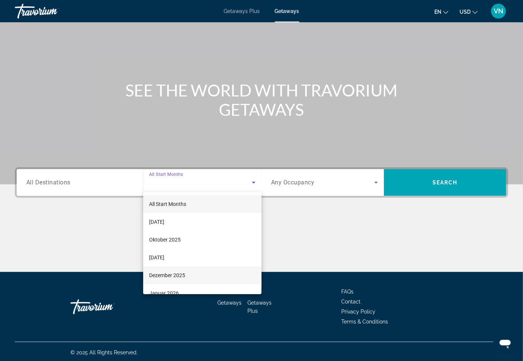
scroll to position [40, 0]
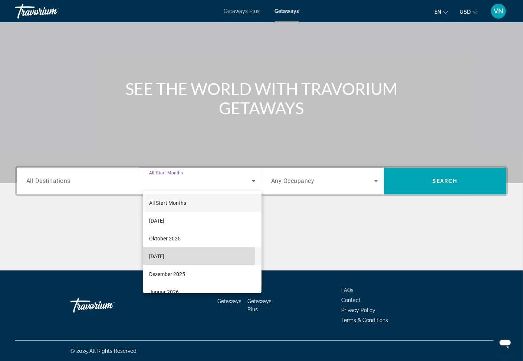
click at [164, 255] on span "[DATE]" at bounding box center [156, 256] width 15 height 9
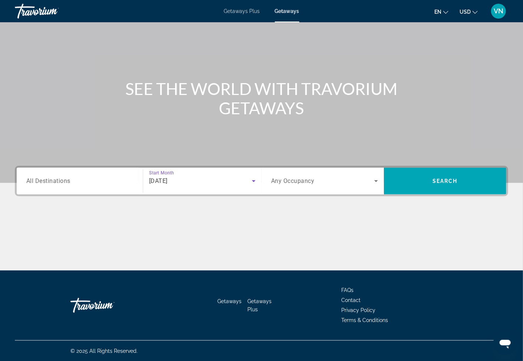
click at [36, 179] on span "All Destinations" at bounding box center [48, 180] width 44 height 7
click at [36, 179] on input "Destination All Destinations" at bounding box center [79, 181] width 107 height 9
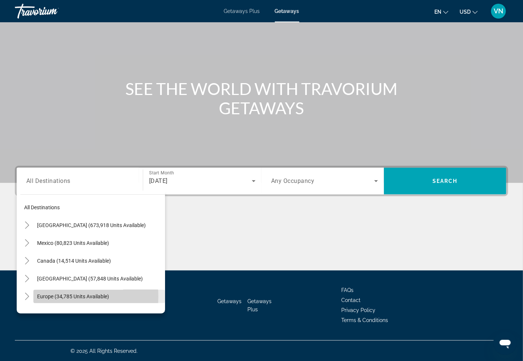
click at [46, 296] on span "Europe (34,785 units available)" at bounding box center [73, 297] width 72 height 6
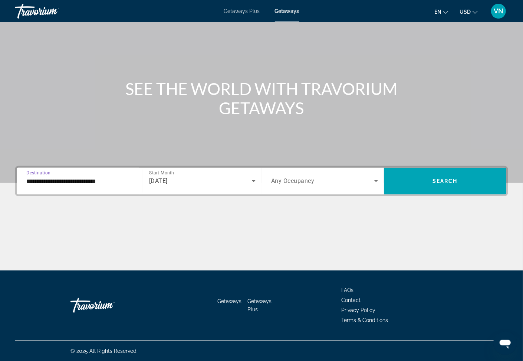
click at [77, 181] on input "**********" at bounding box center [79, 181] width 107 height 9
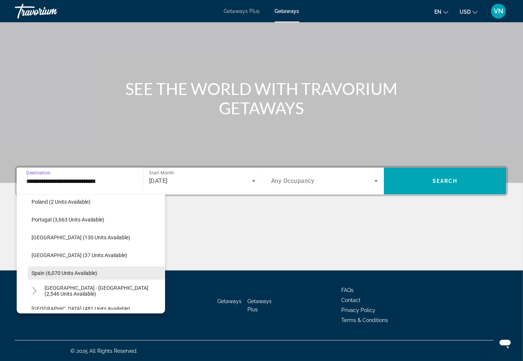
scroll to position [363, 0]
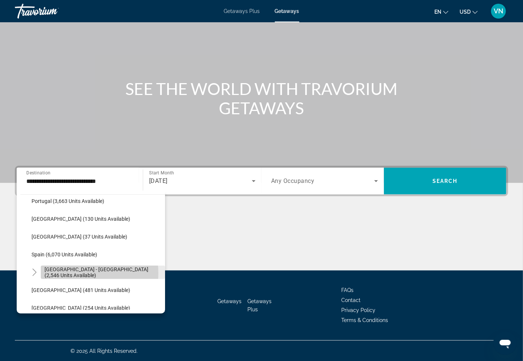
click at [69, 273] on span "[GEOGRAPHIC_DATA] - [GEOGRAPHIC_DATA] (2,546 units available)" at bounding box center [103, 272] width 117 height 12
type input "**********"
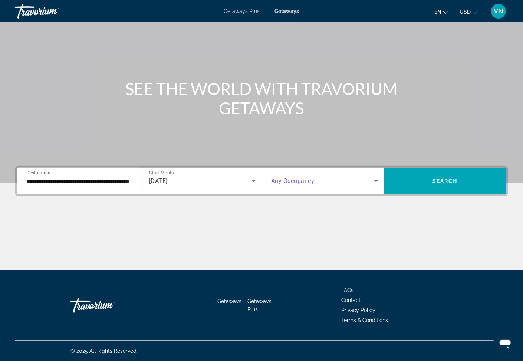
click at [376, 179] on icon "Search widget" at bounding box center [376, 181] width 9 height 9
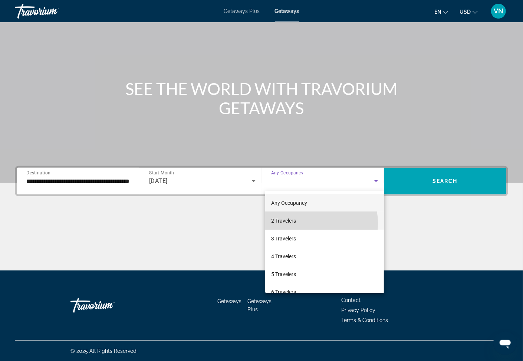
click at [306, 223] on mat-option "2 Travelers" at bounding box center [324, 221] width 119 height 18
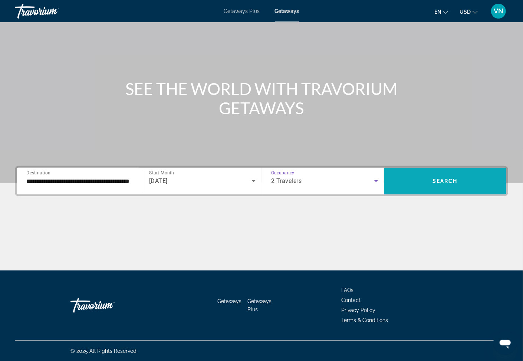
click at [489, 178] on span "Search widget" at bounding box center [445, 181] width 122 height 18
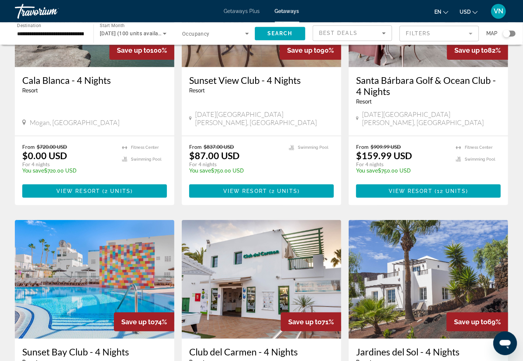
scroll to position [79, 0]
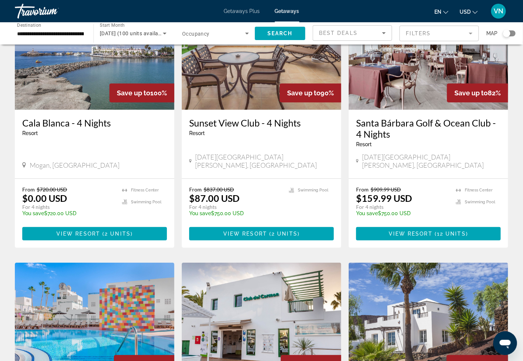
click at [53, 126] on h3 "Cala Blanca - 4 Nights" at bounding box center [94, 122] width 145 height 11
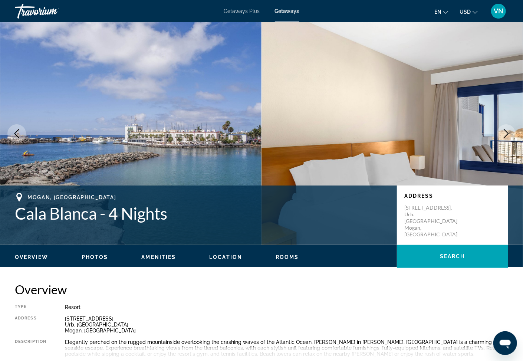
click at [504, 132] on icon "Next image" at bounding box center [506, 133] width 9 height 9
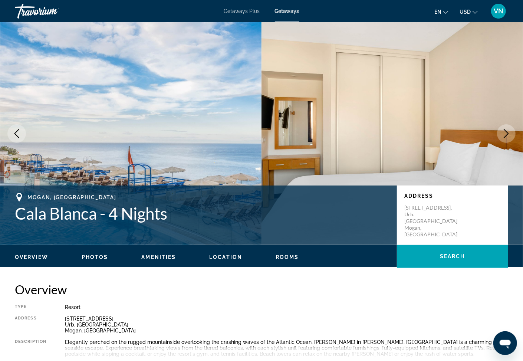
click at [504, 132] on icon "Next image" at bounding box center [506, 133] width 9 height 9
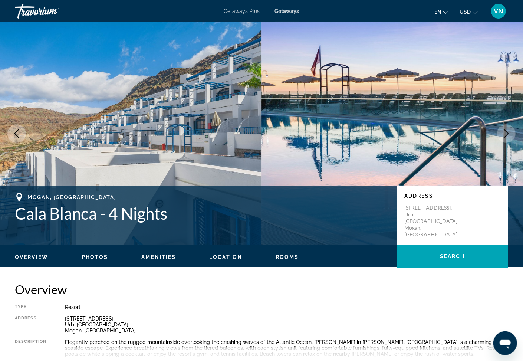
click at [504, 132] on icon "Next image" at bounding box center [506, 133] width 9 height 9
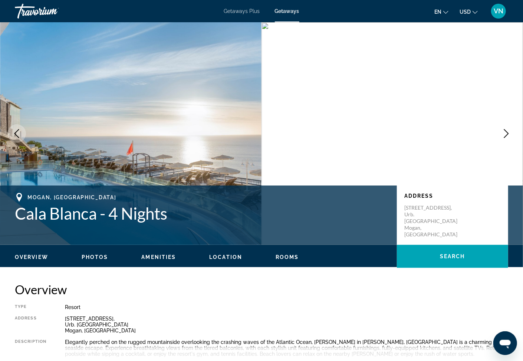
click at [512, 127] on button "Next image" at bounding box center [506, 133] width 19 height 19
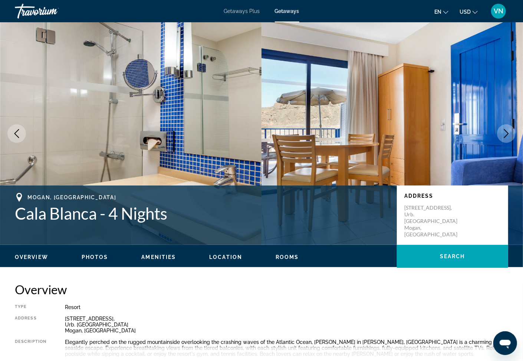
click at [512, 127] on button "Next image" at bounding box center [506, 133] width 19 height 19
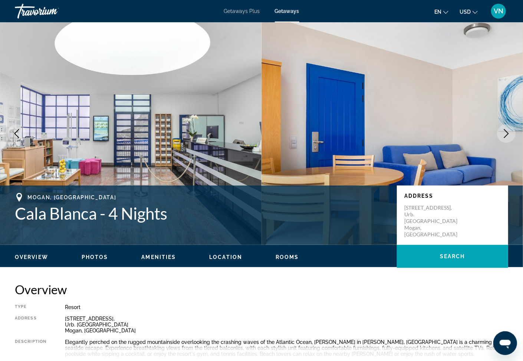
click at [512, 127] on button "Next image" at bounding box center [506, 133] width 19 height 19
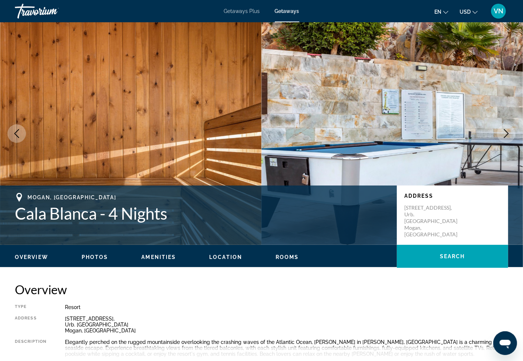
click at [512, 127] on button "Next image" at bounding box center [506, 133] width 19 height 19
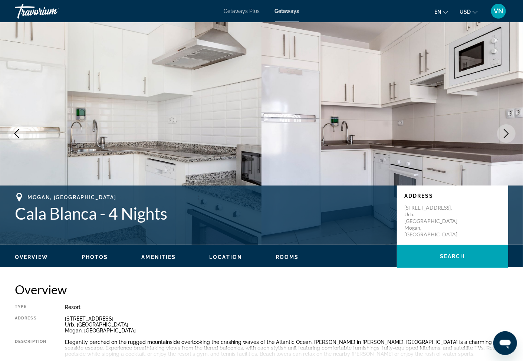
click at [512, 127] on button "Next image" at bounding box center [506, 133] width 19 height 19
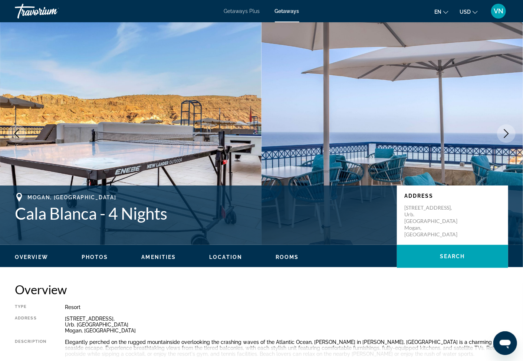
click at [507, 131] on icon "Next image" at bounding box center [506, 133] width 5 height 9
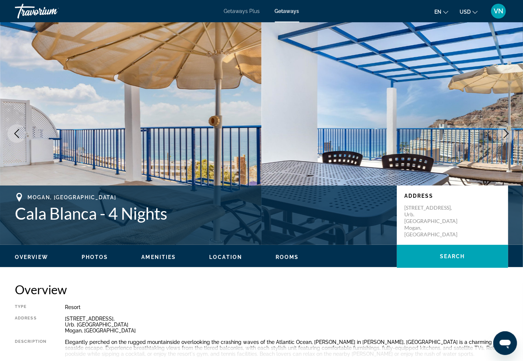
click at [507, 131] on icon "Next image" at bounding box center [506, 133] width 5 height 9
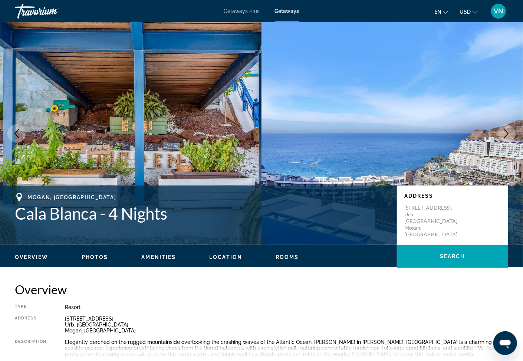
click at [505, 135] on icon "Next image" at bounding box center [506, 133] width 9 height 9
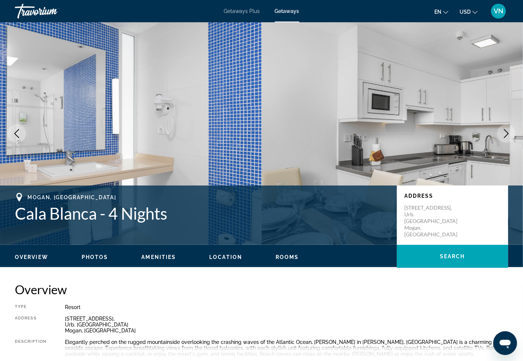
click at [518, 129] on img "Main content" at bounding box center [393, 133] width 262 height 223
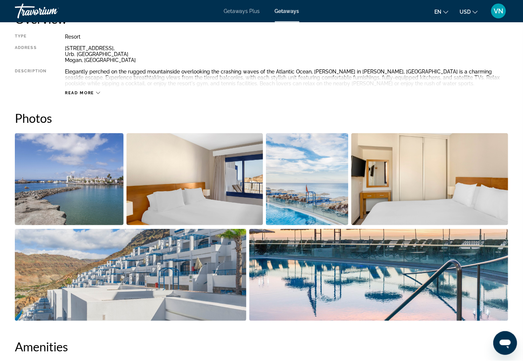
scroll to position [225, 0]
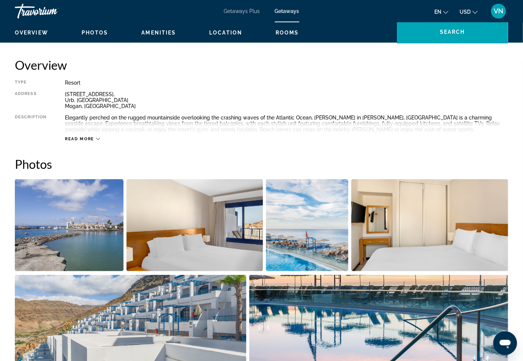
click at [395, 217] on img "Open full-screen image slider" at bounding box center [429, 225] width 157 height 92
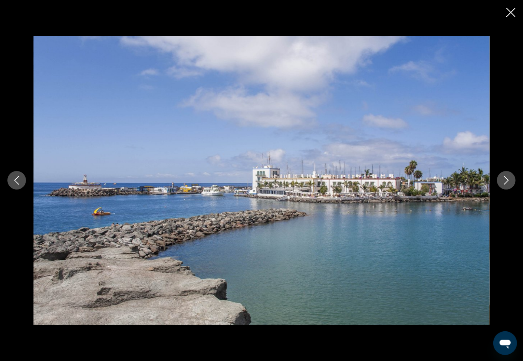
click at [505, 180] on icon "Next image" at bounding box center [506, 180] width 9 height 9
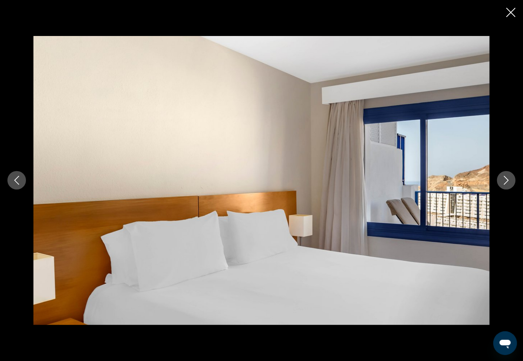
click at [506, 180] on icon "Next image" at bounding box center [506, 180] width 9 height 9
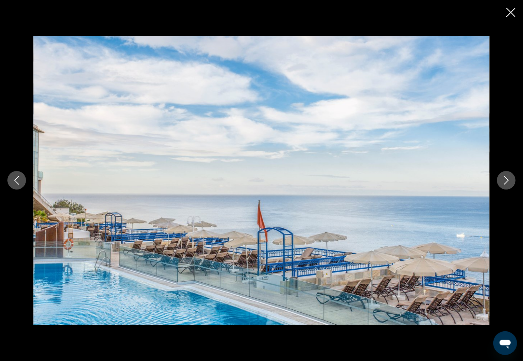
click at [506, 180] on icon "Next image" at bounding box center [506, 180] width 9 height 9
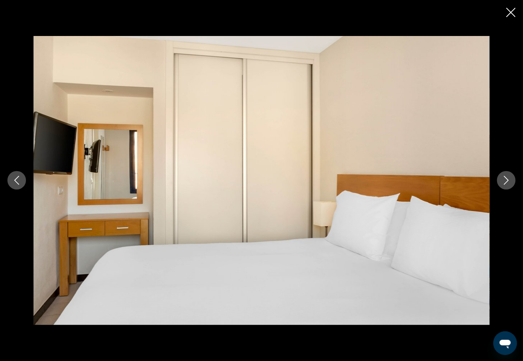
click at [506, 180] on icon "Next image" at bounding box center [506, 180] width 9 height 9
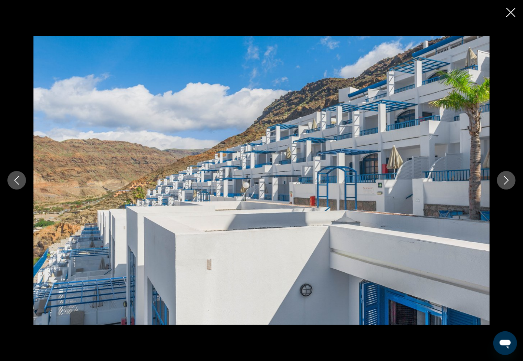
click at [507, 180] on icon "Next image" at bounding box center [506, 180] width 9 height 9
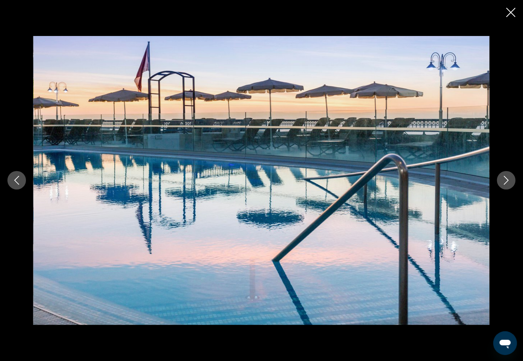
click at [507, 180] on icon "Next image" at bounding box center [506, 180] width 9 height 9
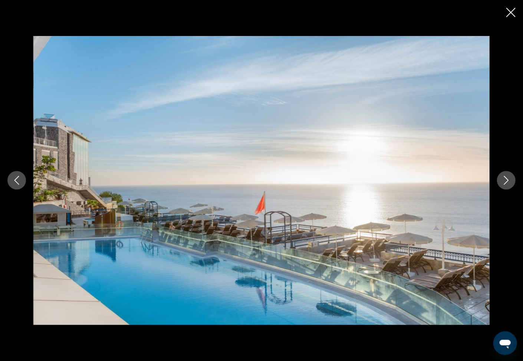
click at [507, 180] on icon "Next image" at bounding box center [506, 180] width 9 height 9
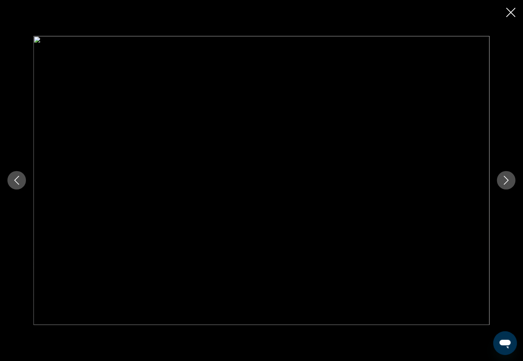
drag, startPoint x: 507, startPoint y: 180, endPoint x: 511, endPoint y: 181, distance: 3.7
click at [511, 181] on icon "Next image" at bounding box center [506, 180] width 9 height 9
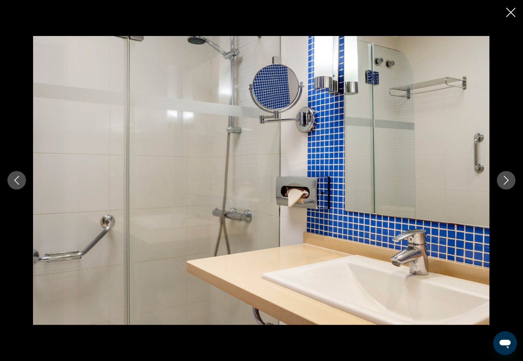
click at [511, 181] on icon "Next image" at bounding box center [506, 180] width 9 height 9
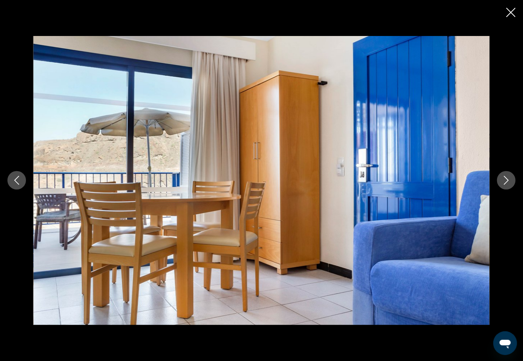
click at [511, 181] on icon "Next image" at bounding box center [506, 180] width 9 height 9
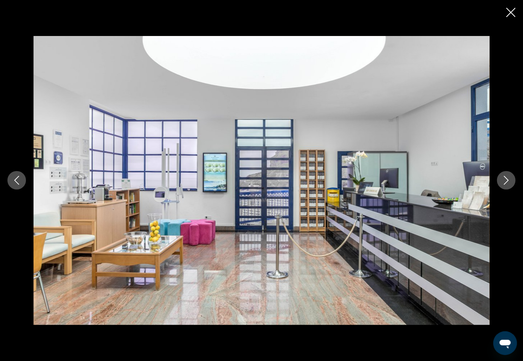
click at [511, 181] on icon "Next image" at bounding box center [506, 180] width 9 height 9
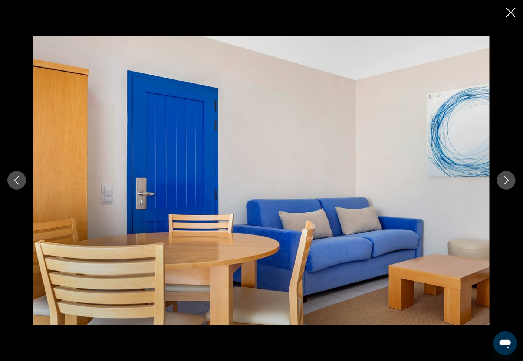
click at [511, 181] on icon "Next image" at bounding box center [506, 180] width 9 height 9
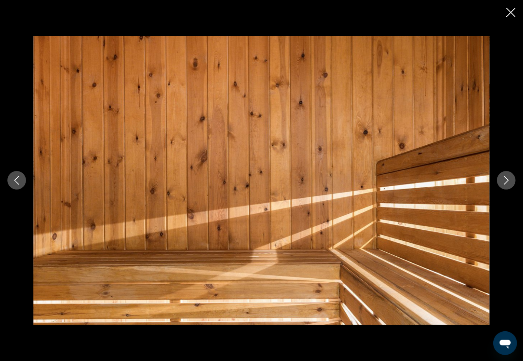
click at [511, 181] on icon "Next image" at bounding box center [506, 180] width 9 height 9
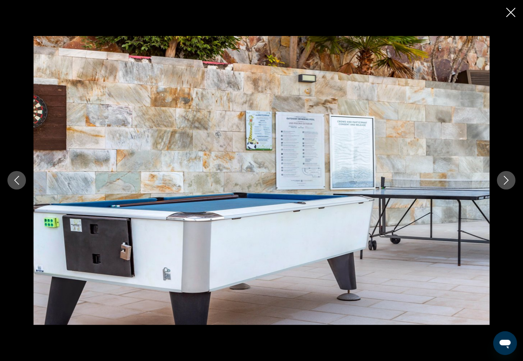
click at [17, 180] on icon "Previous image" at bounding box center [16, 180] width 9 height 9
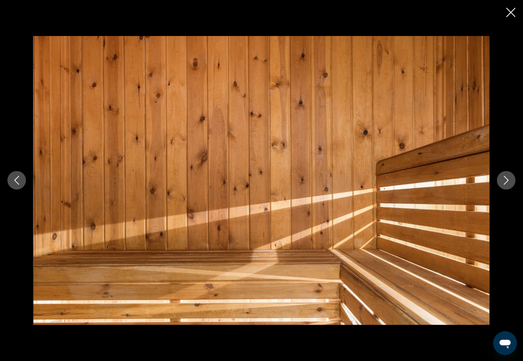
click at [508, 181] on icon "Next image" at bounding box center [506, 180] width 5 height 9
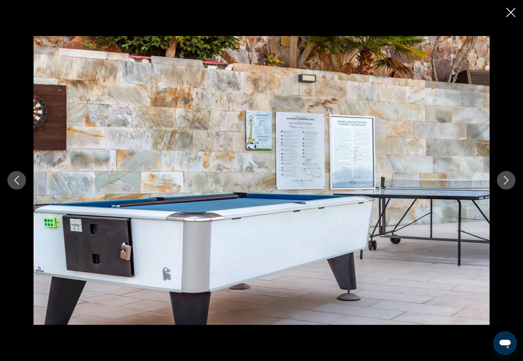
click at [505, 183] on icon "Next image" at bounding box center [506, 180] width 9 height 9
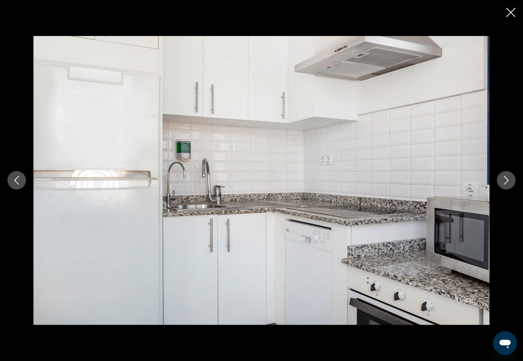
click at [507, 183] on icon "Next image" at bounding box center [506, 180] width 5 height 9
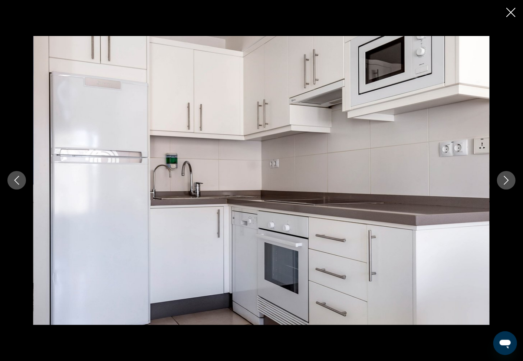
click at [508, 183] on icon "Next image" at bounding box center [506, 180] width 9 height 9
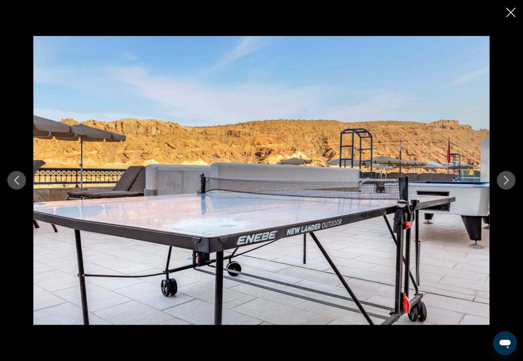
click at [508, 183] on icon "Next image" at bounding box center [506, 180] width 9 height 9
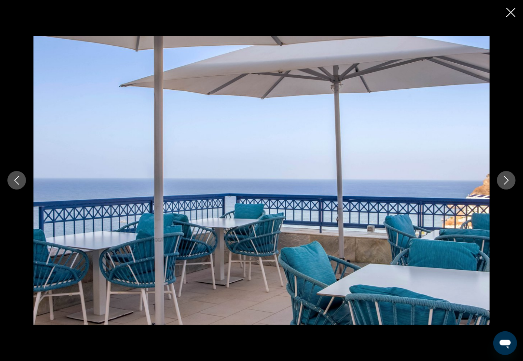
click at [507, 183] on icon "Next image" at bounding box center [506, 180] width 5 height 9
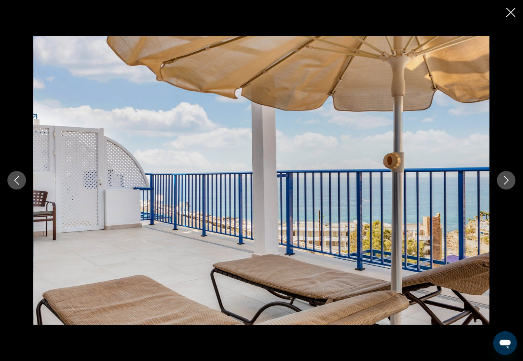
click at [507, 183] on icon "Next image" at bounding box center [506, 180] width 5 height 9
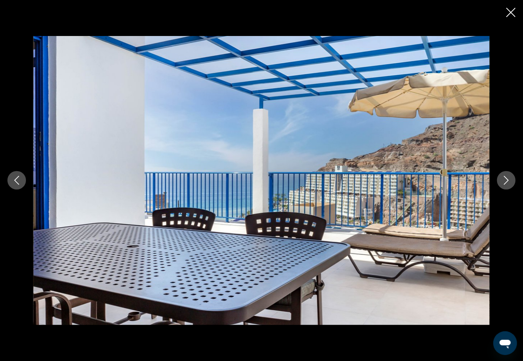
click at [507, 183] on icon "Next image" at bounding box center [506, 180] width 5 height 9
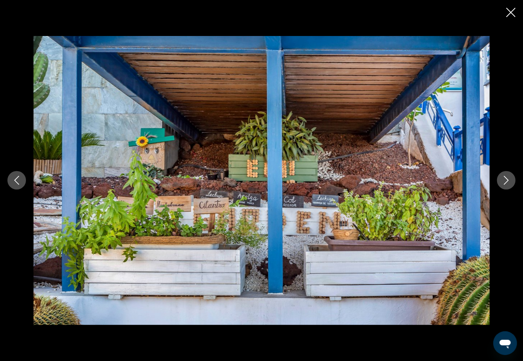
click at [507, 183] on icon "Next image" at bounding box center [506, 180] width 5 height 9
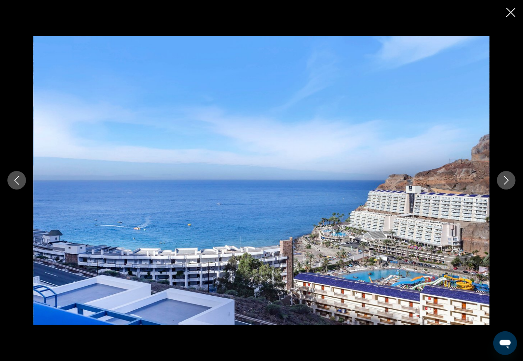
click at [507, 183] on icon "Next image" at bounding box center [506, 180] width 5 height 9
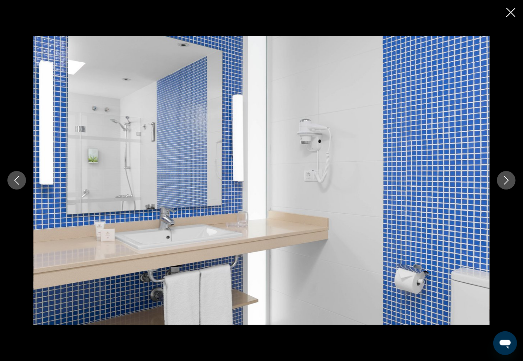
click at [507, 183] on icon "Next image" at bounding box center [506, 180] width 5 height 9
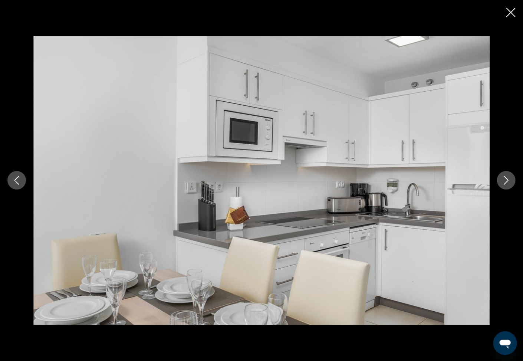
click at [507, 183] on icon "Next image" at bounding box center [506, 180] width 5 height 9
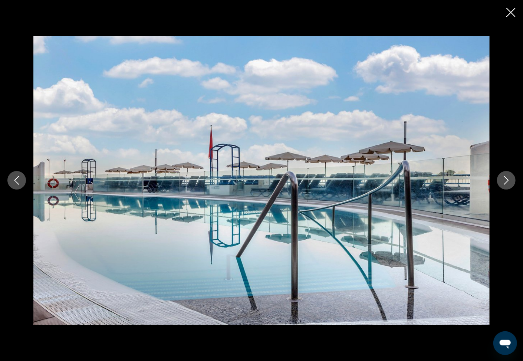
click at [507, 183] on icon "Next image" at bounding box center [506, 180] width 5 height 9
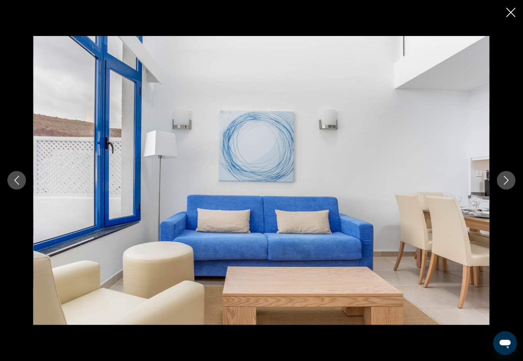
click at [507, 183] on icon "Next image" at bounding box center [506, 180] width 5 height 9
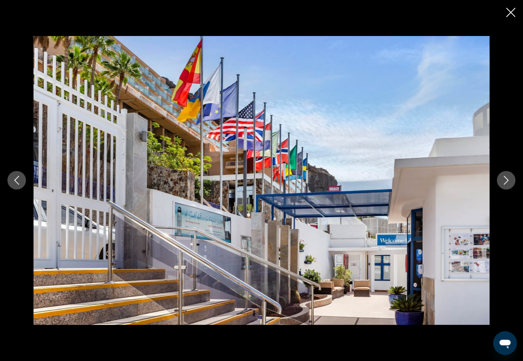
click at [507, 183] on icon "Next image" at bounding box center [506, 180] width 5 height 9
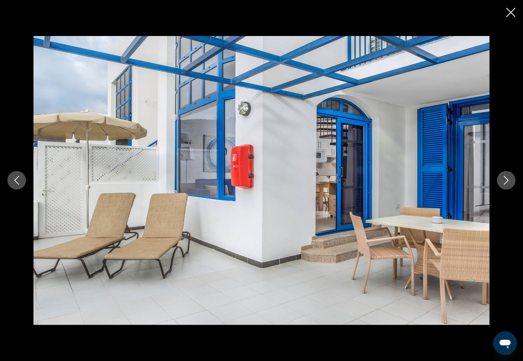
click at [507, 183] on icon "Next image" at bounding box center [506, 180] width 5 height 9
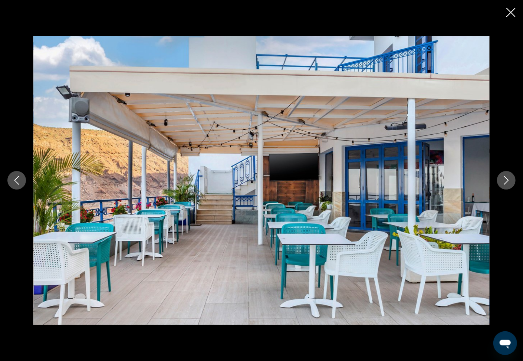
click at [507, 183] on icon "Next image" at bounding box center [506, 180] width 5 height 9
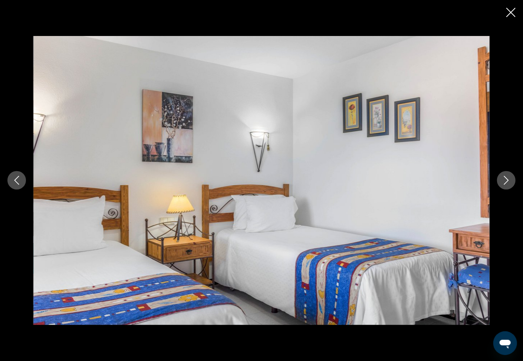
click at [507, 183] on icon "Next image" at bounding box center [506, 180] width 5 height 9
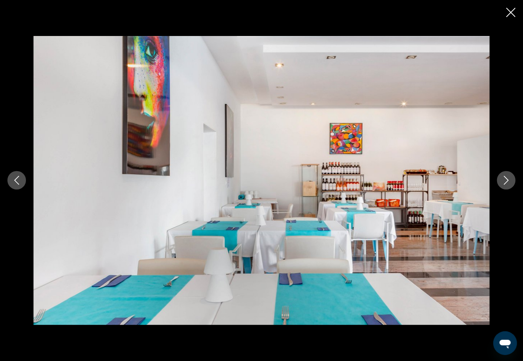
click at [504, 180] on icon "Next image" at bounding box center [506, 180] width 9 height 9
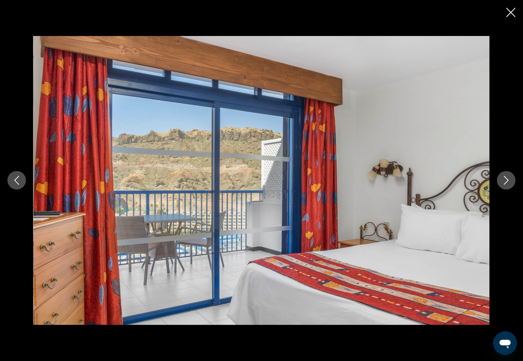
click at [504, 180] on icon "Next image" at bounding box center [506, 180] width 9 height 9
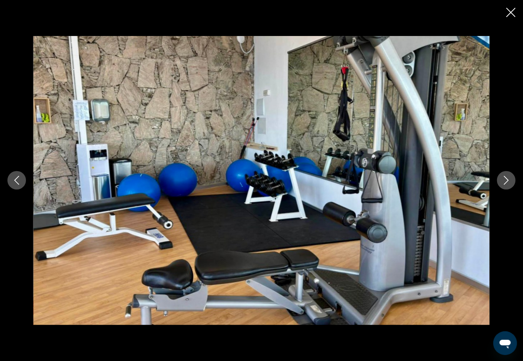
click at [507, 180] on icon "Next image" at bounding box center [506, 180] width 9 height 9
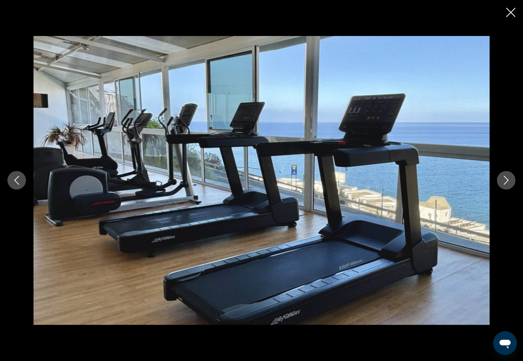
click at [507, 180] on icon "Next image" at bounding box center [506, 180] width 9 height 9
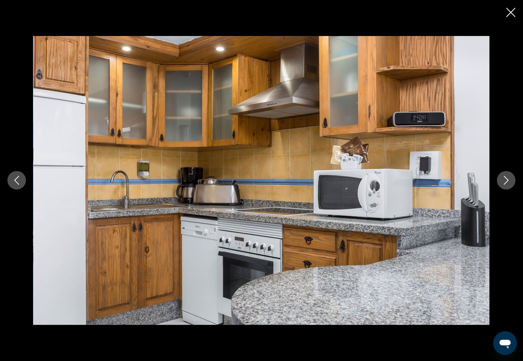
scroll to position [204, 0]
drag, startPoint x: 529, startPoint y: 6, endPoint x: 525, endPoint y: 8, distance: 5.0
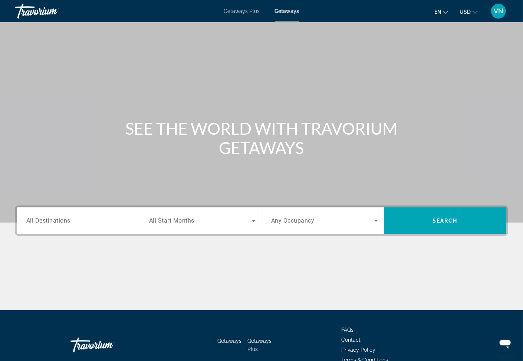
click at [49, 223] on span "All Destinations" at bounding box center [48, 220] width 44 height 7
click at [49, 223] on input "Destination All Destinations" at bounding box center [79, 221] width 107 height 9
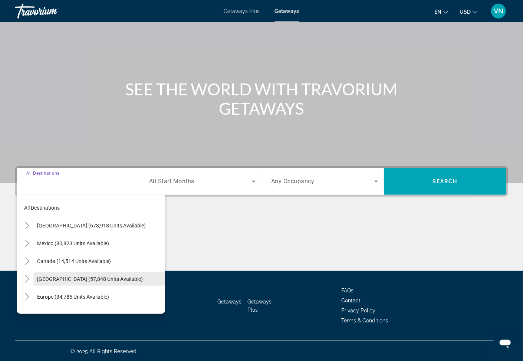
scroll to position [40, 0]
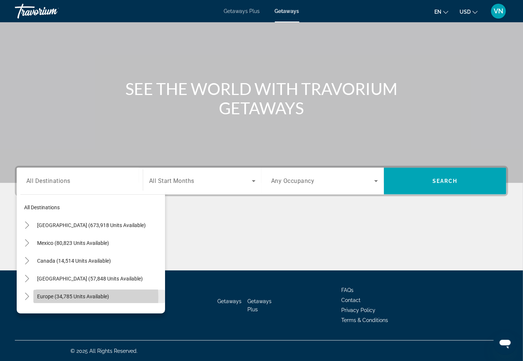
click at [50, 298] on span "Europe (34,785 units available)" at bounding box center [73, 297] width 72 height 6
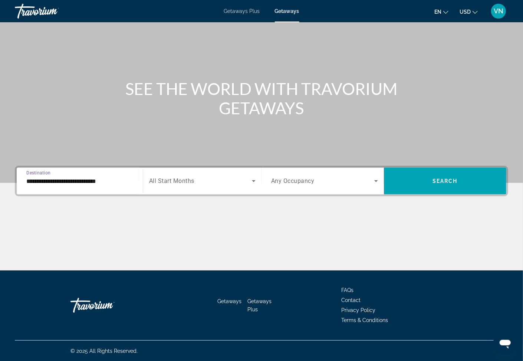
click at [39, 181] on input "**********" at bounding box center [79, 181] width 107 height 9
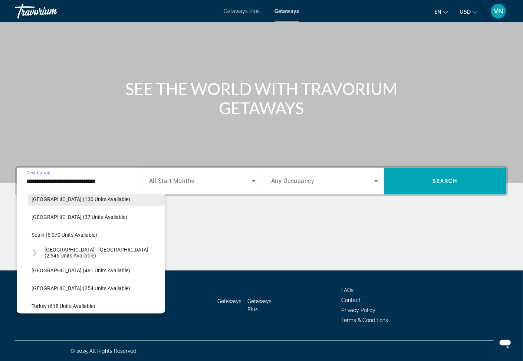
scroll to position [367, 0]
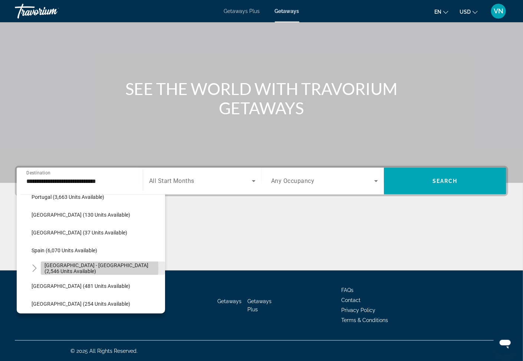
click at [72, 268] on span "[GEOGRAPHIC_DATA] - [GEOGRAPHIC_DATA] (2,546 units available)" at bounding box center [103, 268] width 117 height 12
type input "**********"
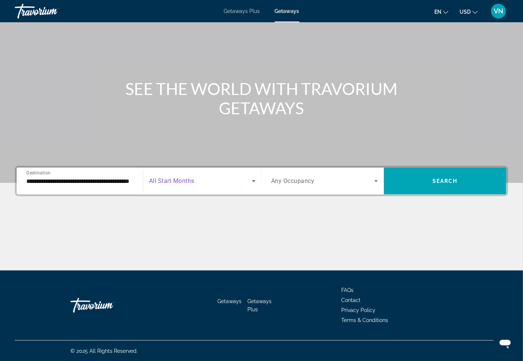
click at [254, 181] on icon "Search widget" at bounding box center [254, 181] width 4 height 2
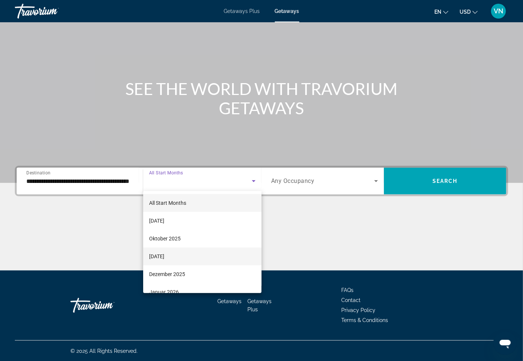
scroll to position [47, 0]
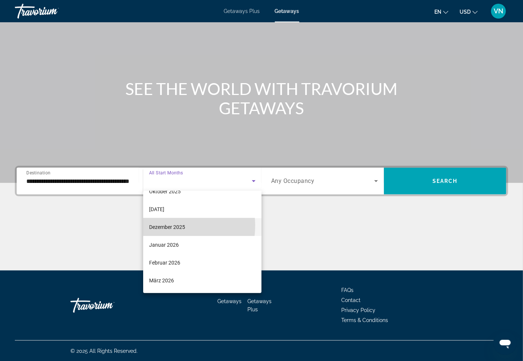
click at [157, 225] on span "Dezember 2025" at bounding box center [167, 227] width 36 height 9
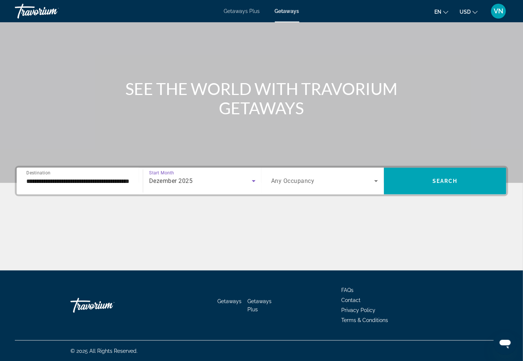
click at [376, 179] on icon "Search widget" at bounding box center [376, 181] width 9 height 9
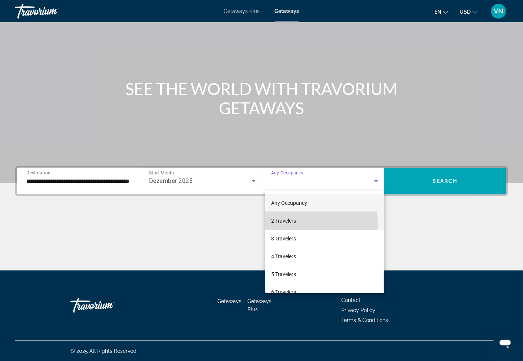
click at [284, 225] on mat-option "2 Travelers" at bounding box center [324, 221] width 119 height 18
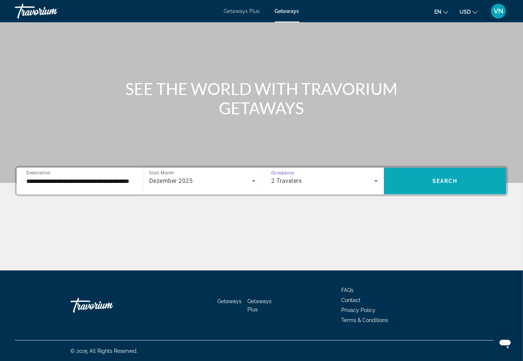
click at [492, 178] on span "Search widget" at bounding box center [445, 181] width 122 height 18
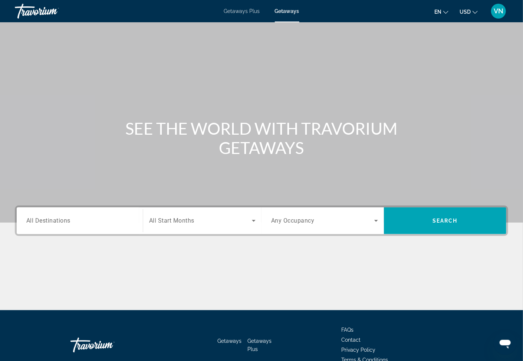
click at [48, 221] on span "All Destinations" at bounding box center [48, 220] width 44 height 7
click at [48, 221] on input "Destination All Destinations" at bounding box center [79, 221] width 107 height 9
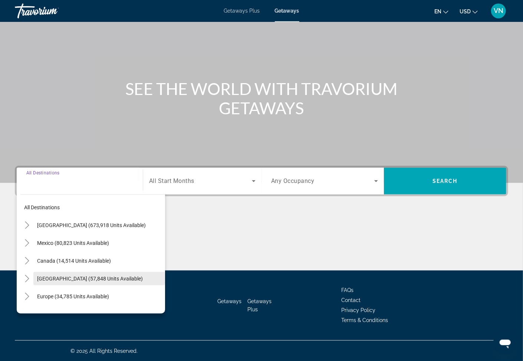
scroll to position [40, 0]
